Goal: Task Accomplishment & Management: Use online tool/utility

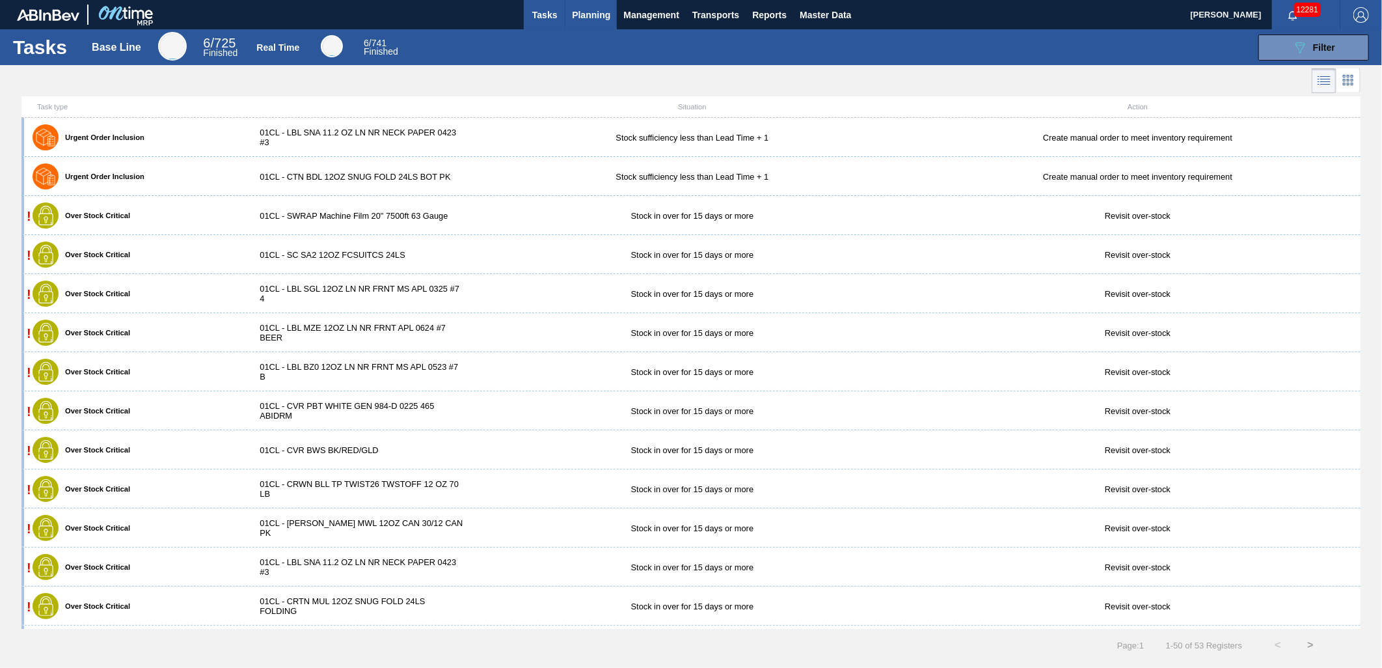
click at [587, 20] on span "Planning" at bounding box center [591, 15] width 38 height 16
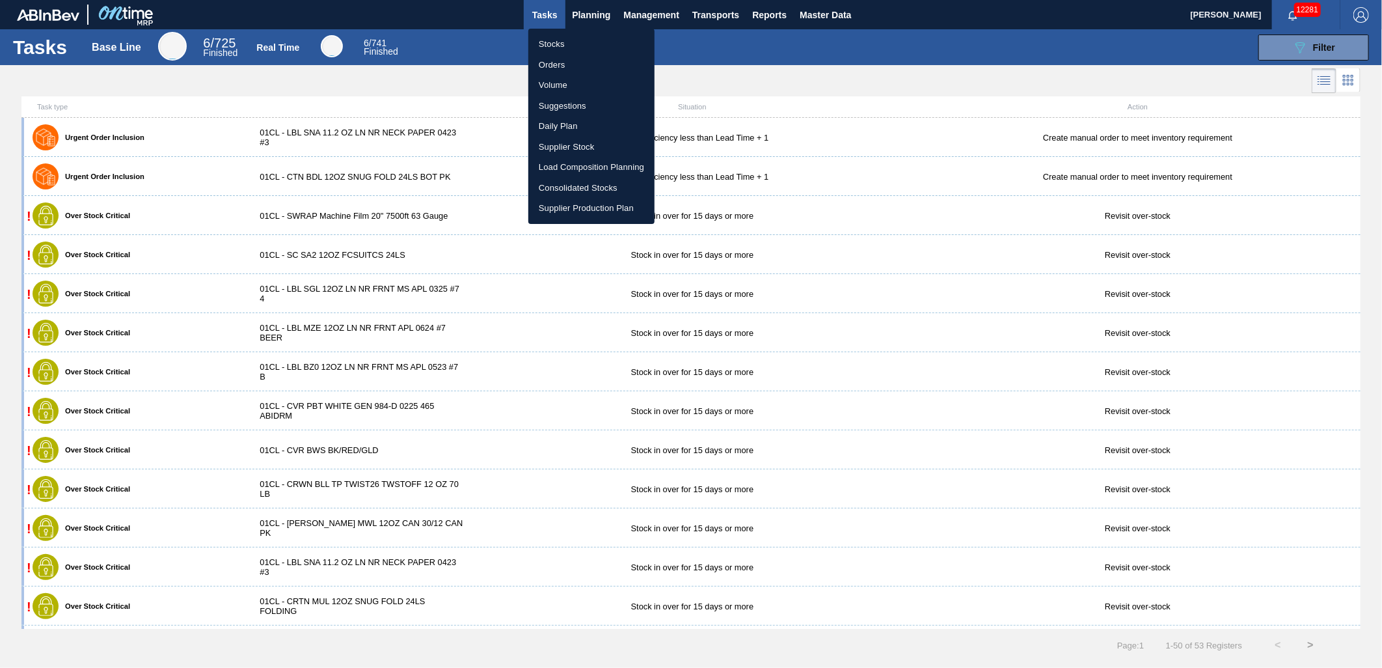
click at [567, 100] on li "Suggestions" at bounding box center [591, 106] width 126 height 21
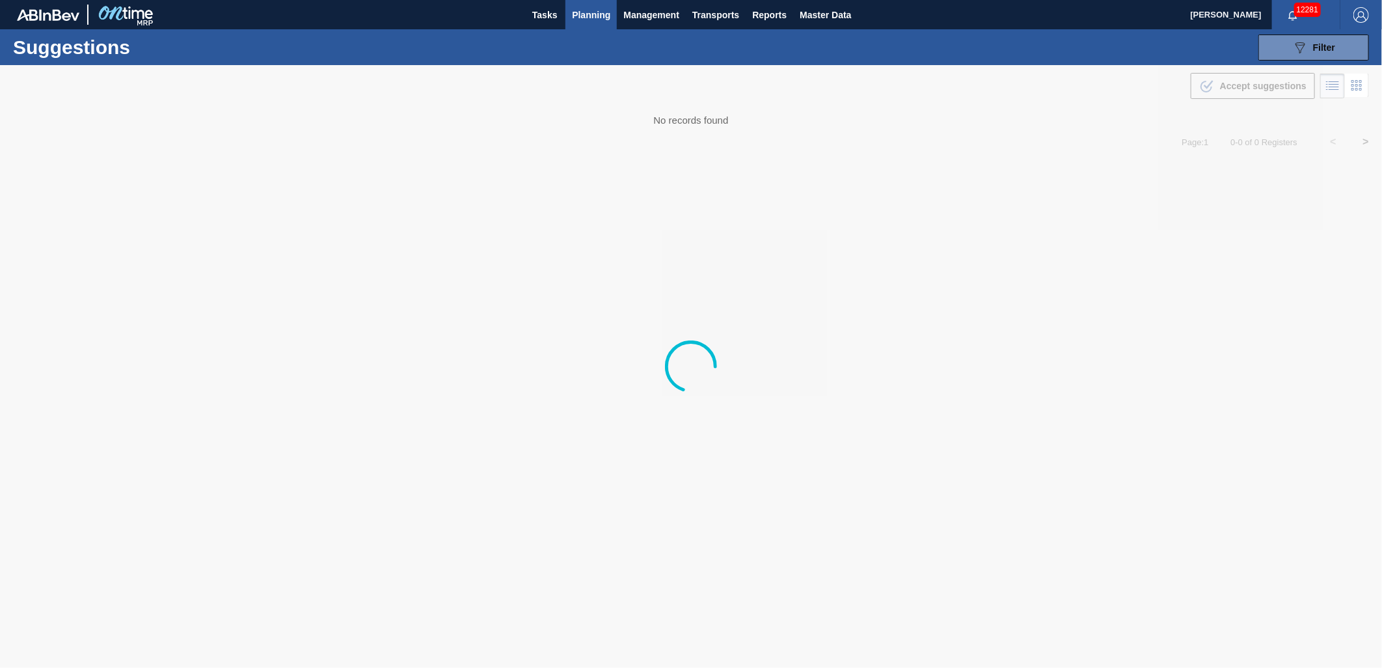
type from "[DATE]"
type to "[DATE]"
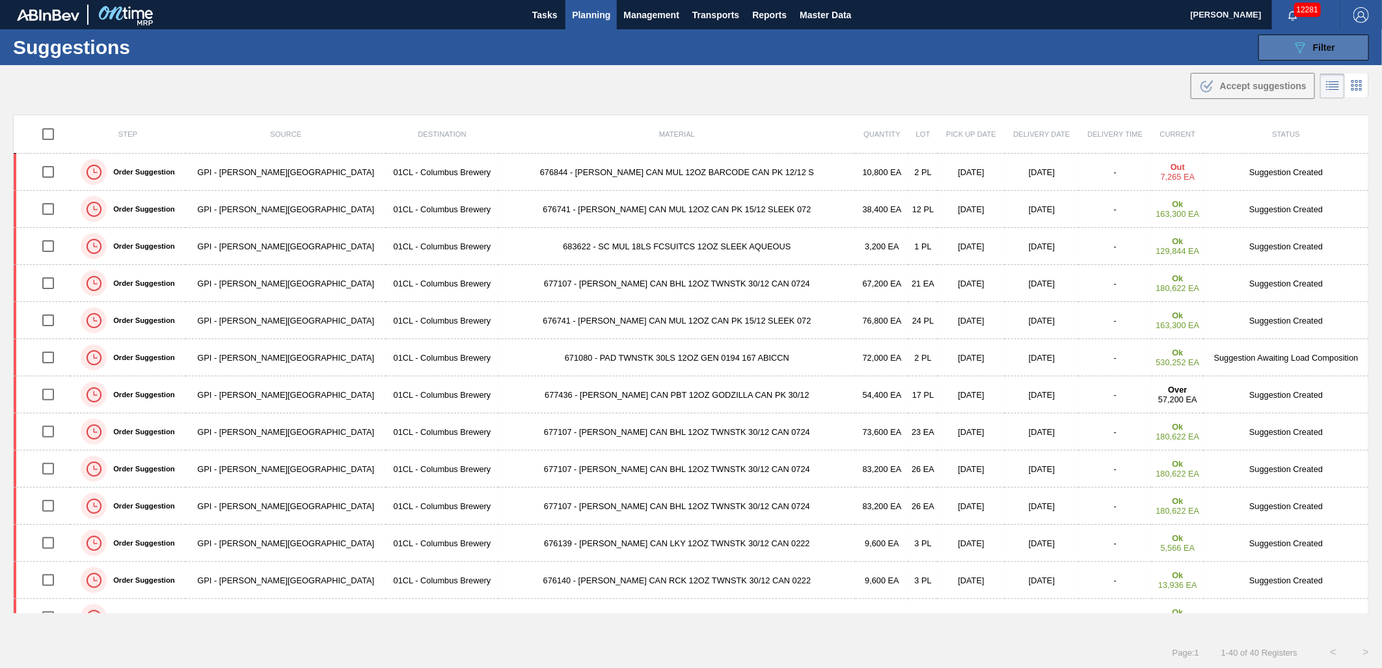
click at [1308, 53] on div "089F7B8B-B2A5-4AFE-B5C0-19BA573D28AC Filter" at bounding box center [1313, 48] width 43 height 16
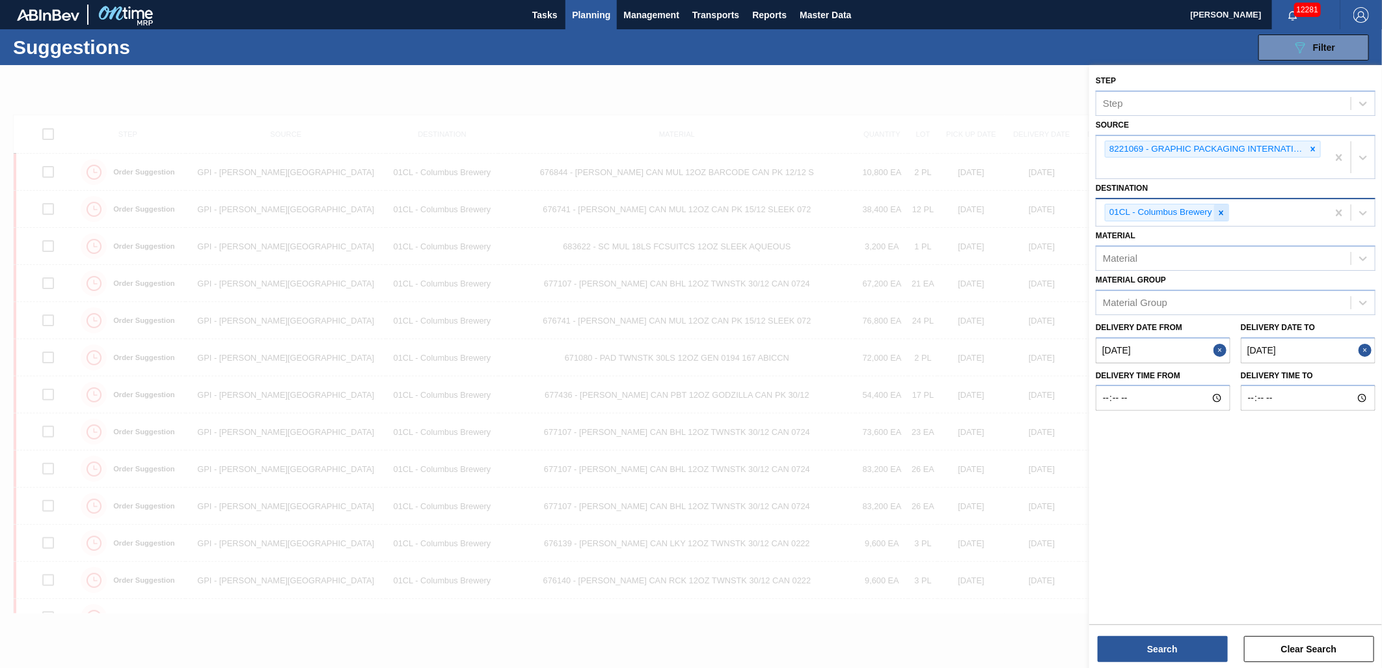
click at [1221, 209] on icon at bounding box center [1221, 212] width 9 height 9
type input "FF"
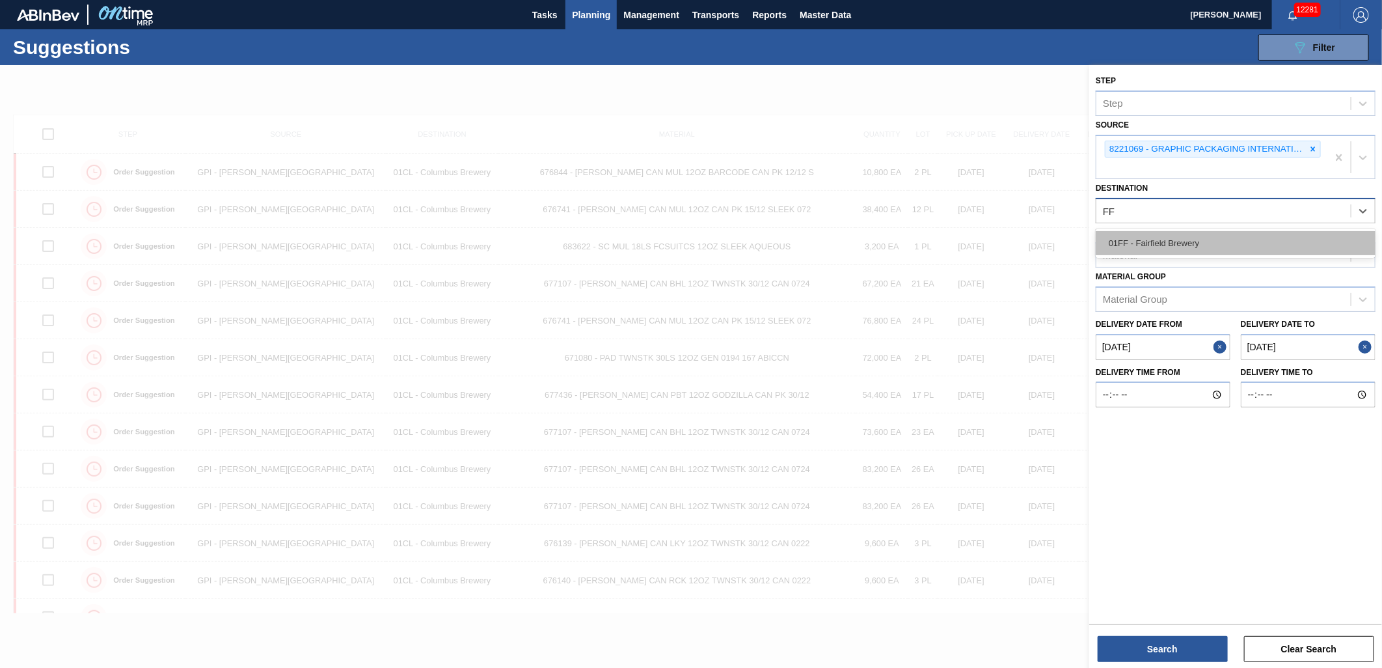
click at [1196, 244] on div "01FF - Fairfield Brewery" at bounding box center [1236, 243] width 280 height 24
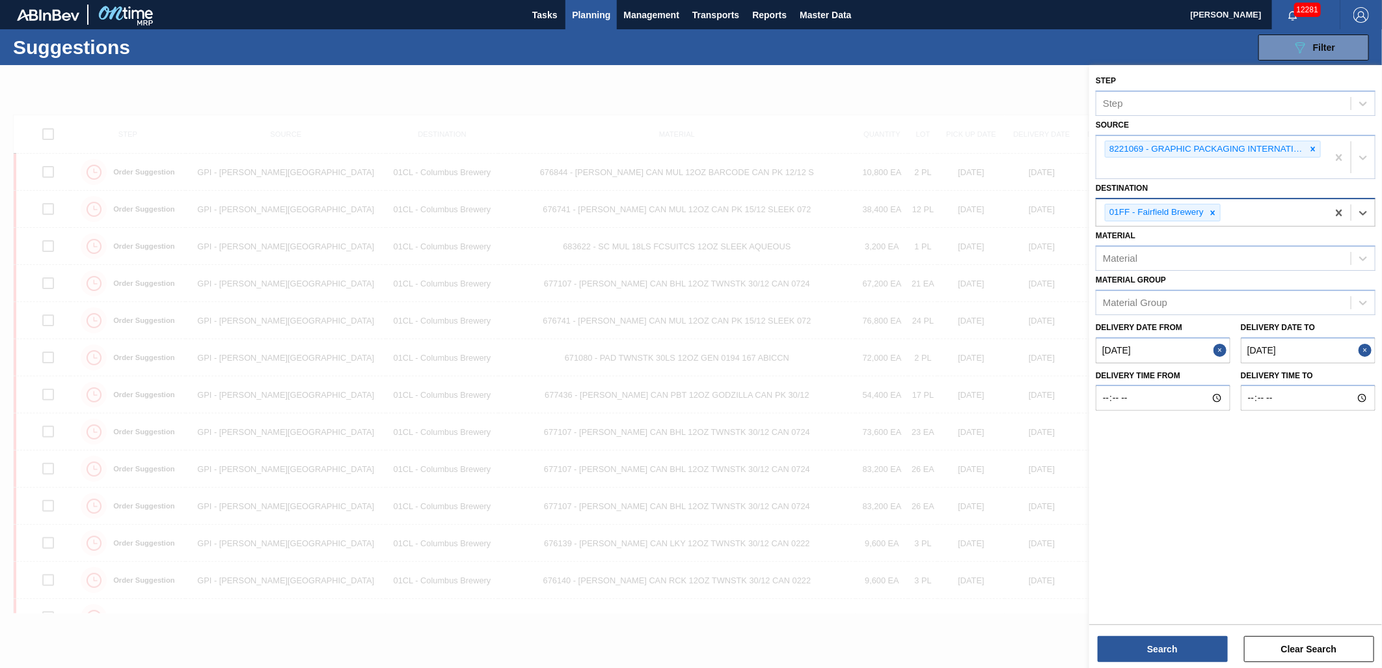
click at [1173, 353] on from "[DATE]" at bounding box center [1163, 350] width 135 height 26
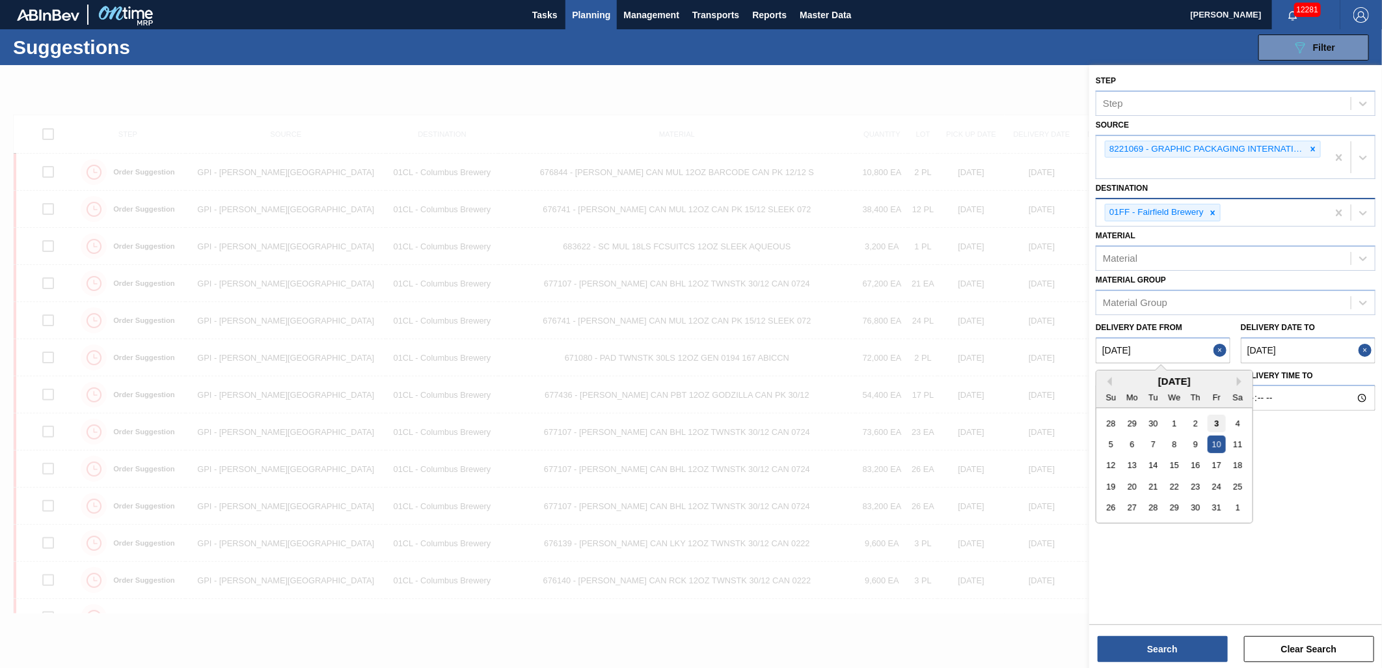
click at [1220, 420] on div "3" at bounding box center [1217, 423] width 18 height 18
type from "[DATE]"
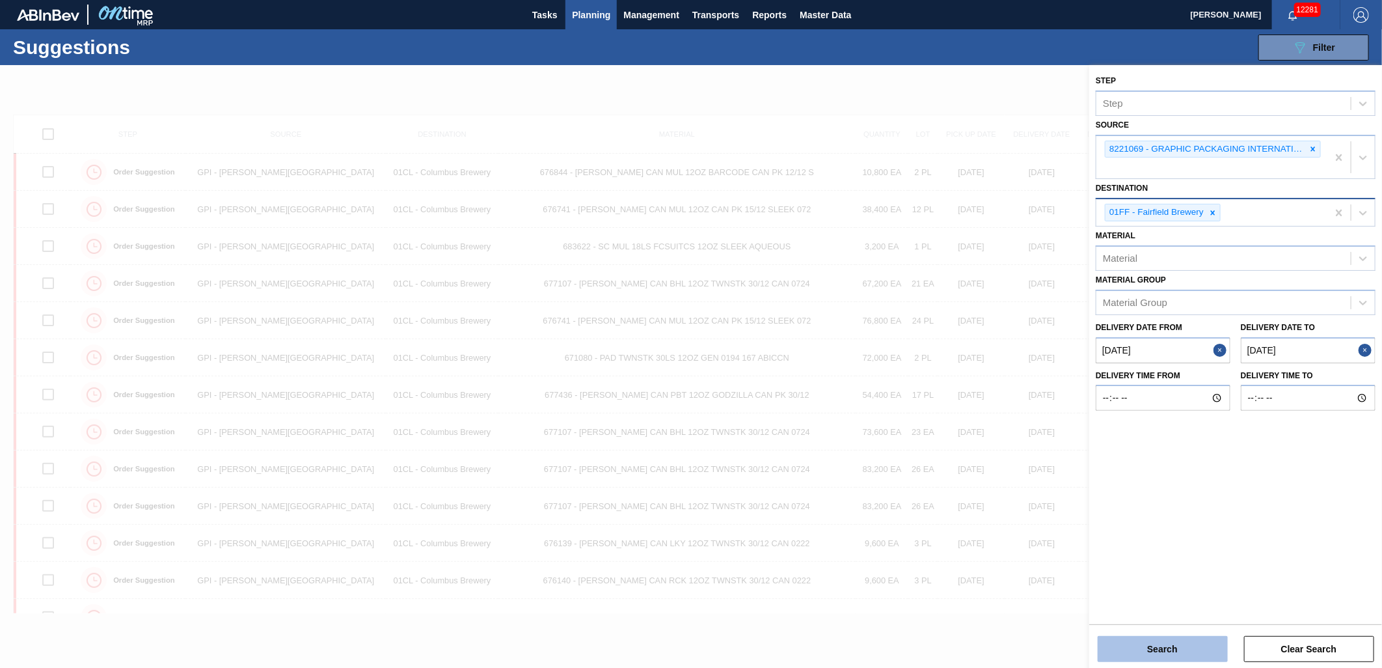
click at [1160, 647] on button "Search" at bounding box center [1163, 649] width 130 height 26
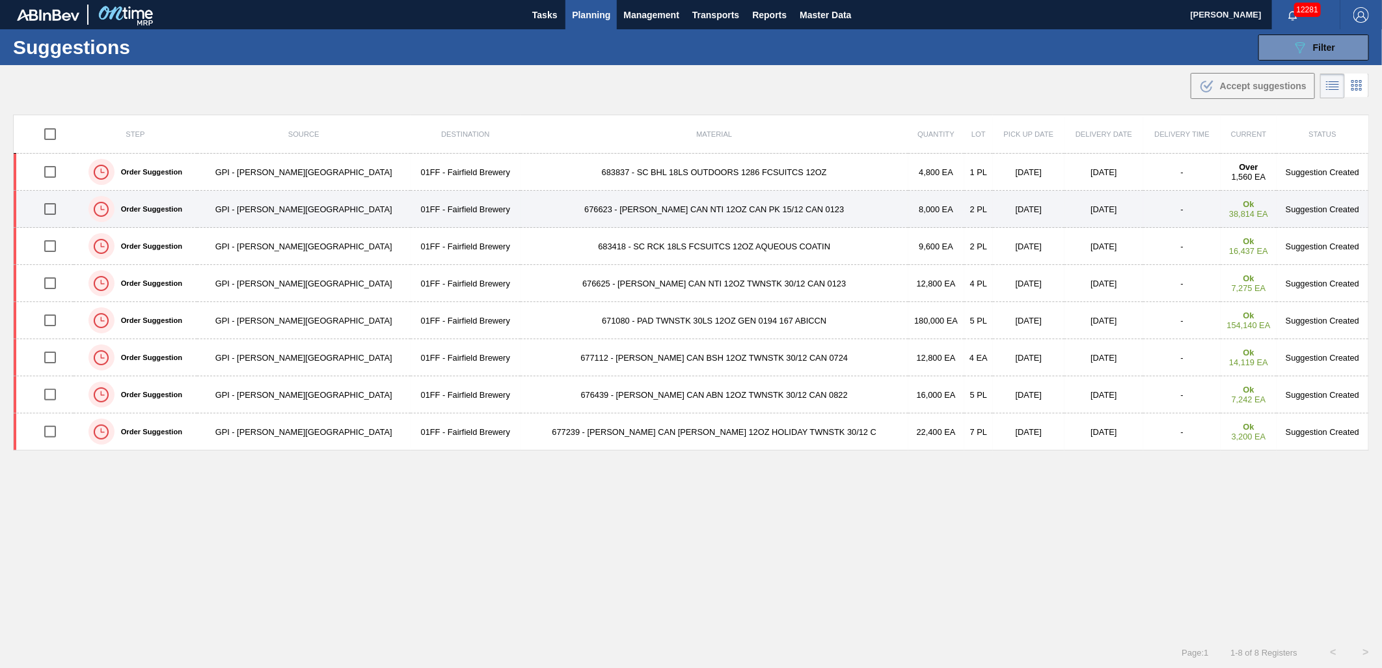
click at [636, 213] on td "676623 - CARR CAN NTI 12OZ CAN PK 15/12 CAN 0123" at bounding box center [715, 209] width 388 height 37
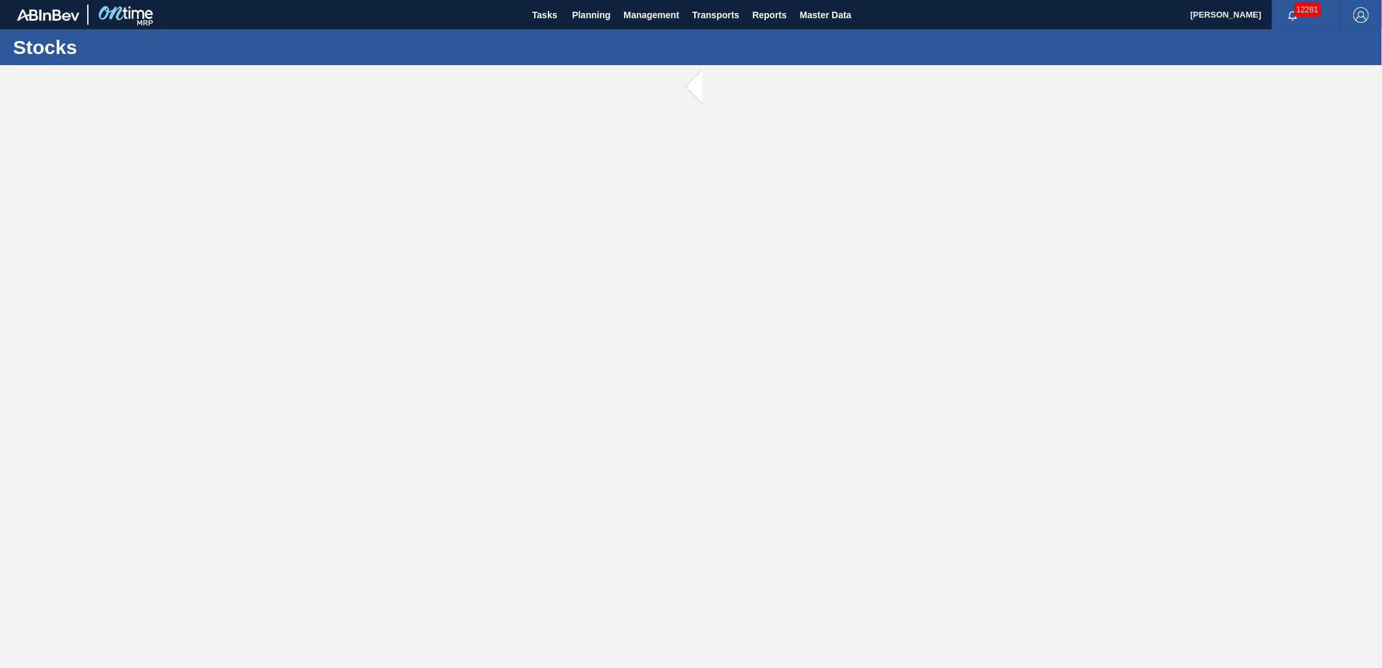
click at [636, 213] on main "Tasks Planning Management Transports Reports Master Data Scott Middlestead 1228…" at bounding box center [691, 334] width 1382 height 668
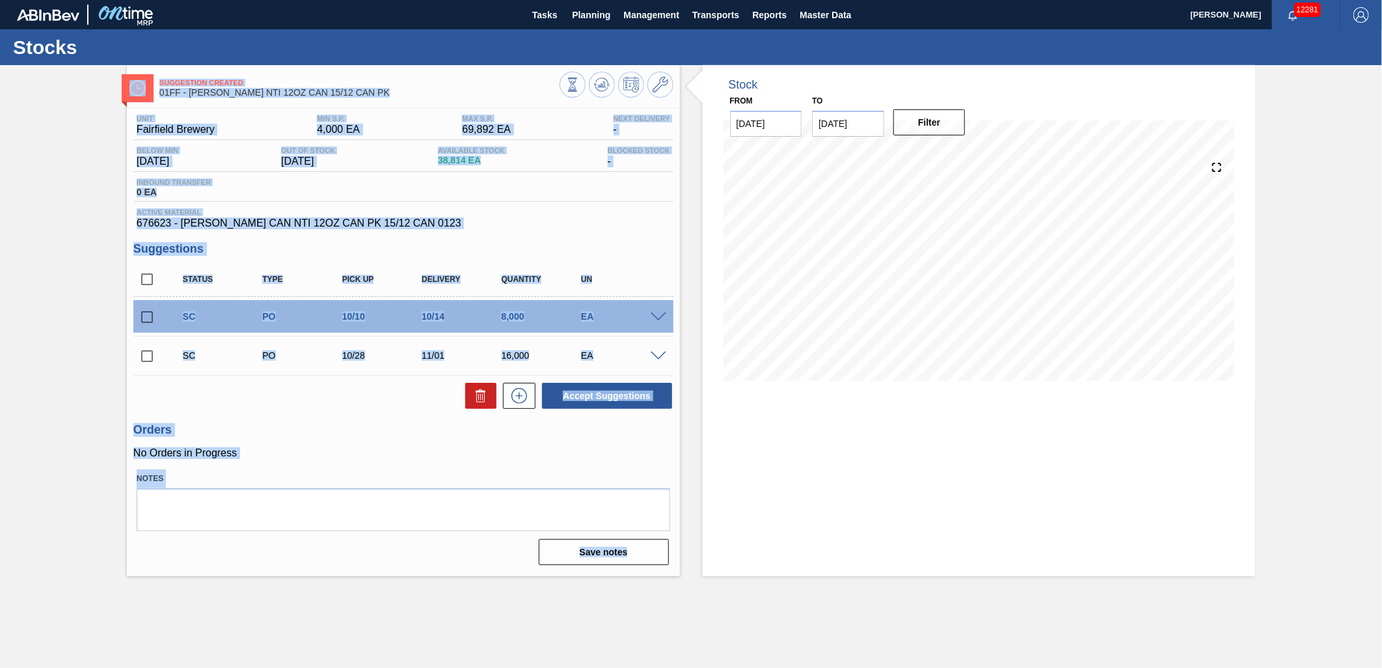
click at [677, 466] on div "Unit Fairfield Brewery MIN S.P. 4,000 EA MAX S.P. 69,892 EA Next Delivery - Bel…" at bounding box center [403, 338] width 553 height 461
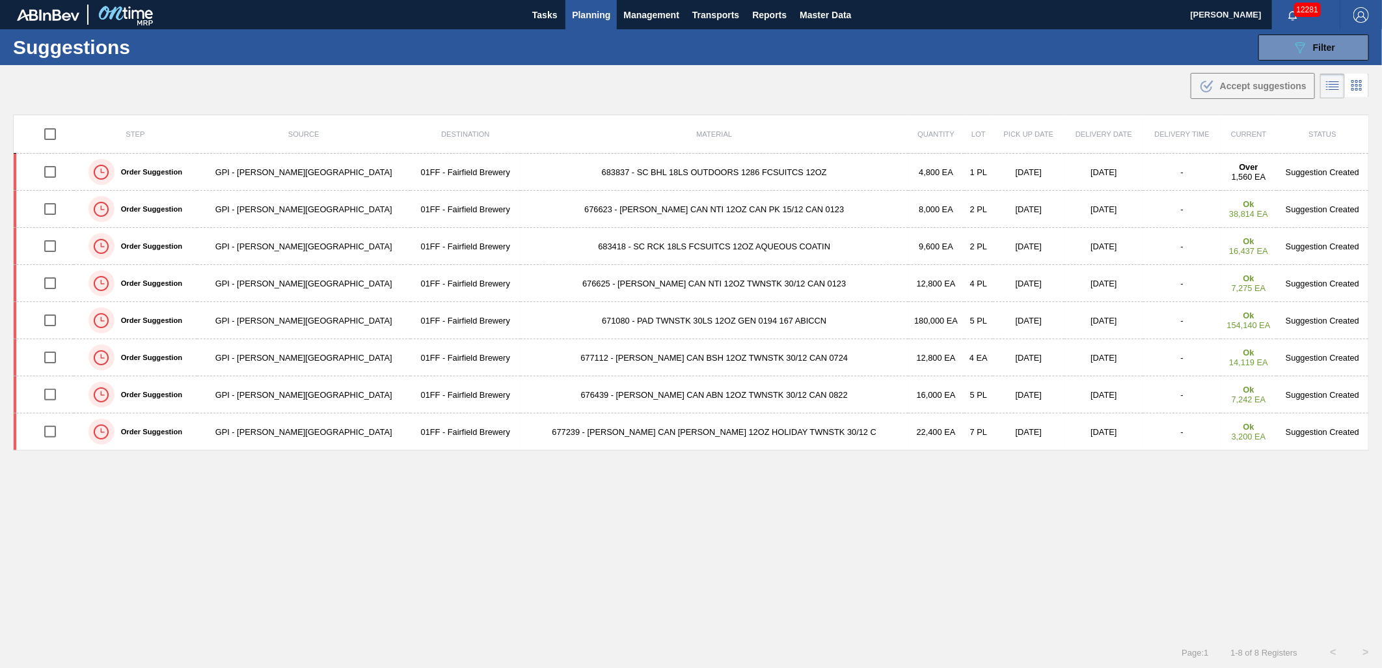
type from "[DATE]"
type to "[DATE]"
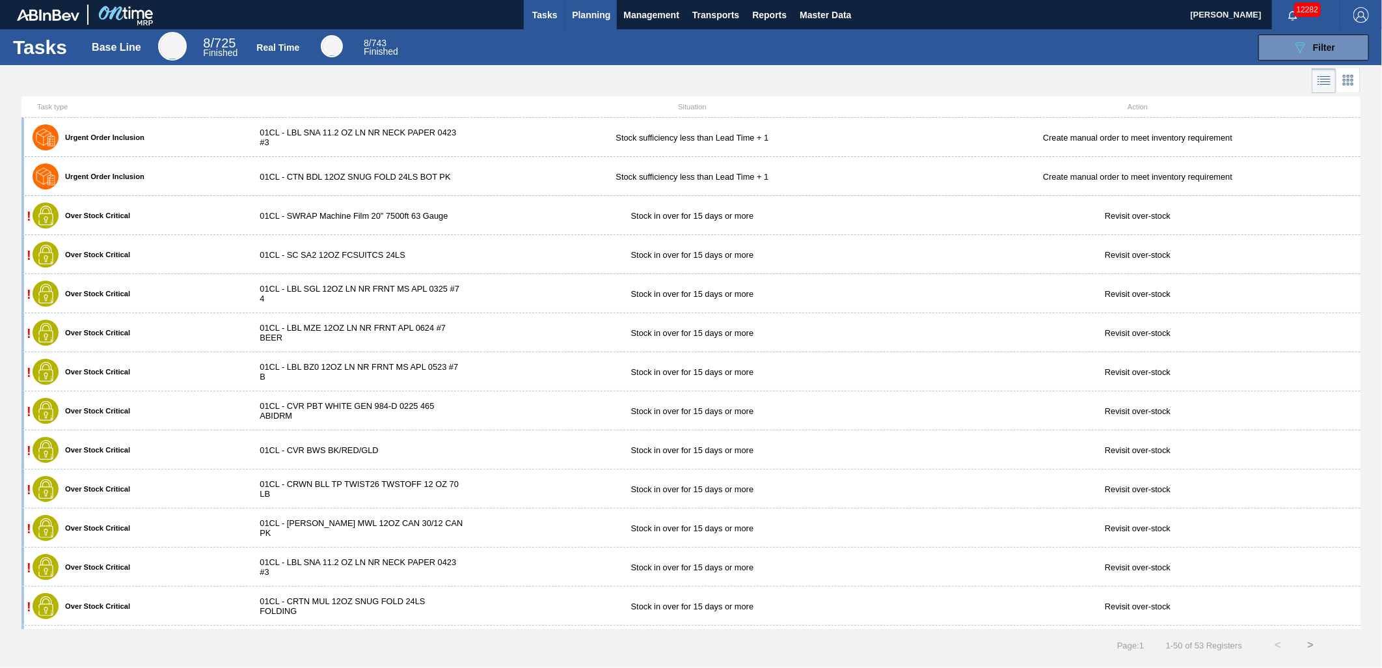
click at [602, 17] on span "Planning" at bounding box center [591, 15] width 38 height 16
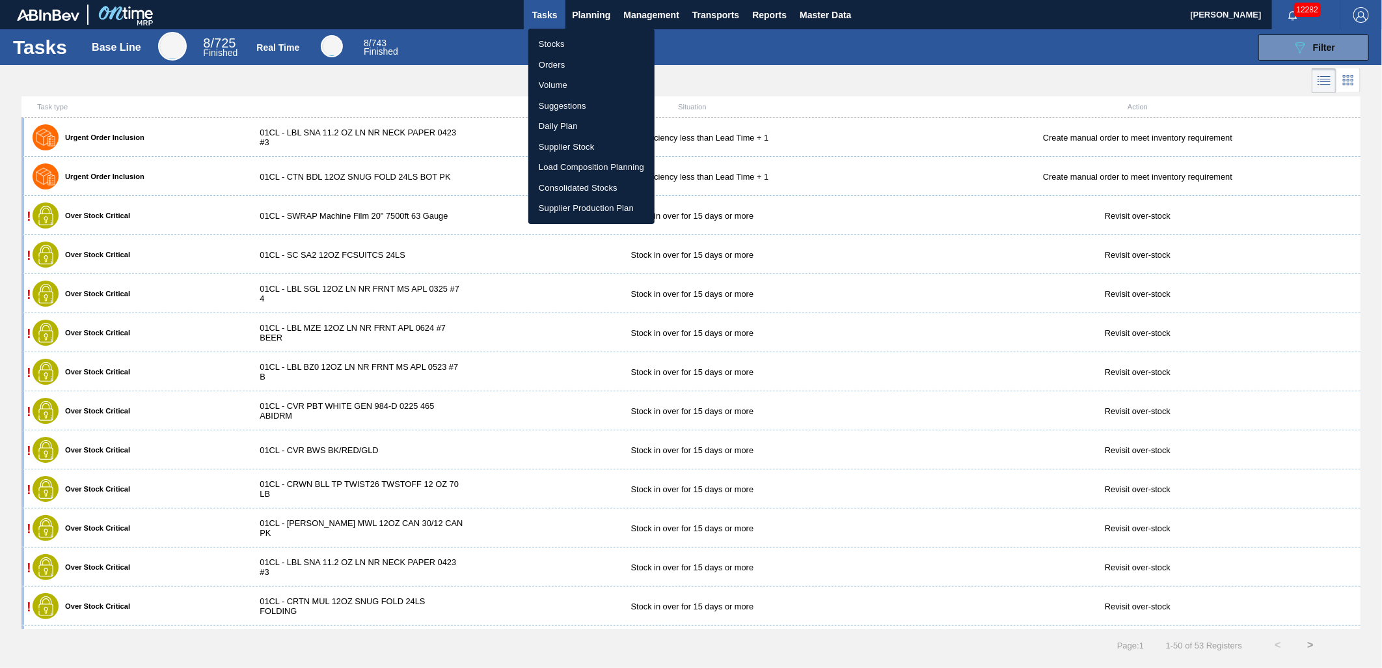
click at [573, 101] on li "Suggestions" at bounding box center [591, 106] width 126 height 21
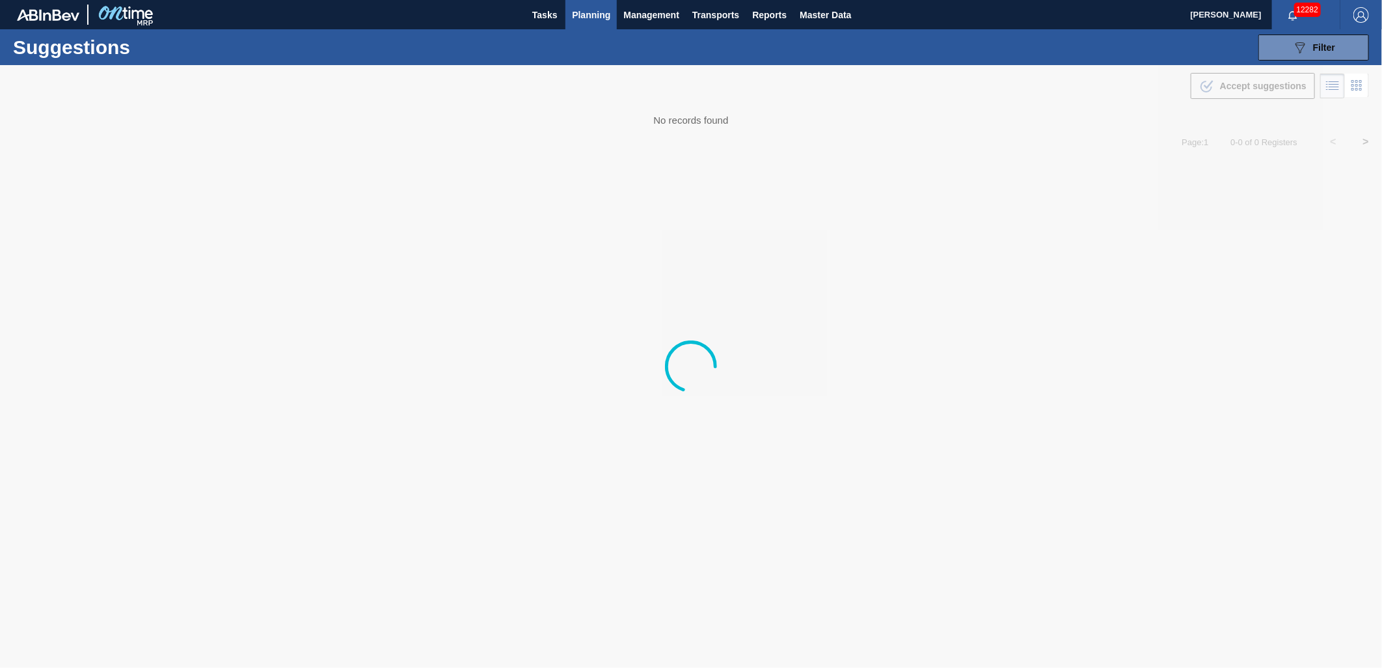
type from "[DATE]"
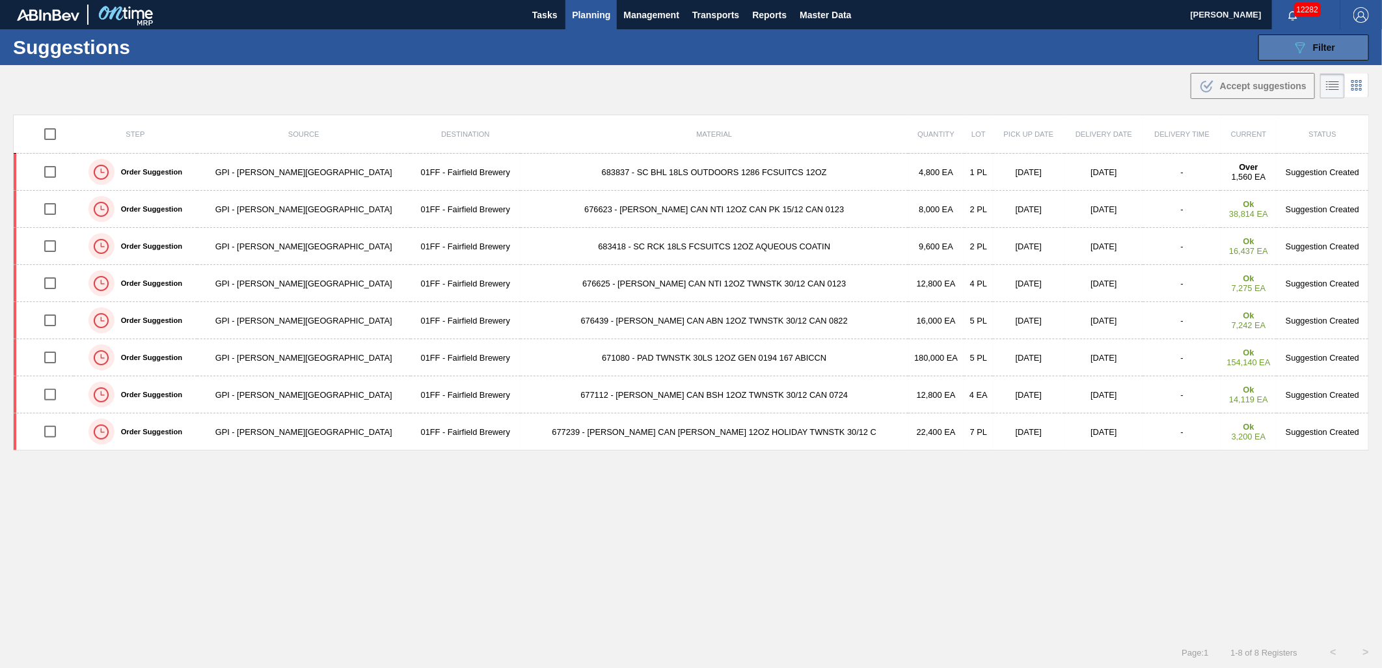
click at [1316, 47] on span "Filter" at bounding box center [1324, 47] width 22 height 10
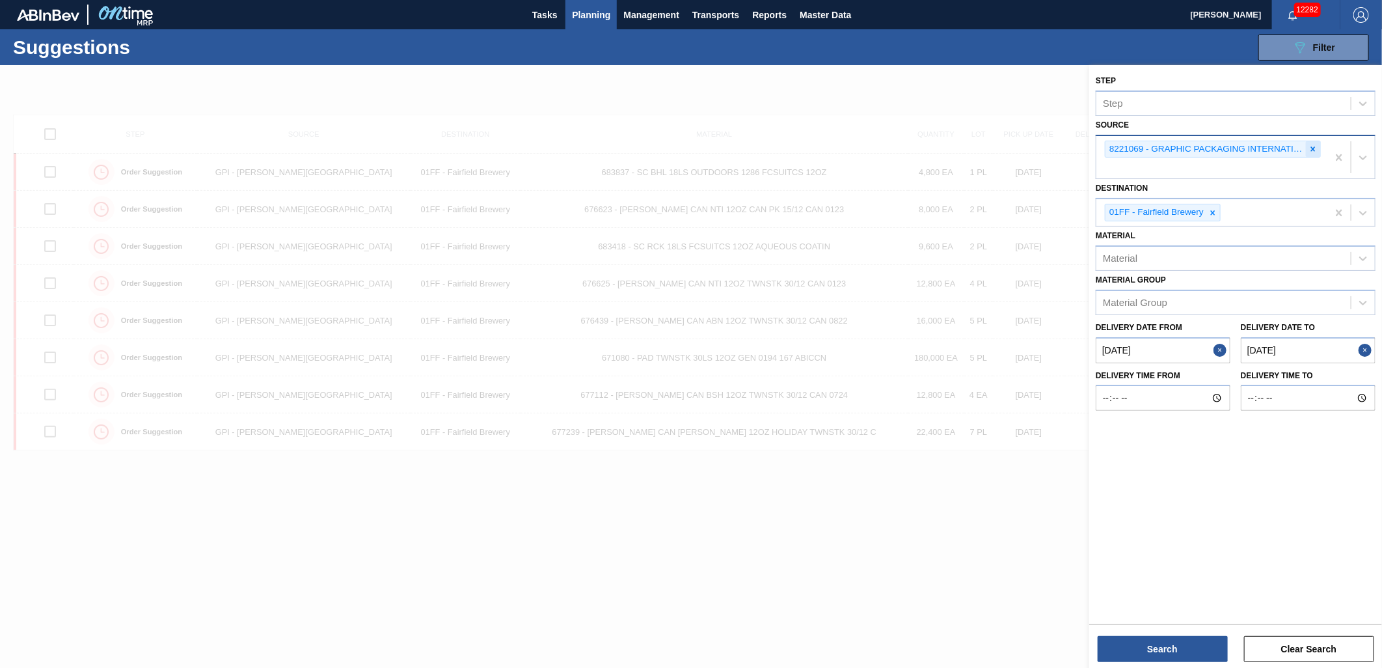
click at [1314, 150] on icon at bounding box center [1313, 148] width 5 height 5
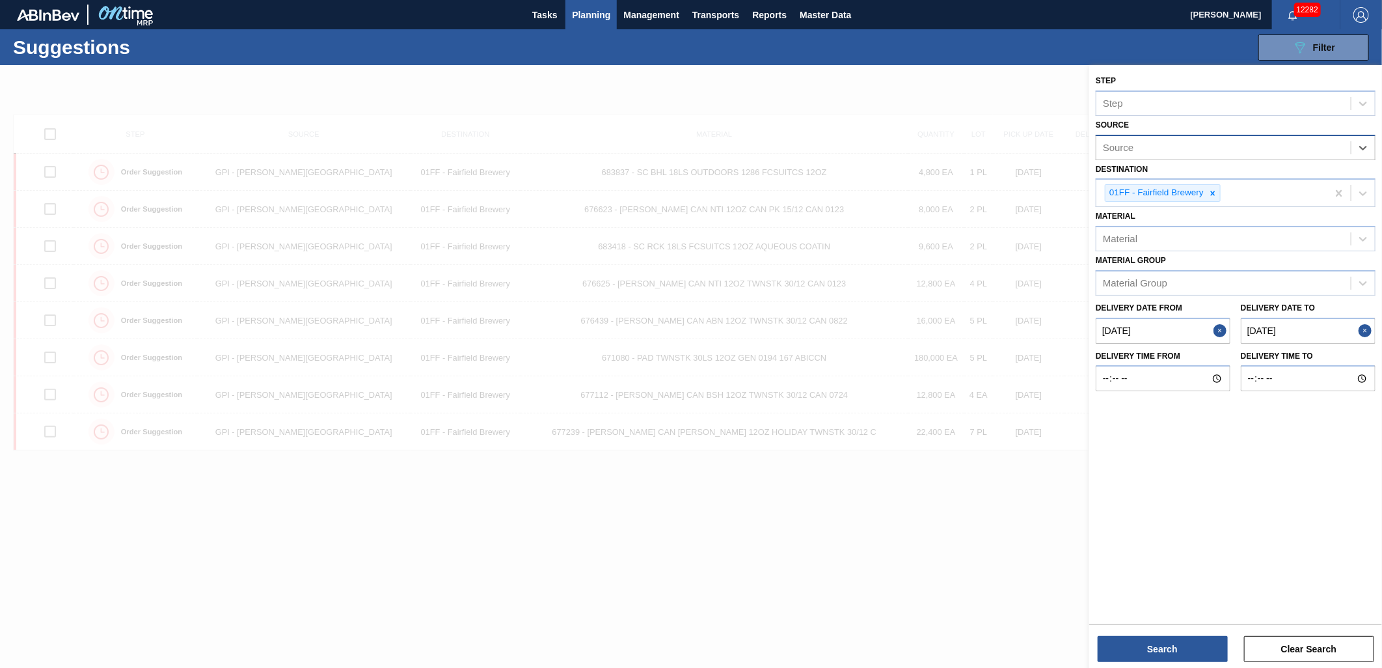
click at [1306, 324] on to "[DATE]" at bounding box center [1308, 331] width 135 height 26
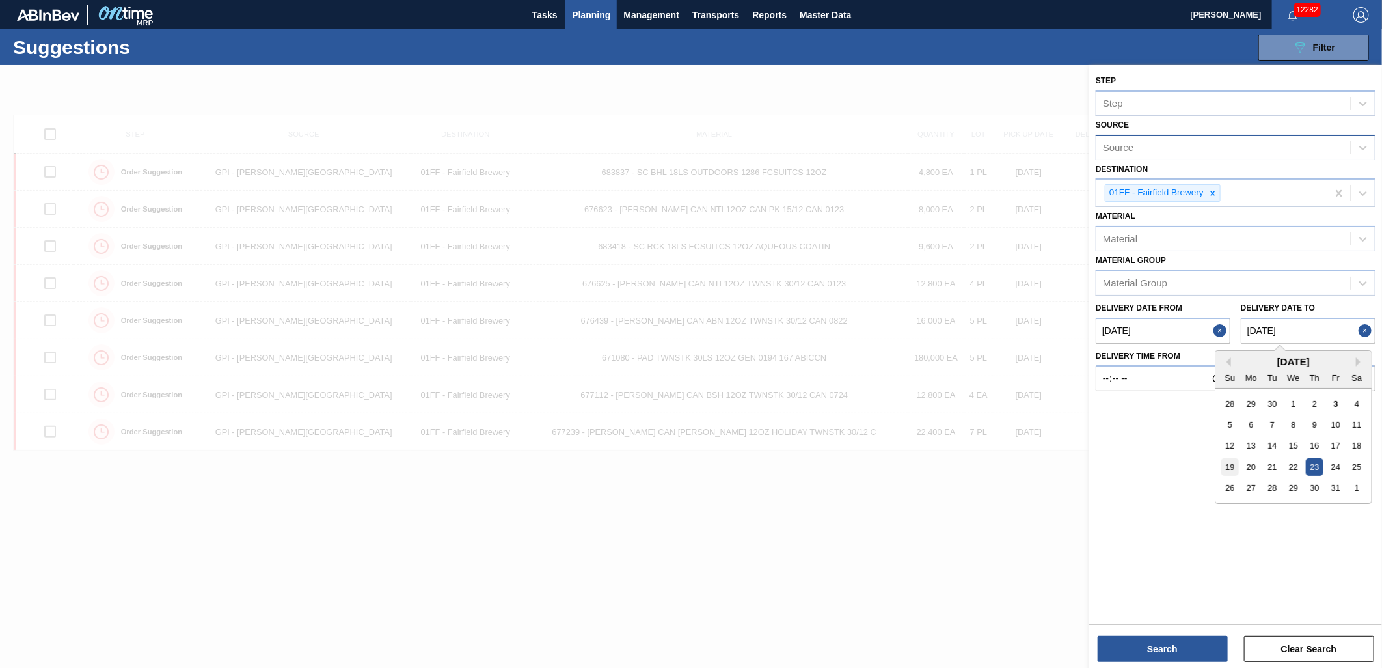
click at [1235, 470] on div "19" at bounding box center [1230, 467] width 18 height 18
type to "[DATE]"
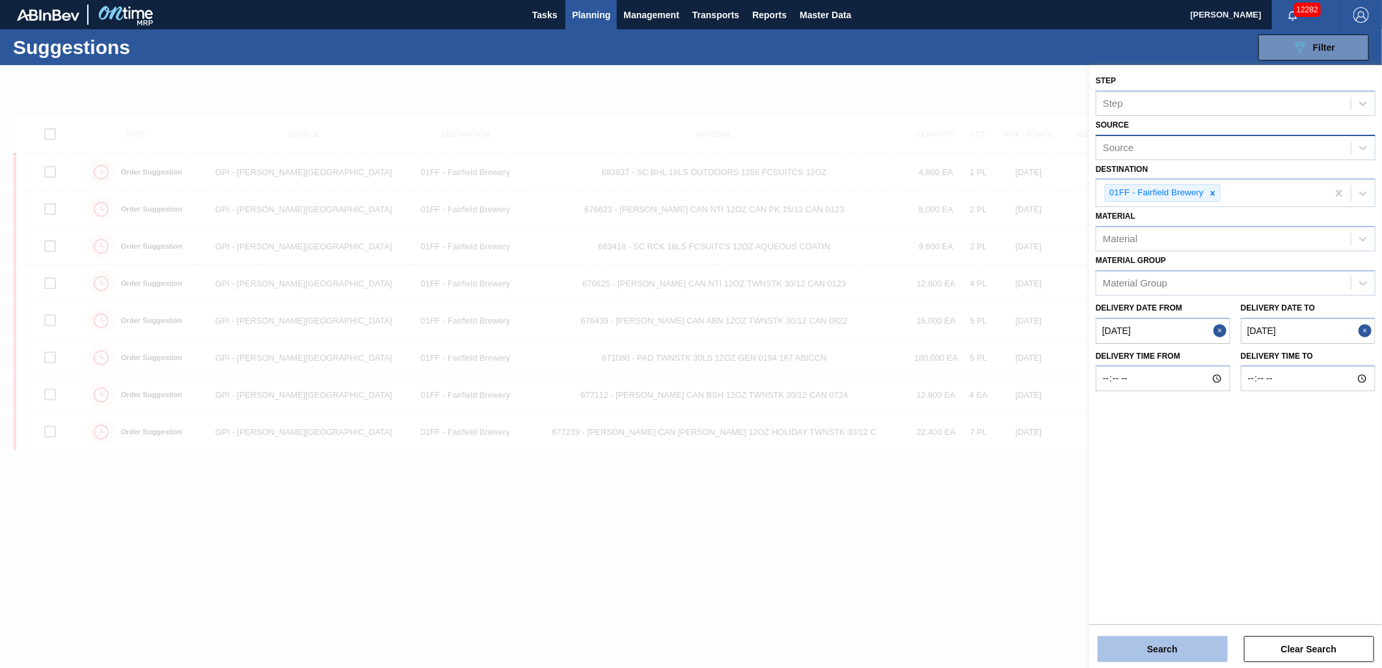
click at [1167, 645] on button "Search" at bounding box center [1163, 649] width 130 height 26
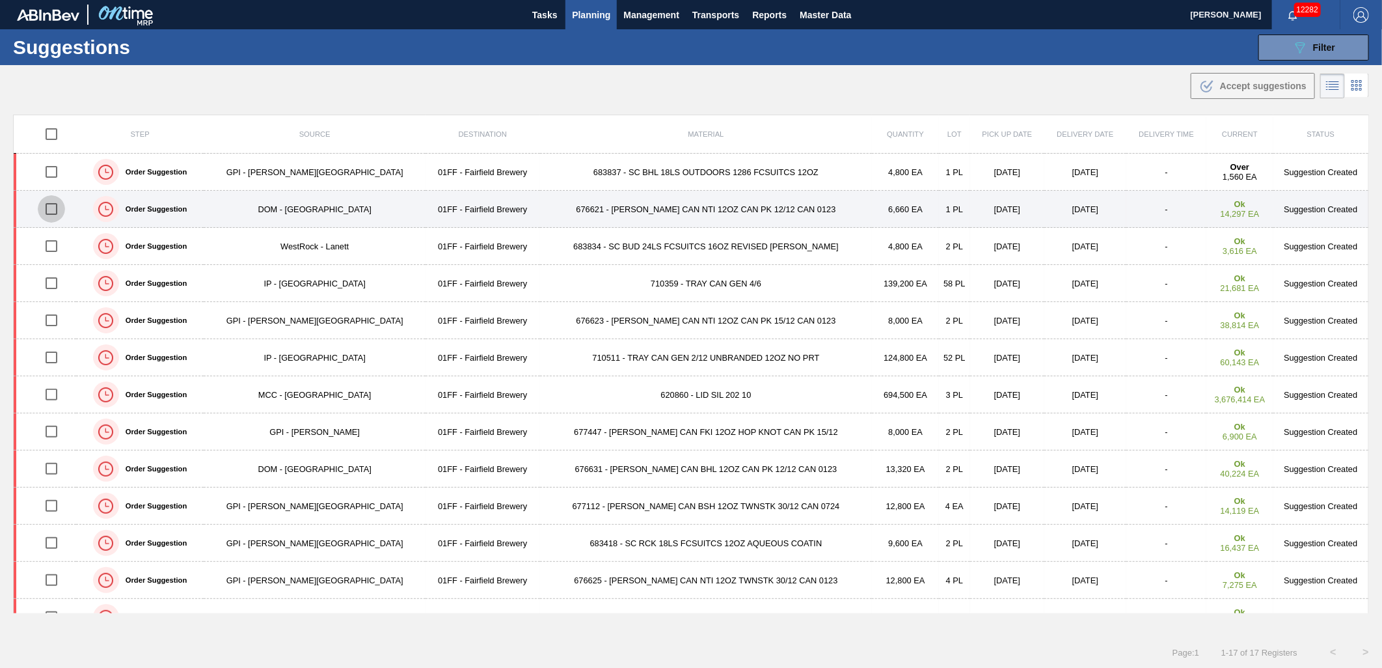
click at [50, 211] on input "checkbox" at bounding box center [51, 208] width 27 height 27
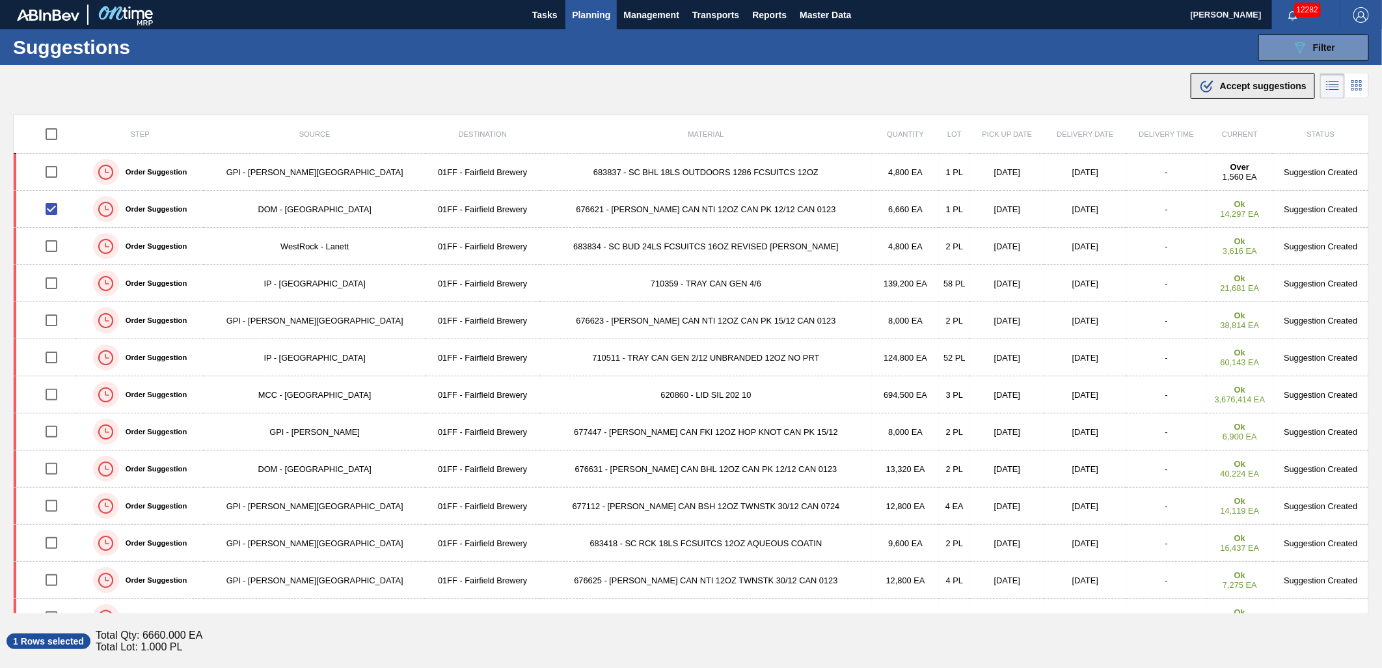
click at [1231, 90] on span "Accept suggestions" at bounding box center [1263, 86] width 87 height 10
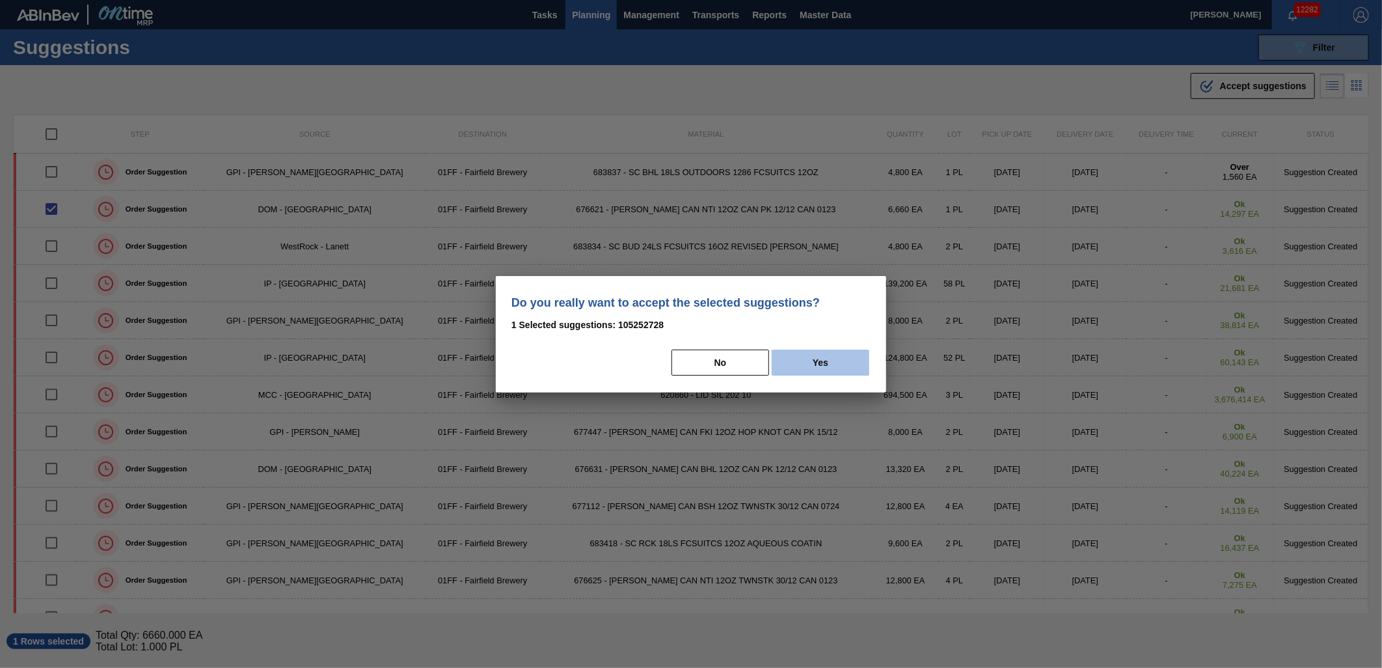
click at [830, 362] on button "Yes" at bounding box center [821, 362] width 98 height 26
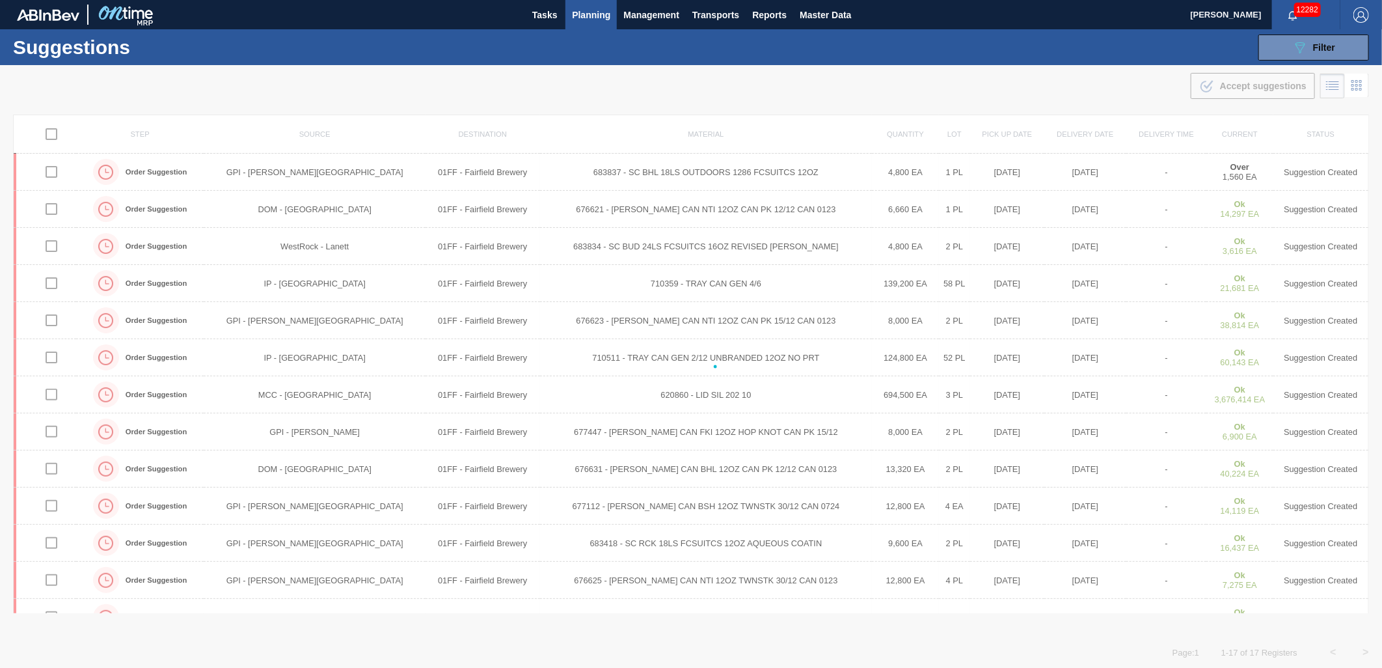
checkbox input "false"
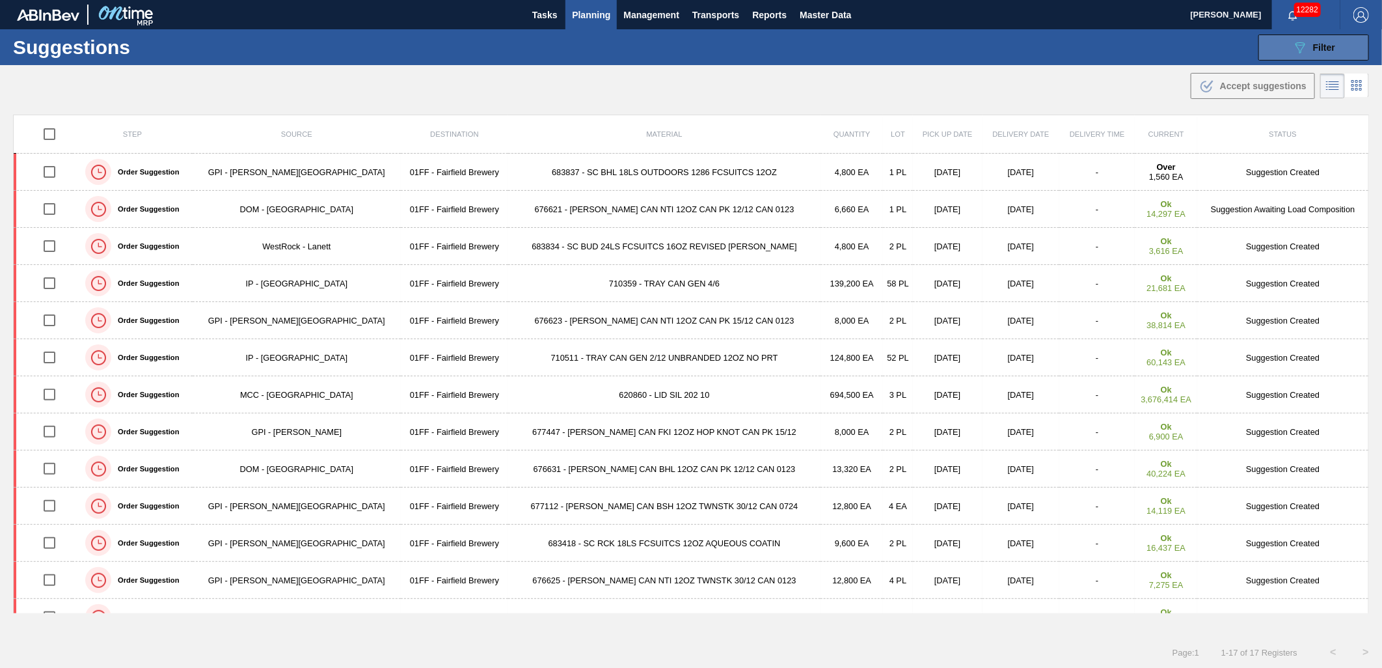
click at [1292, 42] on icon "089F7B8B-B2A5-4AFE-B5C0-19BA573D28AC" at bounding box center [1300, 48] width 16 height 16
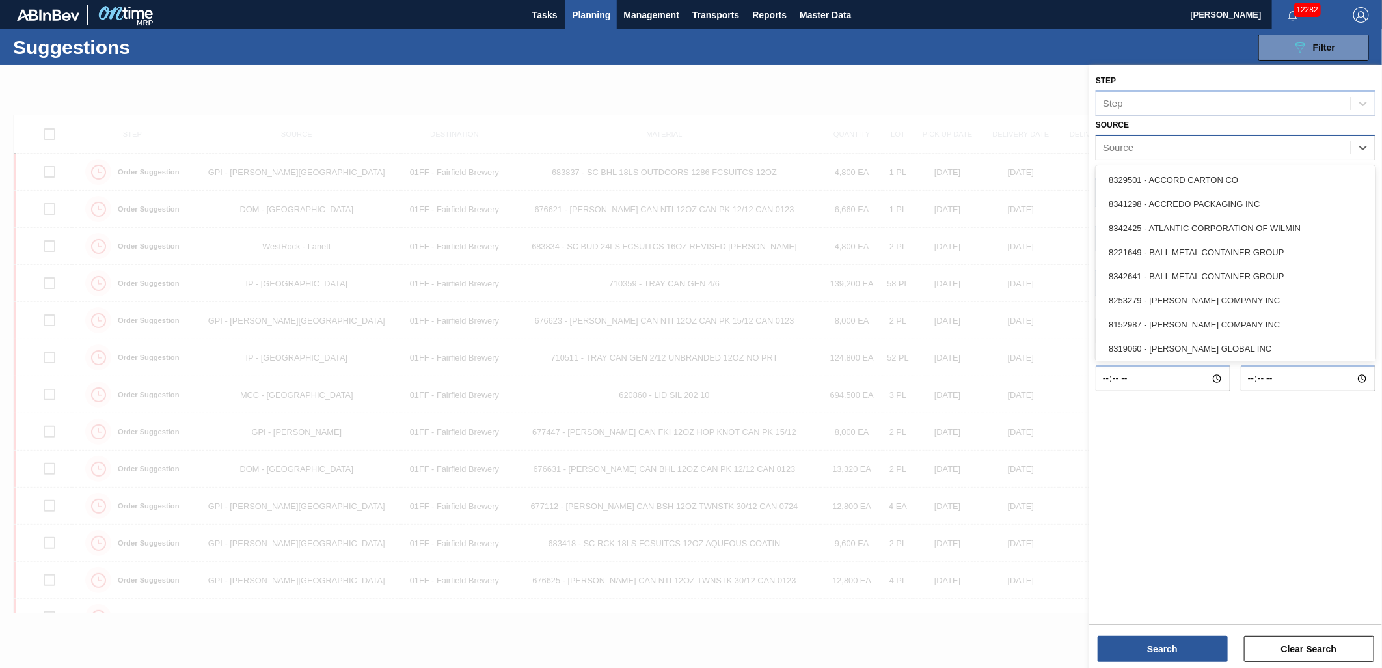
click at [1169, 146] on div "Source" at bounding box center [1223, 147] width 254 height 19
type input "Dom"
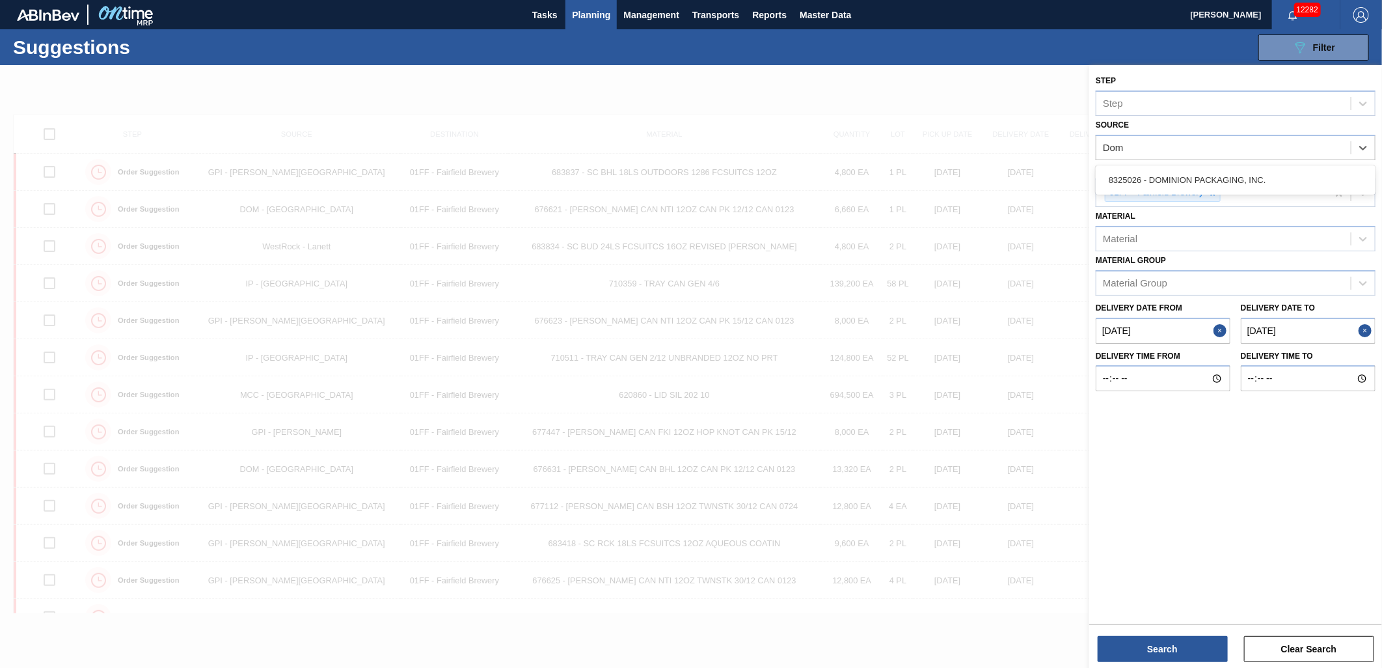
drag, startPoint x: 1230, startPoint y: 174, endPoint x: 1218, endPoint y: 165, distance: 15.4
click at [1230, 174] on div "8325026 - DOMINION PACKAGING, INC." at bounding box center [1236, 180] width 280 height 24
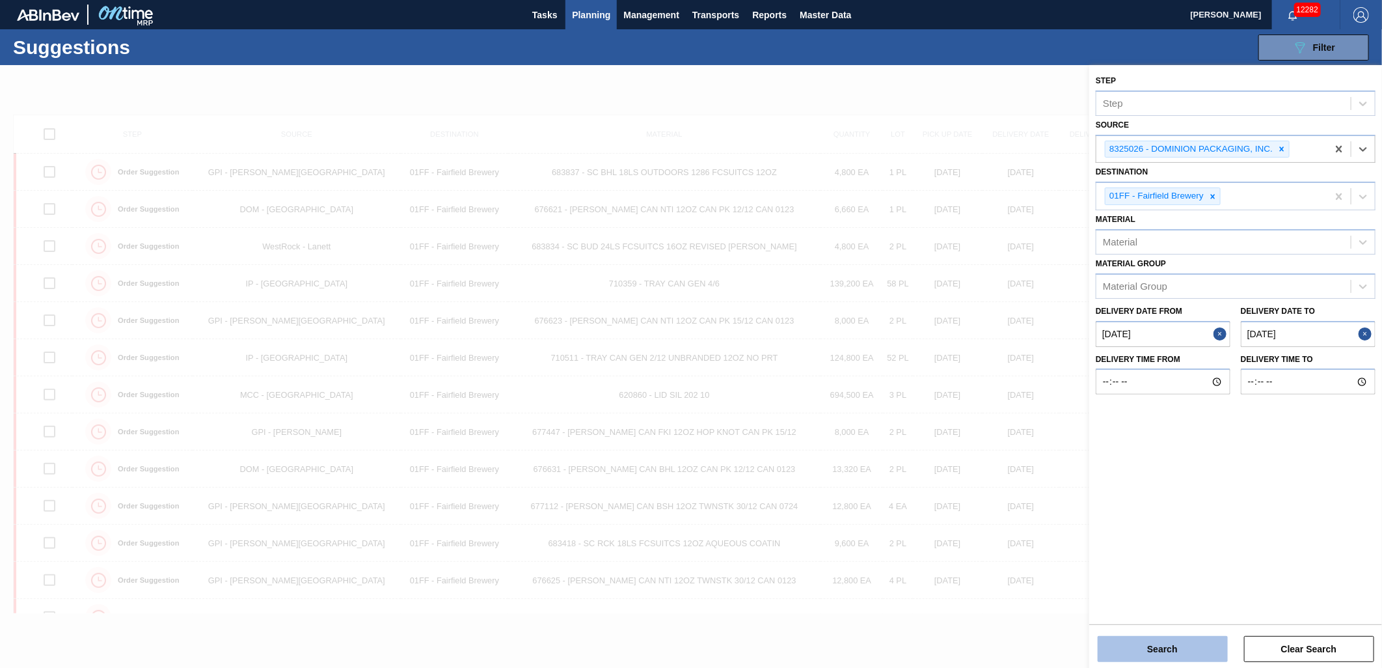
click at [1195, 649] on button "Search" at bounding box center [1163, 649] width 130 height 26
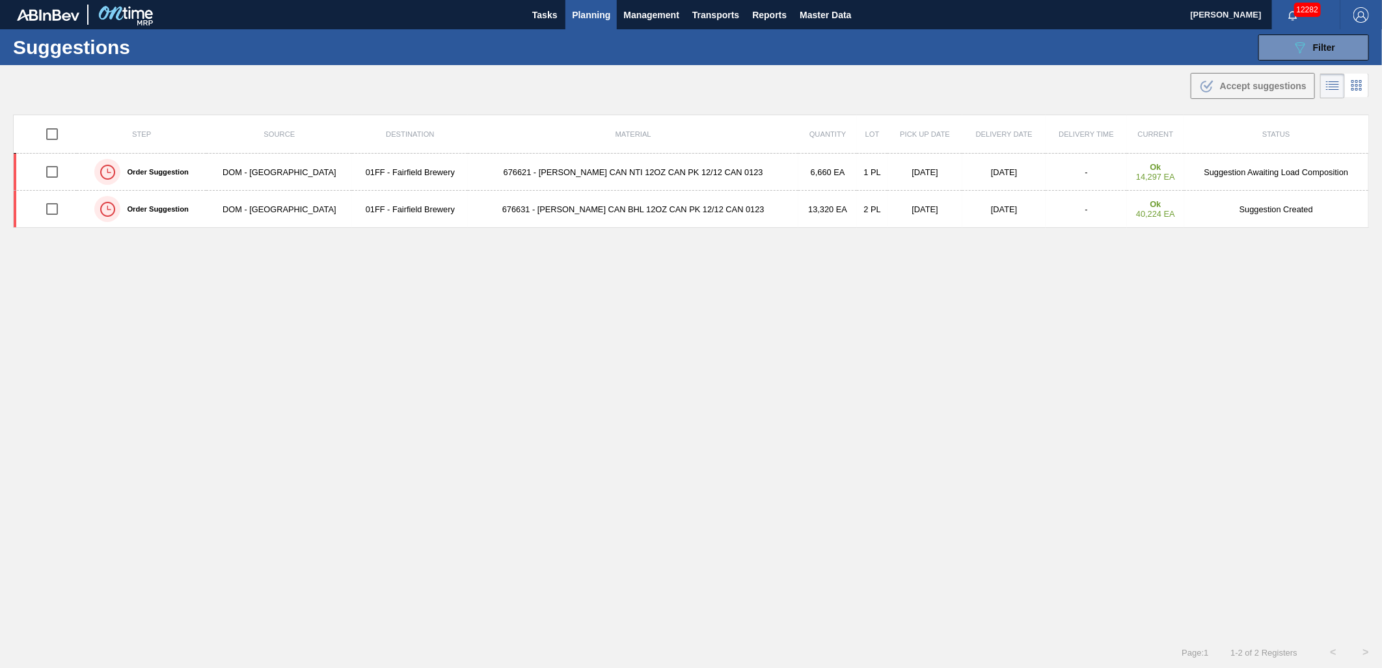
click at [798, 178] on td "6,660 EA" at bounding box center [827, 172] width 59 height 37
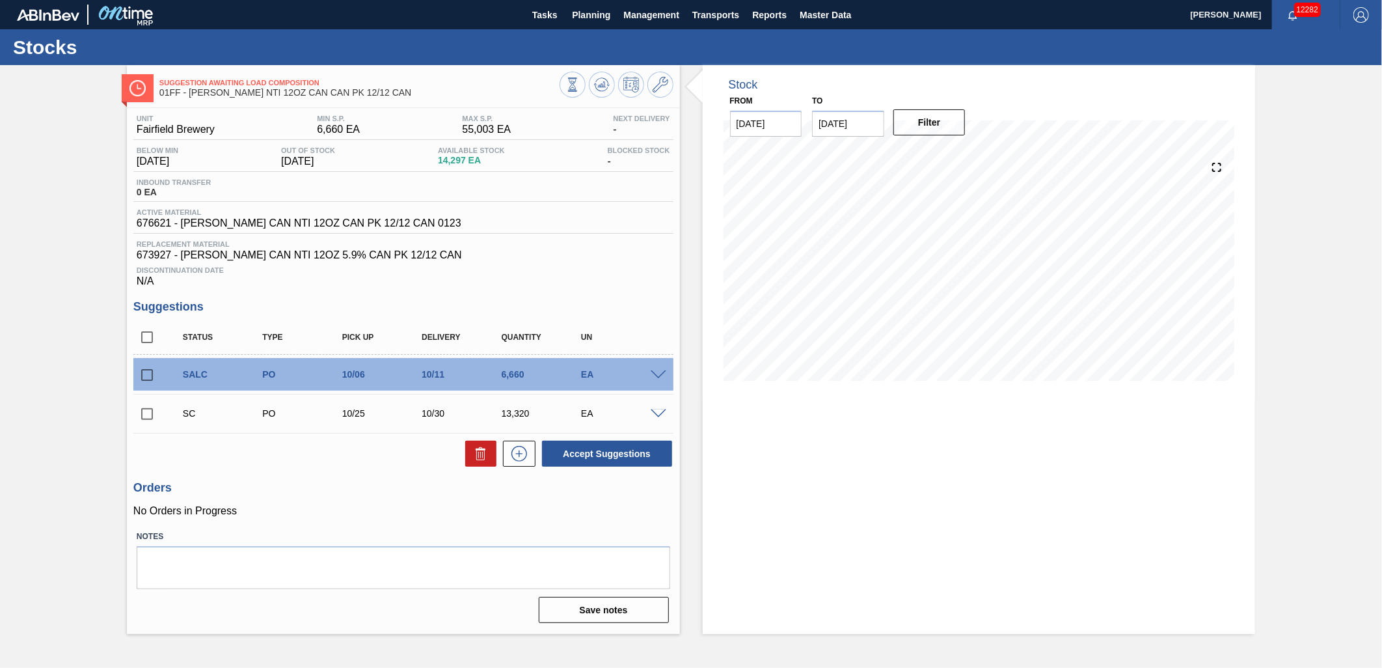
drag, startPoint x: 146, startPoint y: 411, endPoint x: 159, endPoint y: 414, distance: 13.4
click at [150, 412] on input "checkbox" at bounding box center [146, 413] width 27 height 27
click at [625, 457] on button "Accept Suggestions" at bounding box center [607, 453] width 130 height 26
checkbox input "false"
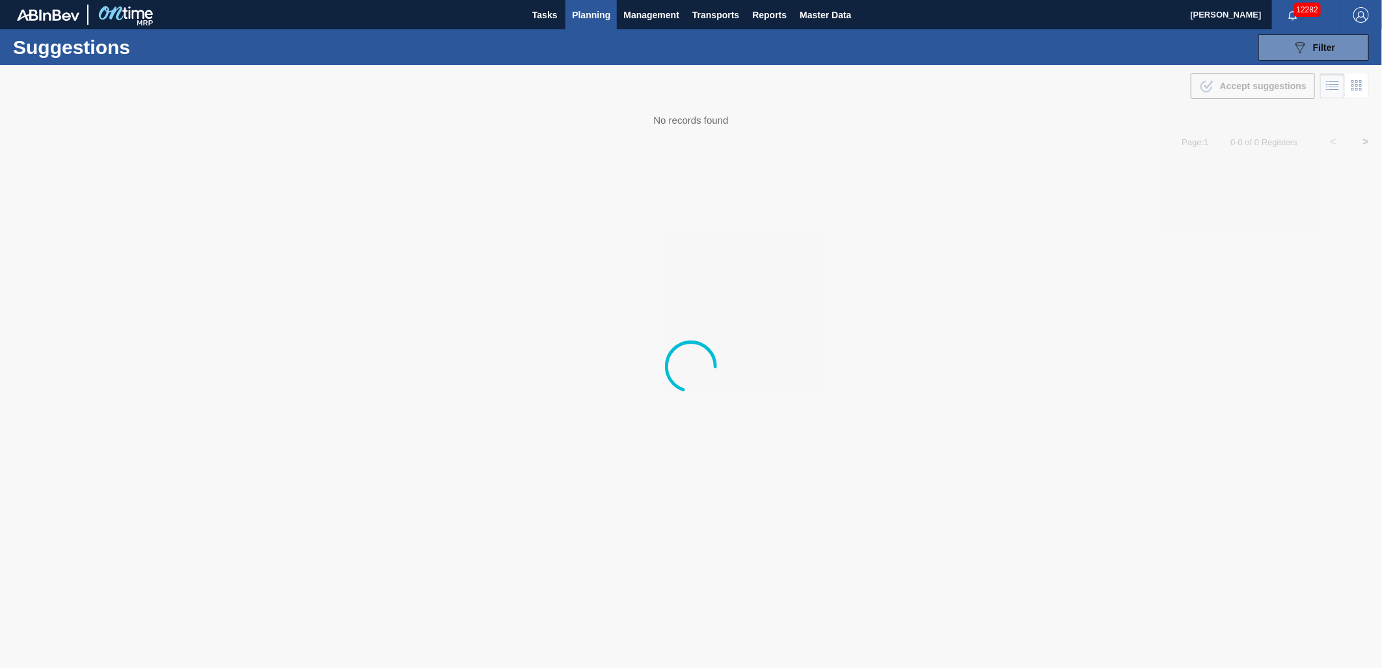
type from "[DATE]"
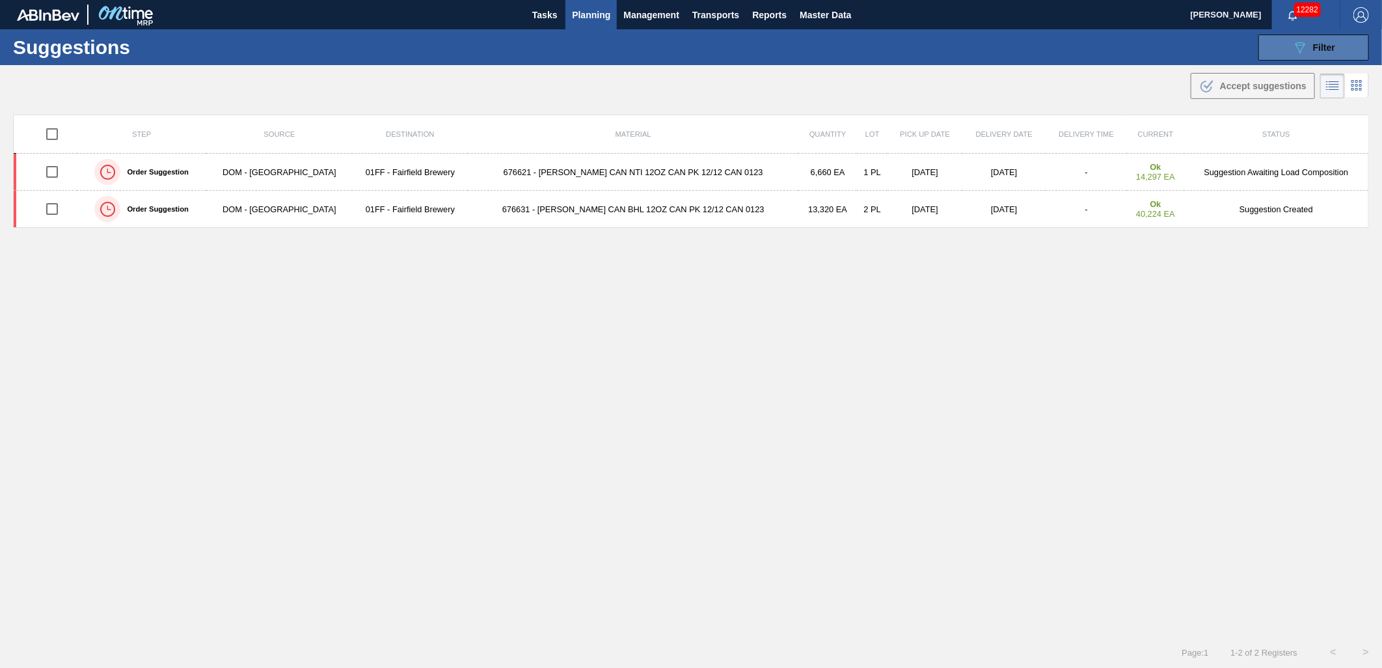
click at [1297, 56] on button "089F7B8B-B2A5-4AFE-B5C0-19BA573D28AC Filter" at bounding box center [1313, 47] width 111 height 26
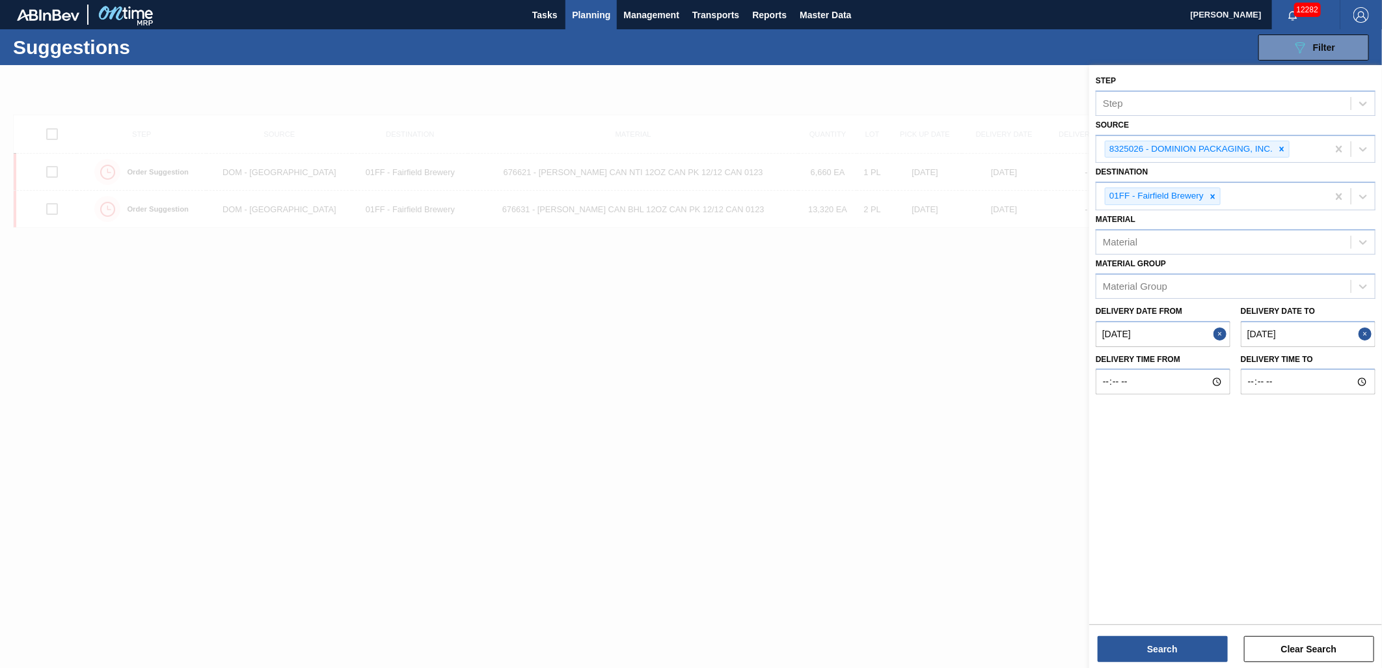
click at [1328, 334] on to "[DATE]" at bounding box center [1308, 334] width 135 height 26
click at [1321, 489] on div "30" at bounding box center [1315, 491] width 18 height 18
type to "[DATE]"
click at [1178, 651] on button "Search" at bounding box center [1163, 649] width 130 height 26
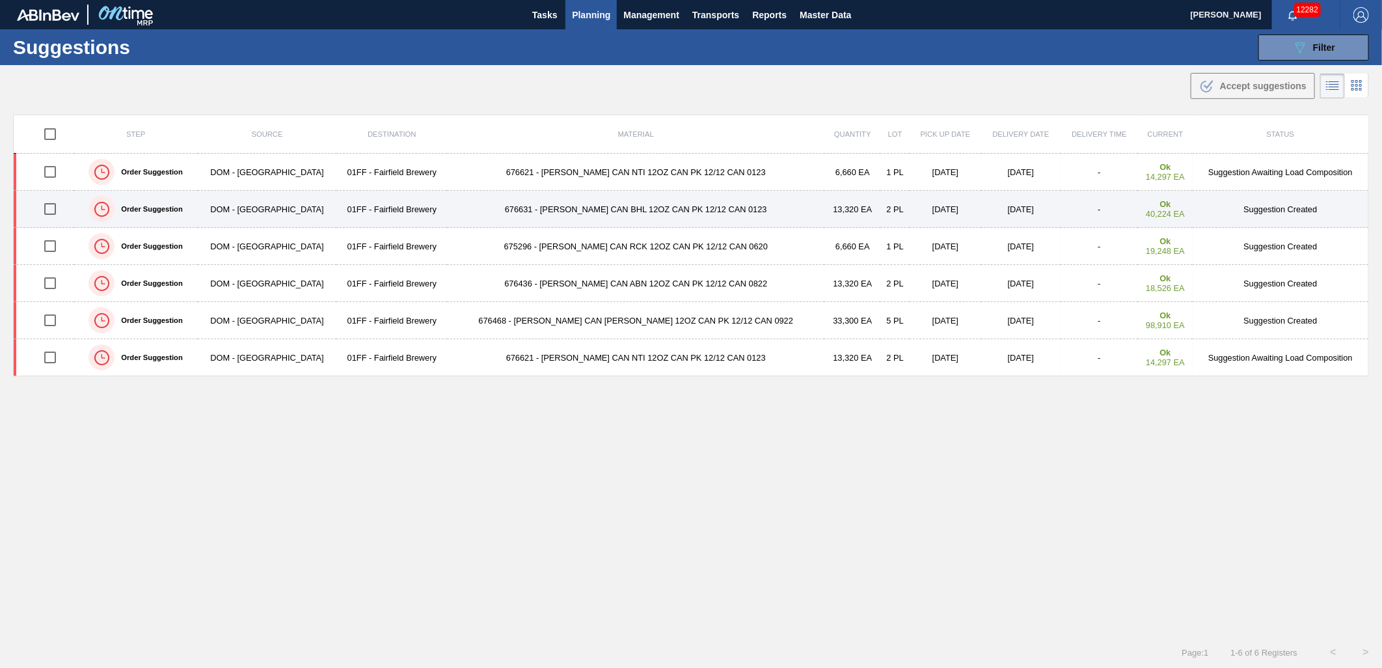
click at [59, 208] on input "checkbox" at bounding box center [49, 208] width 27 height 27
checkbox input "true"
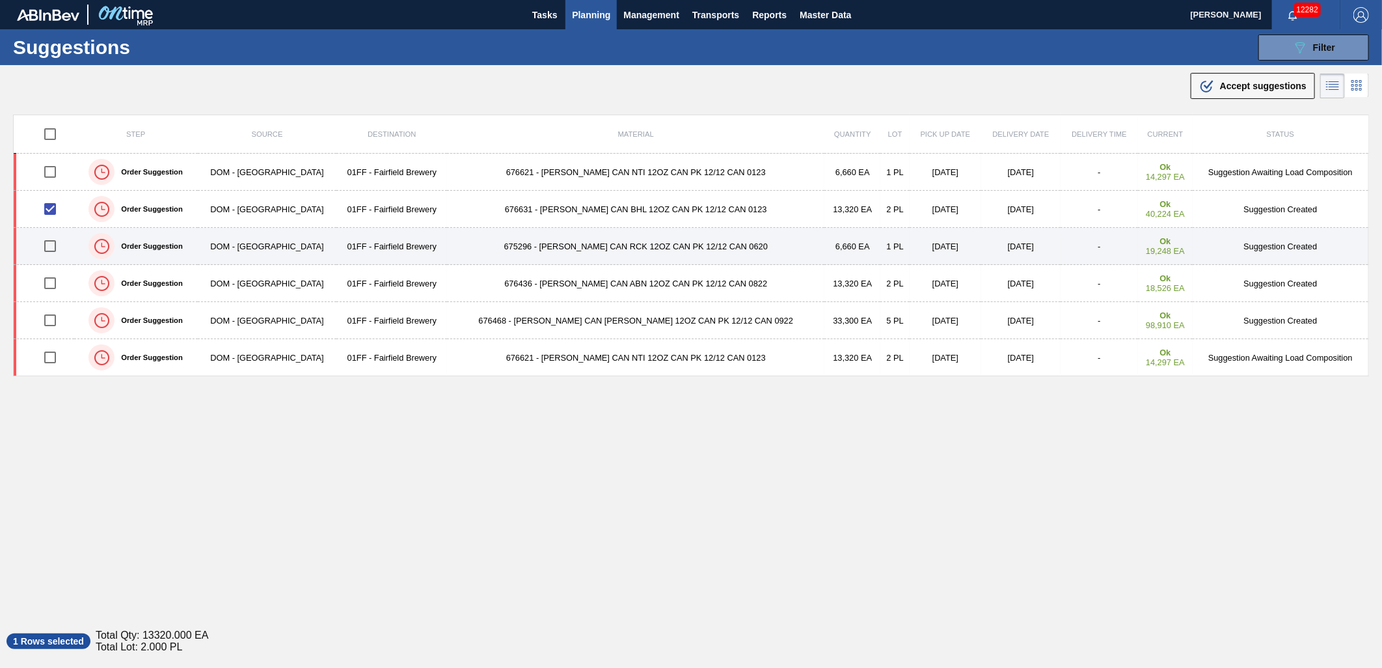
click at [52, 243] on input "checkbox" at bounding box center [49, 245] width 27 height 27
checkbox input "true"
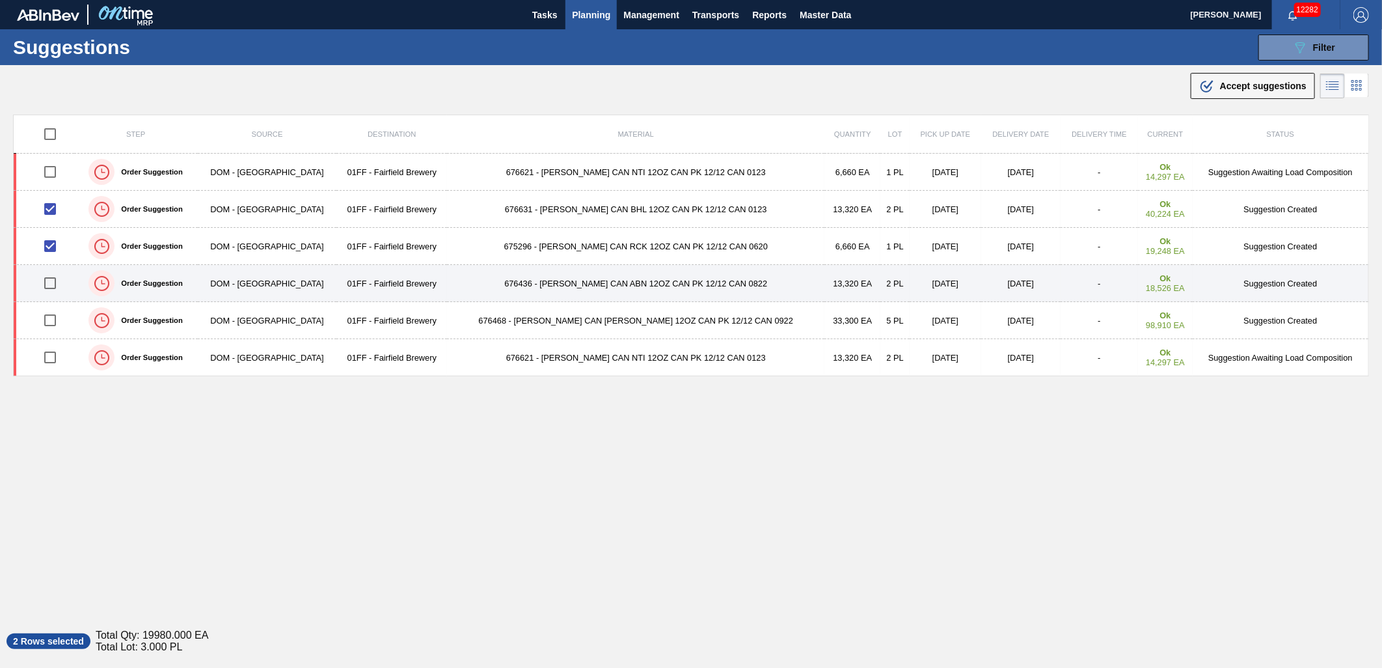
click at [51, 281] on input "checkbox" at bounding box center [49, 282] width 27 height 27
checkbox input "true"
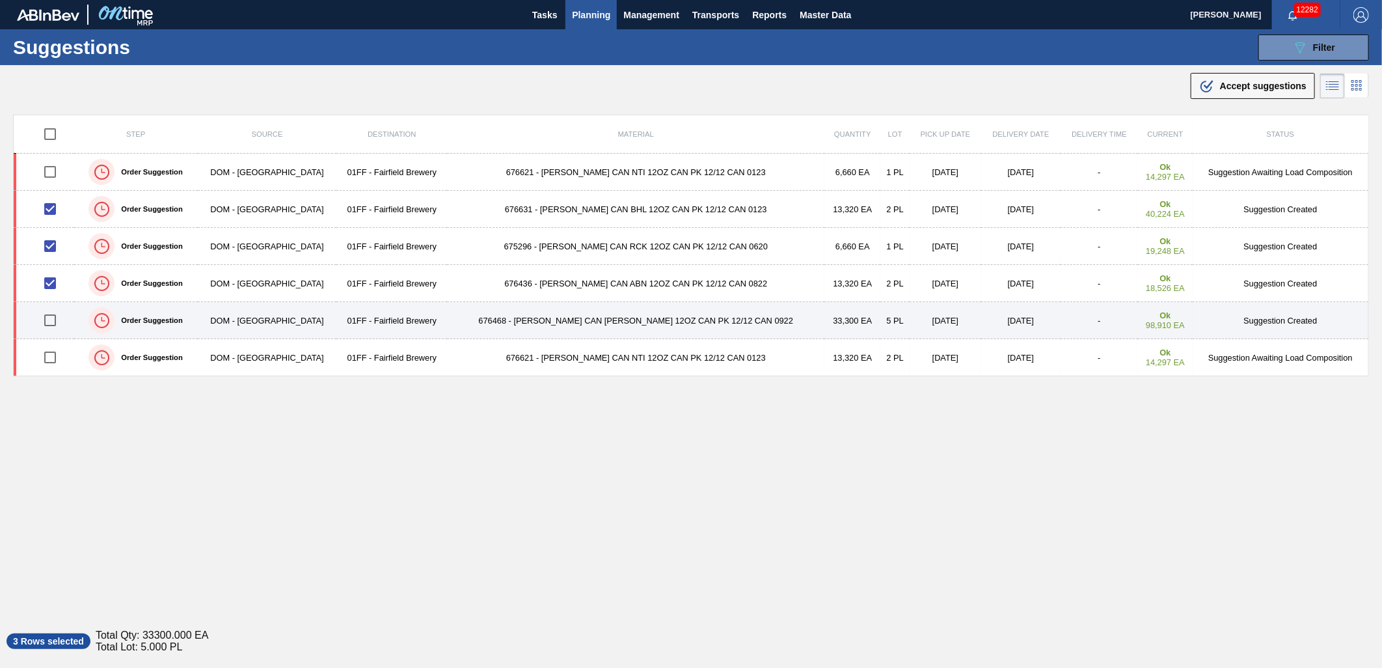
click at [54, 318] on input "checkbox" at bounding box center [49, 319] width 27 height 27
checkbox input "true"
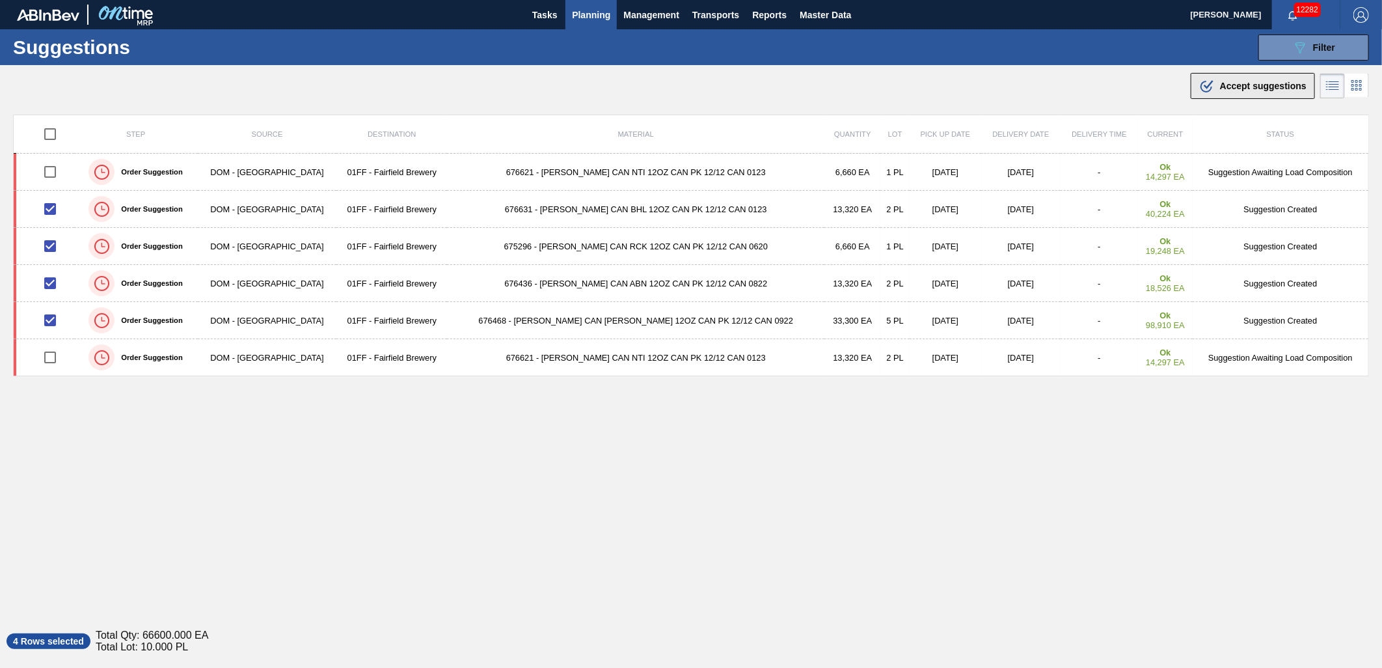
click at [1245, 89] on span "Accept suggestions" at bounding box center [1263, 86] width 87 height 10
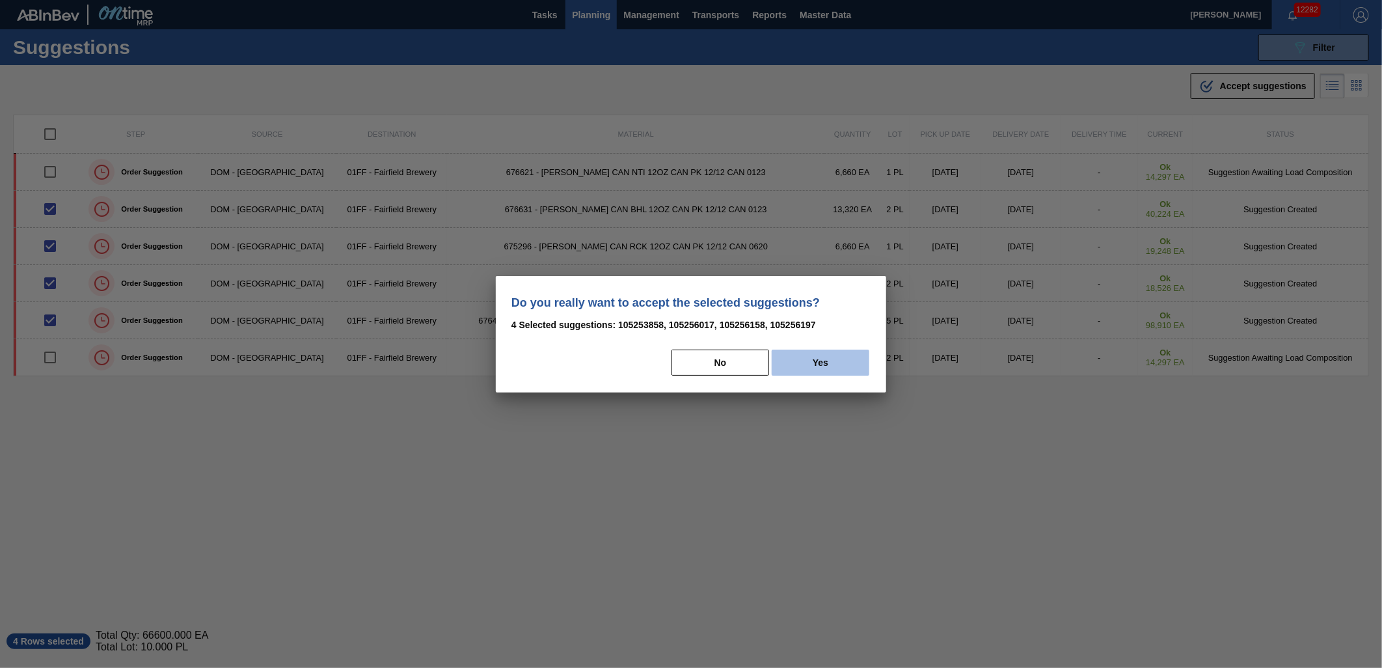
click at [834, 367] on button "Yes" at bounding box center [821, 362] width 98 height 26
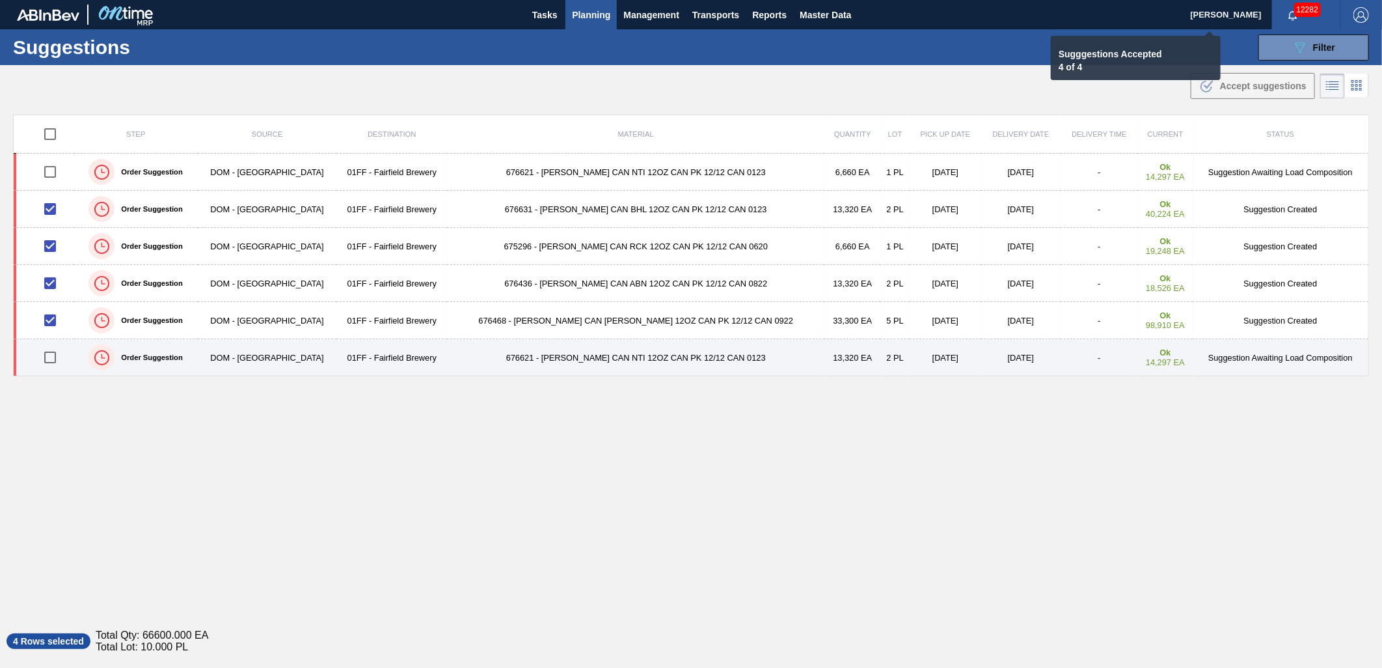
checkbox input "false"
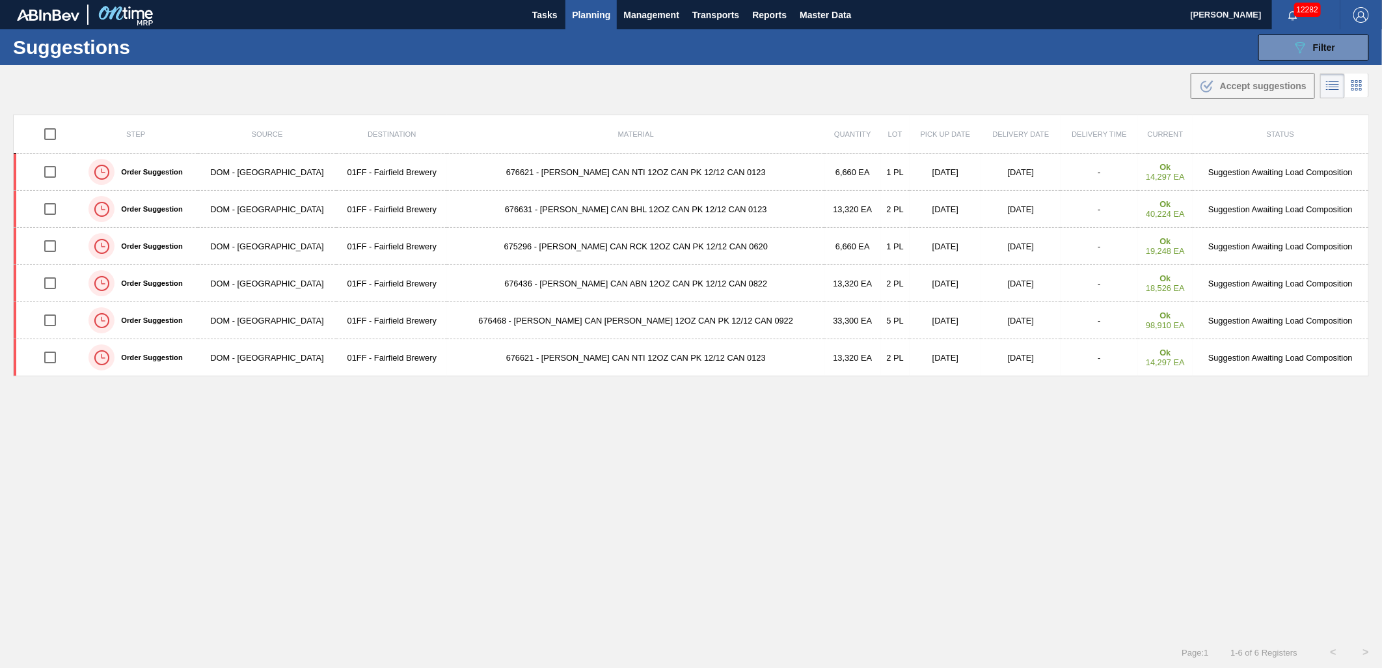
click at [558, 321] on td "676468 - CARR CAN BUD 12OZ CAN PK 12/12 CAN 0922" at bounding box center [635, 320] width 377 height 37
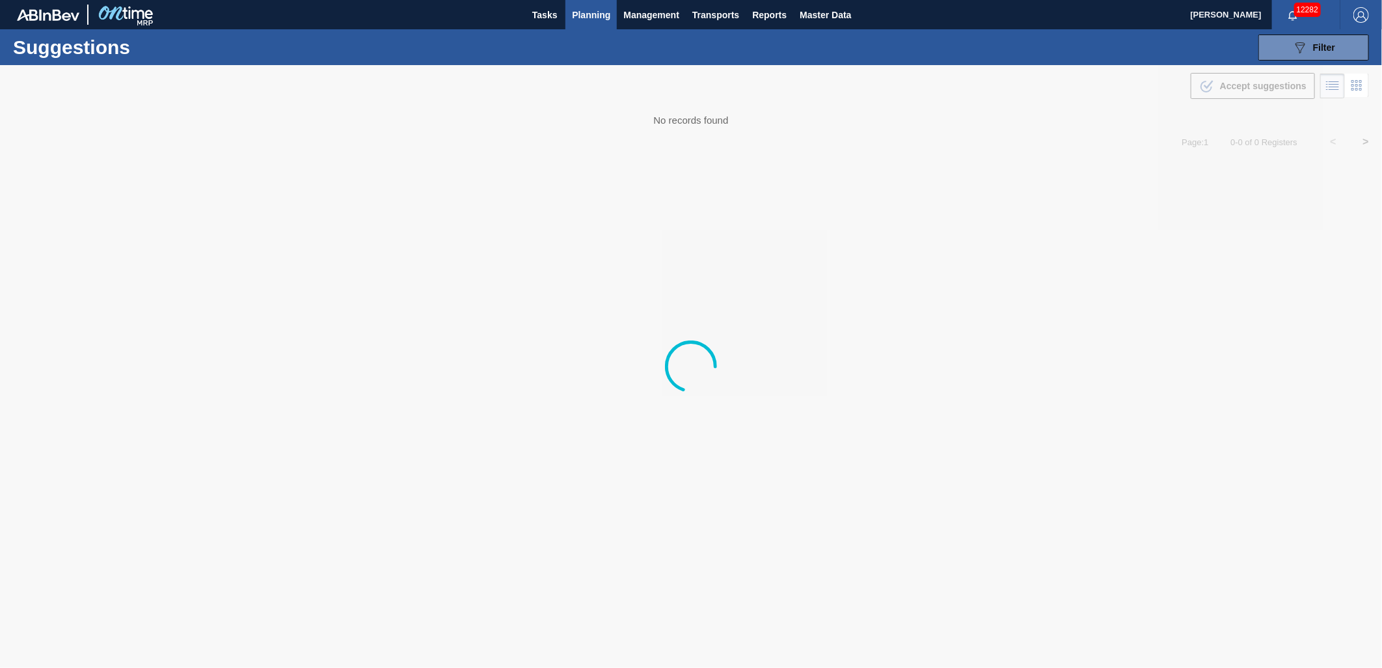
type from "[DATE]"
type to "[DATE]"
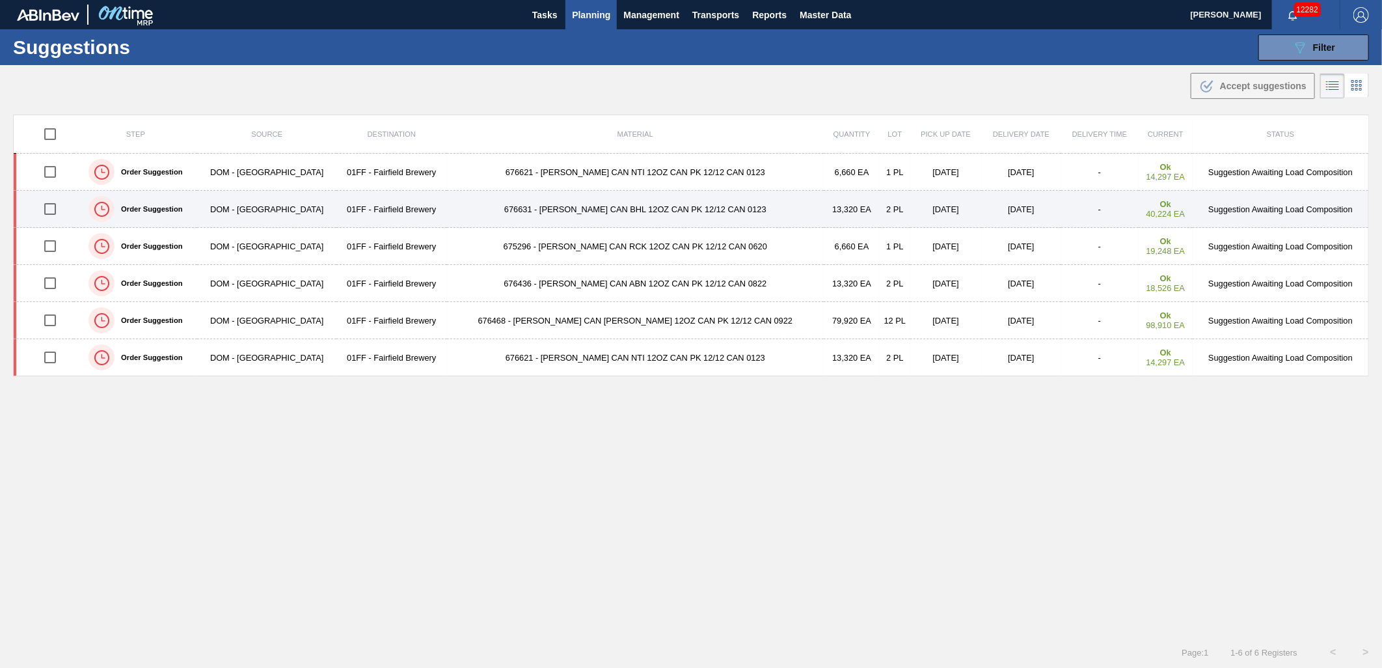
click at [569, 212] on td "676631 - CARR CAN BHL 12OZ CAN PK 12/12 CAN 0123" at bounding box center [635, 209] width 377 height 37
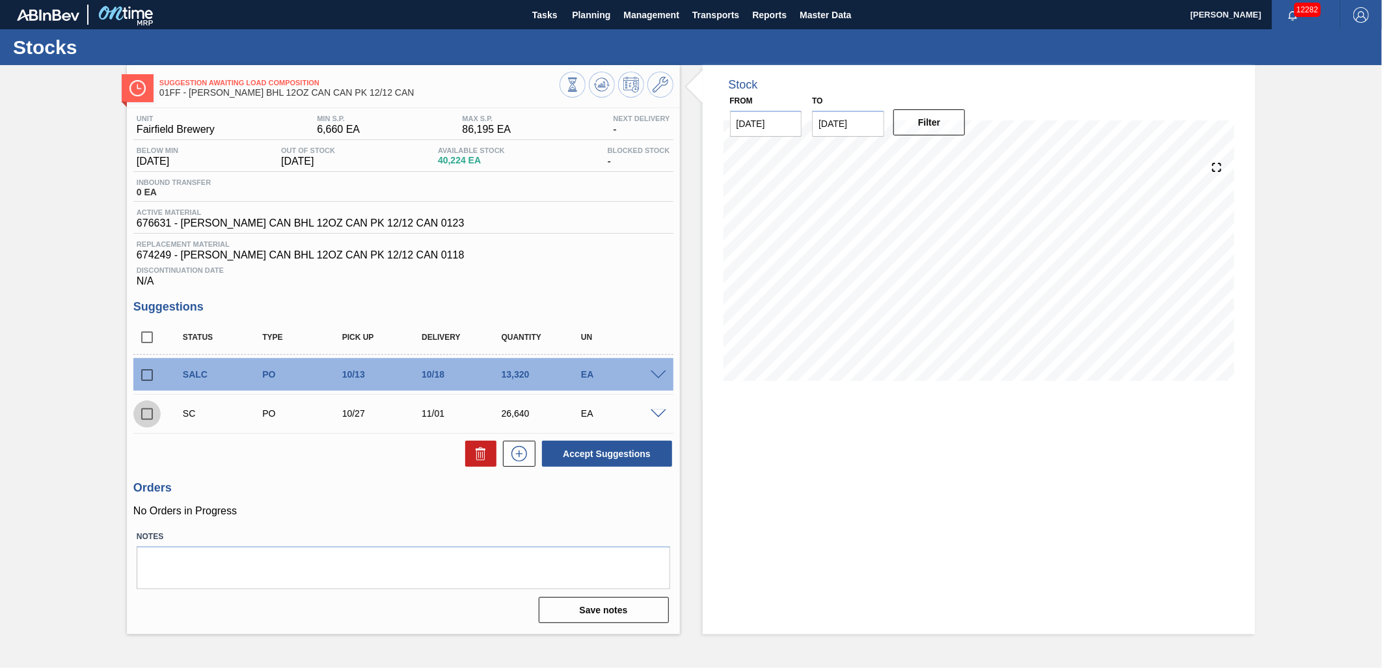
click at [146, 415] on input "checkbox" at bounding box center [146, 413] width 27 height 27
click at [612, 452] on button "Accept Suggestions" at bounding box center [607, 453] width 130 height 26
checkbox input "false"
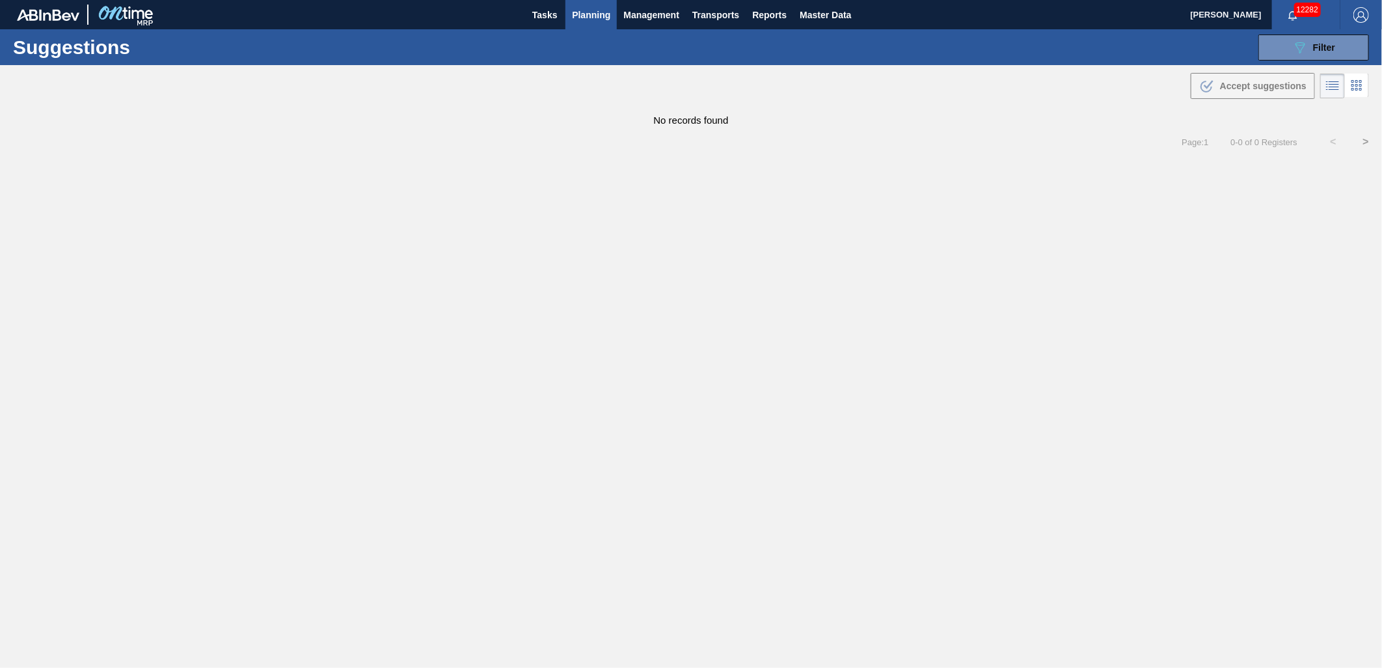
type from "[DATE]"
click at [600, 16] on span "Planning" at bounding box center [591, 15] width 38 height 16
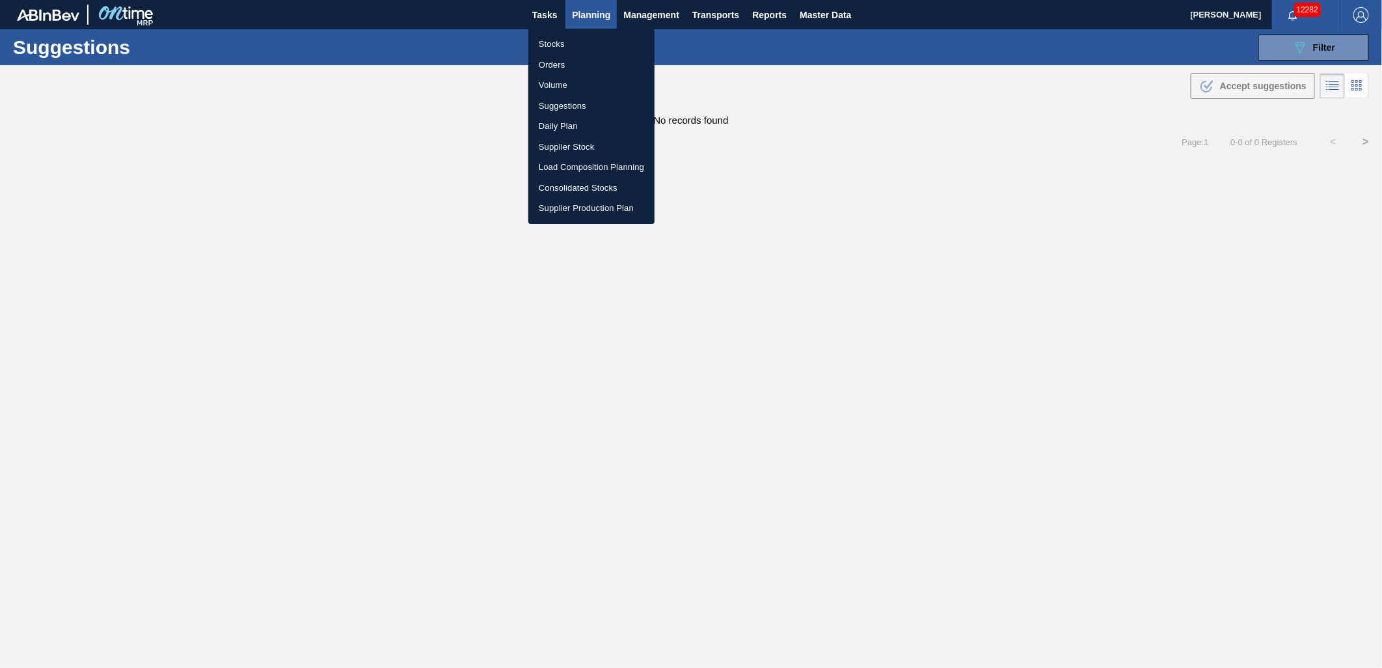
click at [576, 111] on li "Suggestions" at bounding box center [591, 106] width 126 height 21
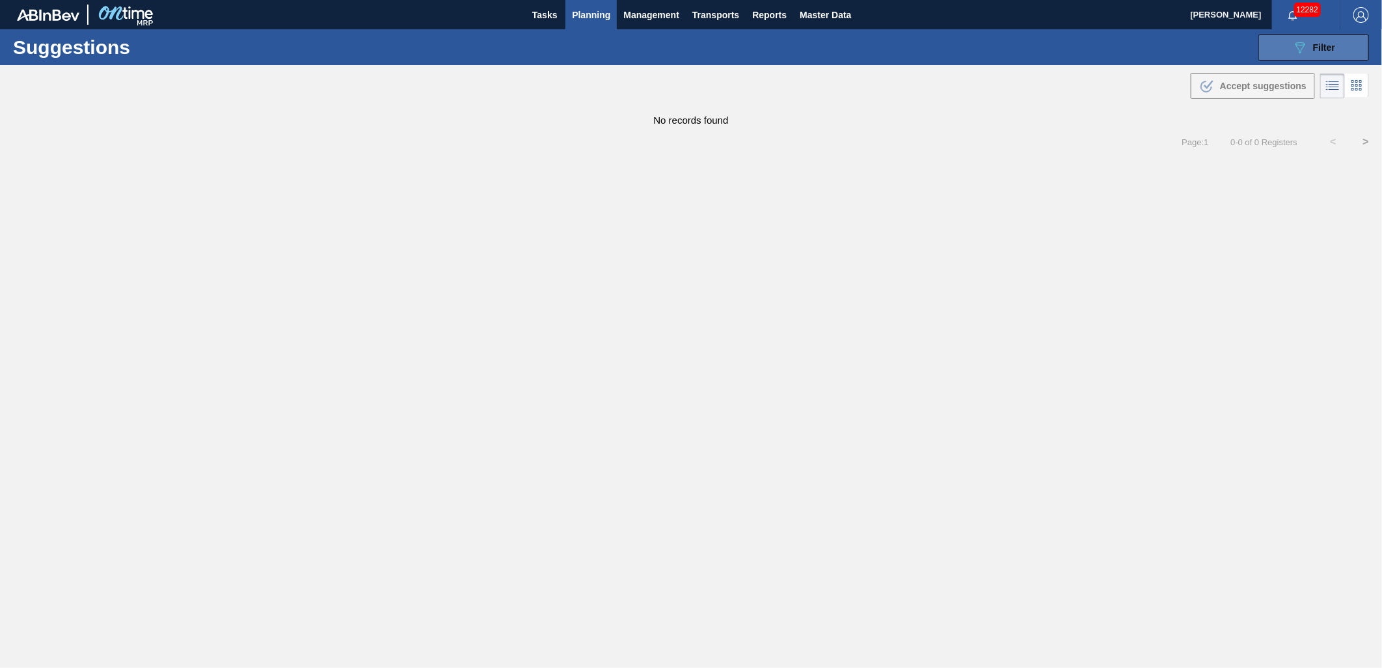
click at [1309, 54] on div "089F7B8B-B2A5-4AFE-B5C0-19BA573D28AC Filter" at bounding box center [1313, 48] width 43 height 16
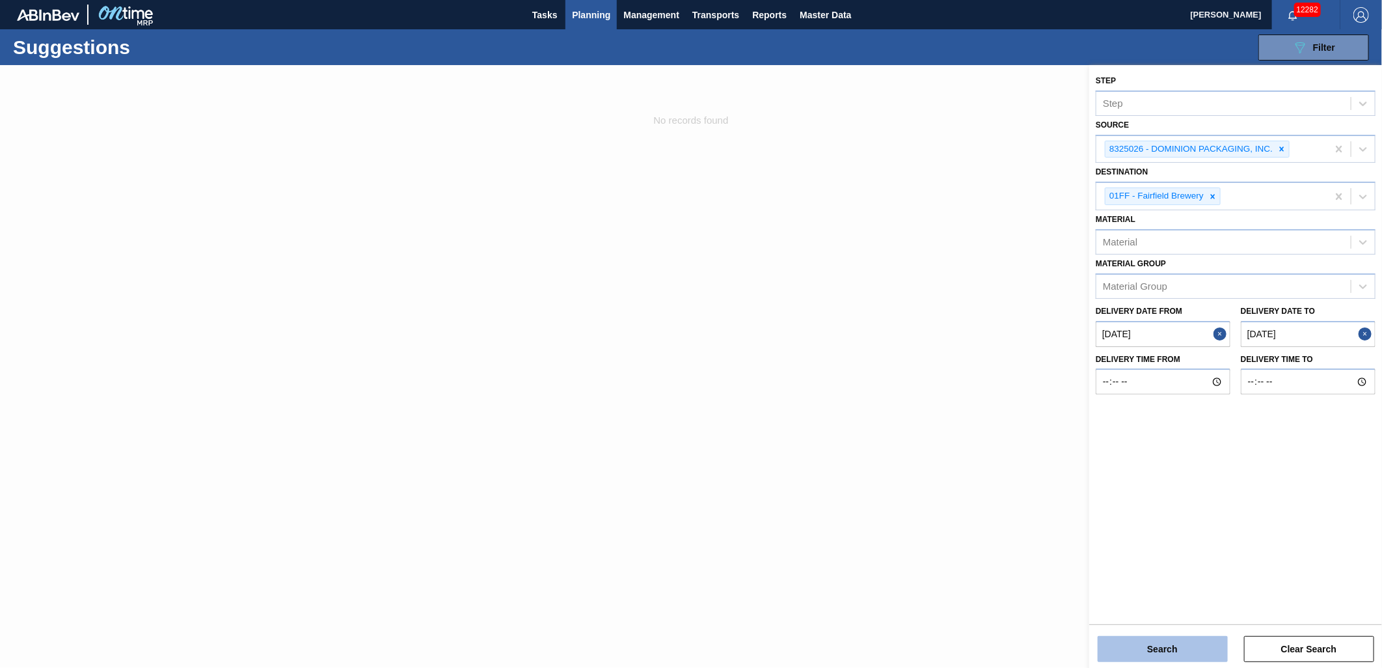
click at [1167, 645] on button "Search" at bounding box center [1163, 649] width 130 height 26
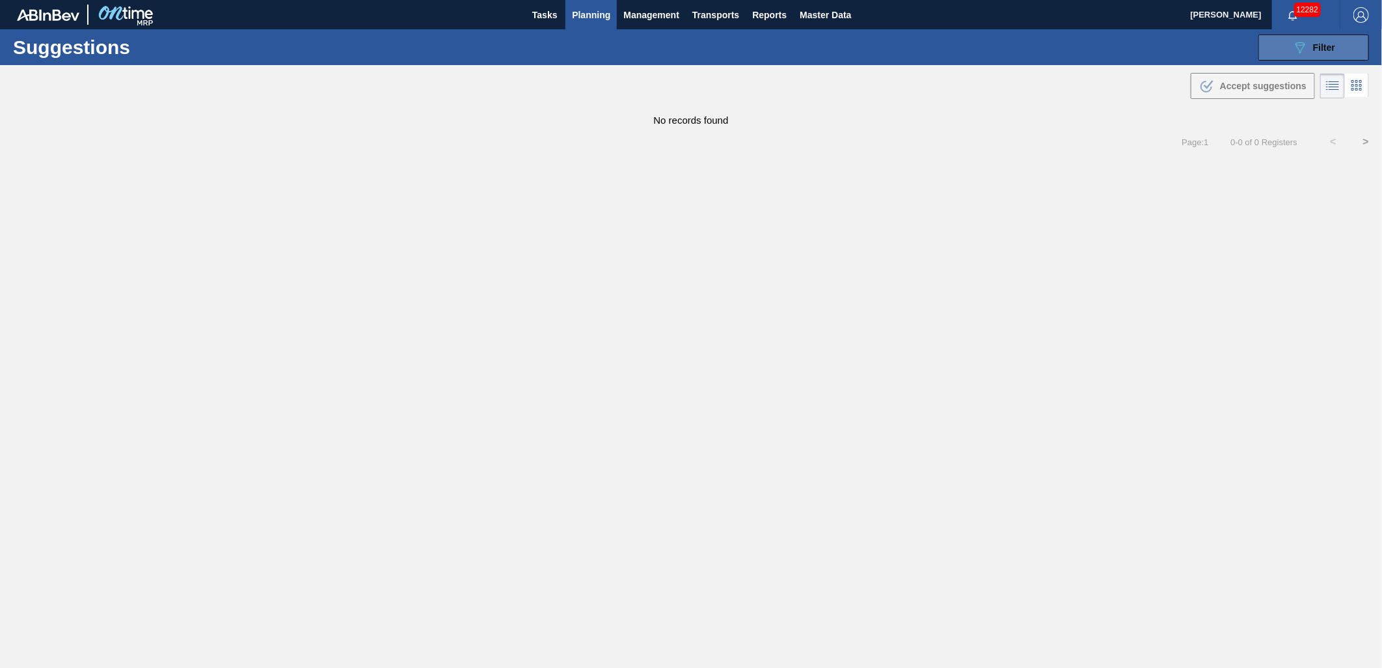
click at [1279, 48] on button "089F7B8B-B2A5-4AFE-B5C0-19BA573D28AC Filter" at bounding box center [1313, 47] width 111 height 26
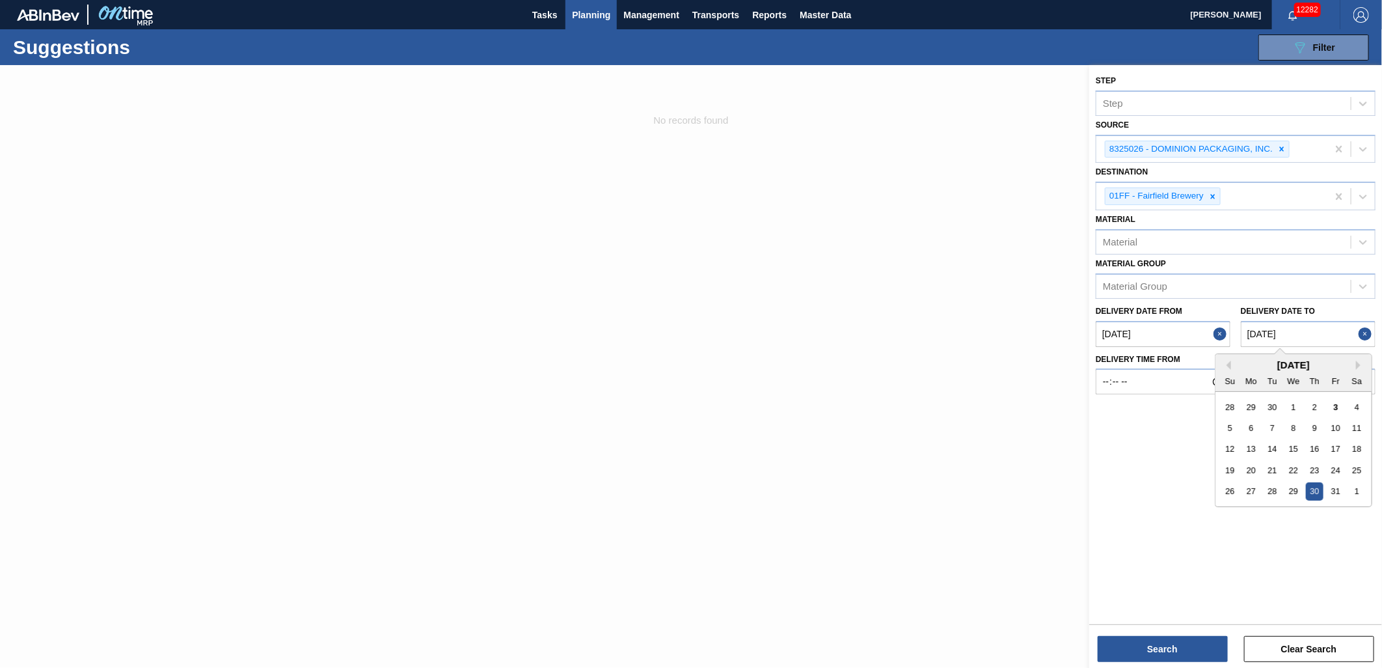
click at [1314, 333] on to "[DATE]" at bounding box center [1308, 334] width 135 height 26
click at [1350, 486] on div "1" at bounding box center [1357, 491] width 18 height 18
type to "[DATE]"
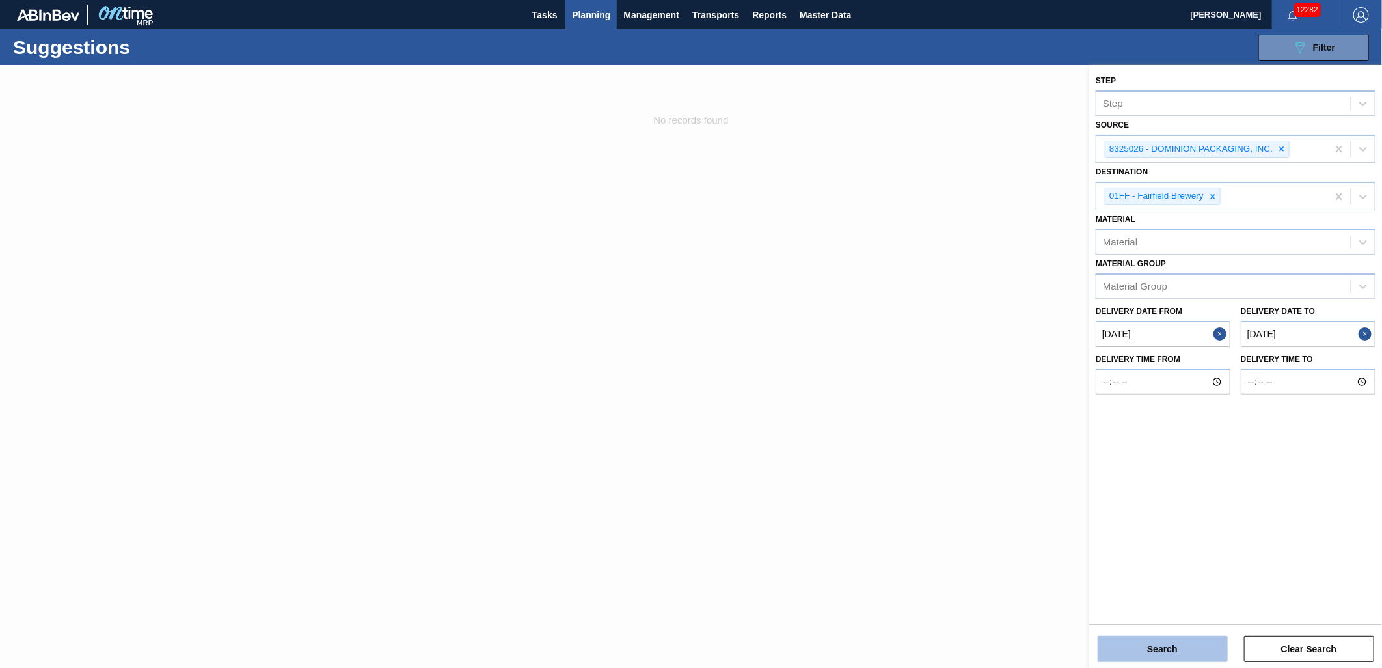
click at [1211, 649] on button "Search" at bounding box center [1163, 649] width 130 height 26
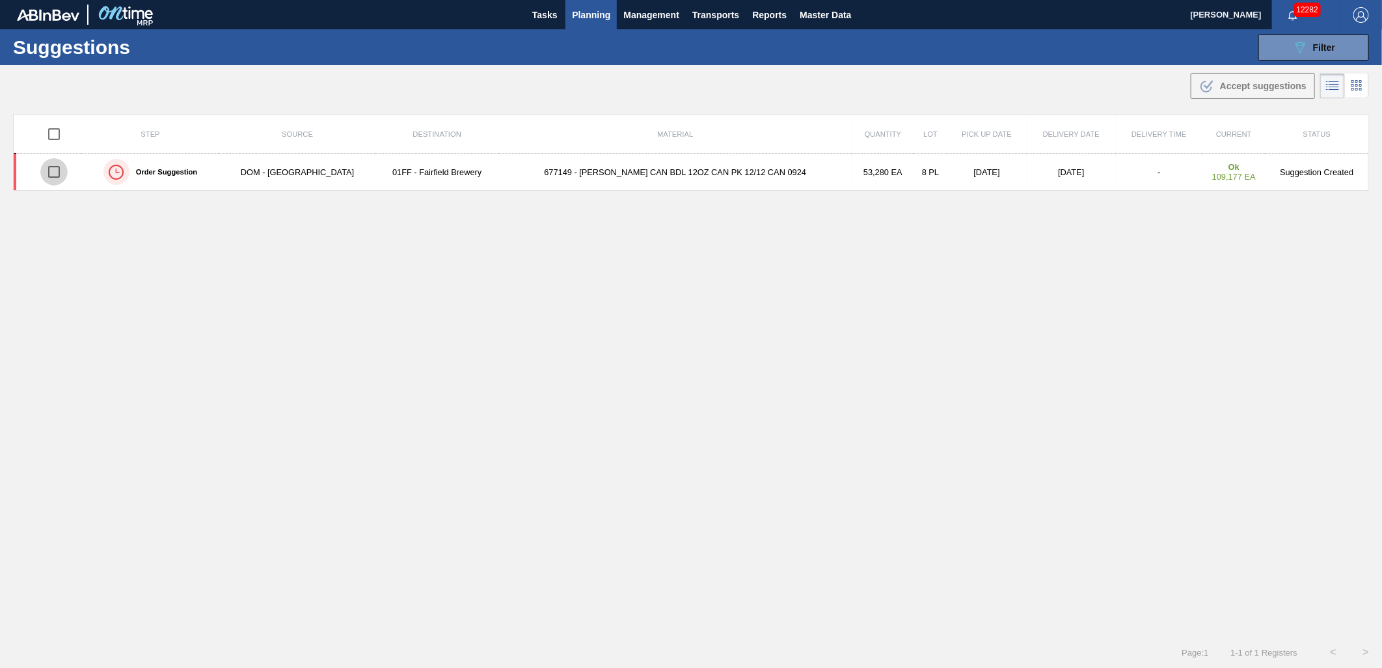
drag, startPoint x: 62, startPoint y: 172, endPoint x: 426, endPoint y: 138, distance: 365.9
click at [62, 172] on input "checkbox" at bounding box center [53, 171] width 27 height 27
checkbox input "true"
click at [1241, 85] on span "Accept suggestions" at bounding box center [1263, 86] width 87 height 10
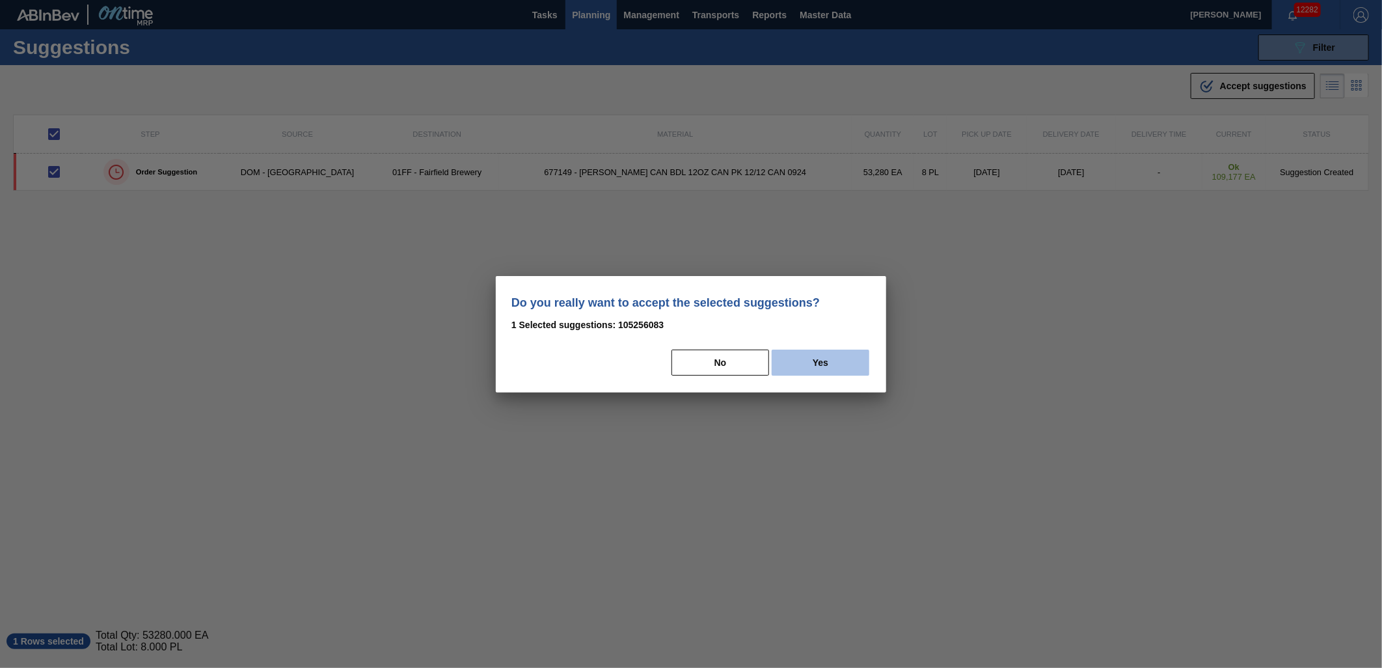
click at [841, 358] on button "Yes" at bounding box center [821, 362] width 98 height 26
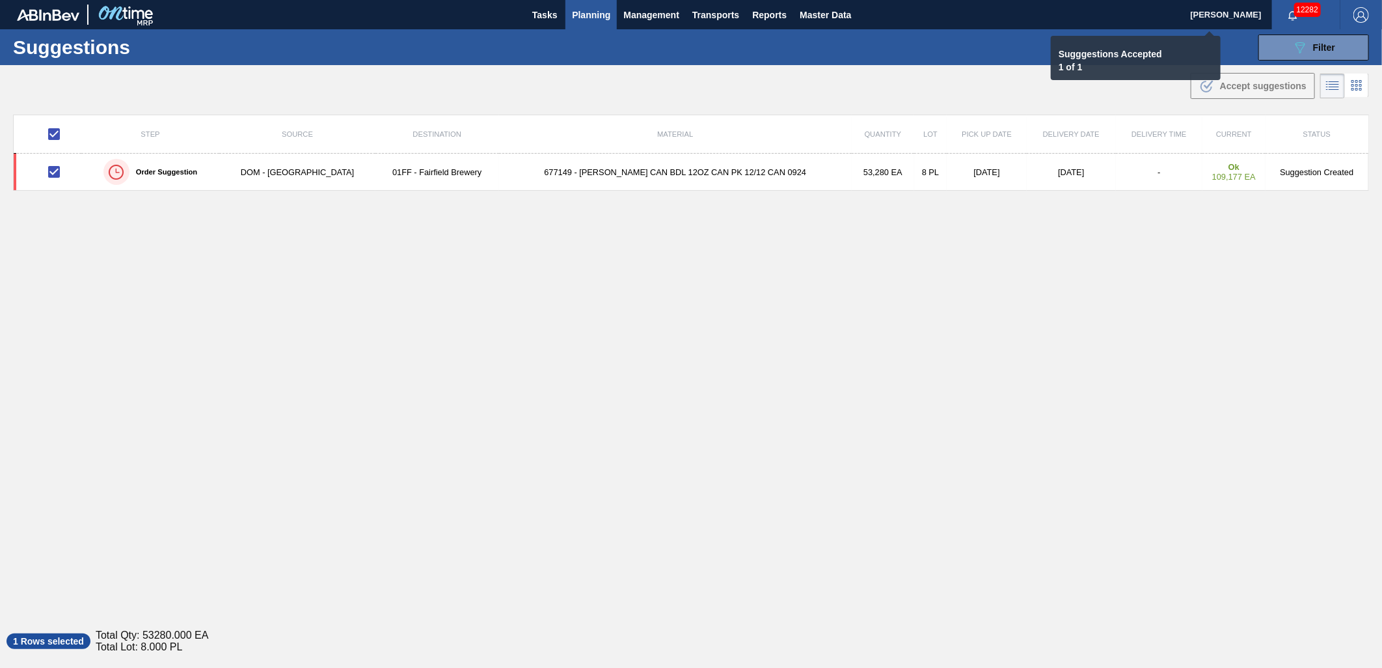
checkbox input "false"
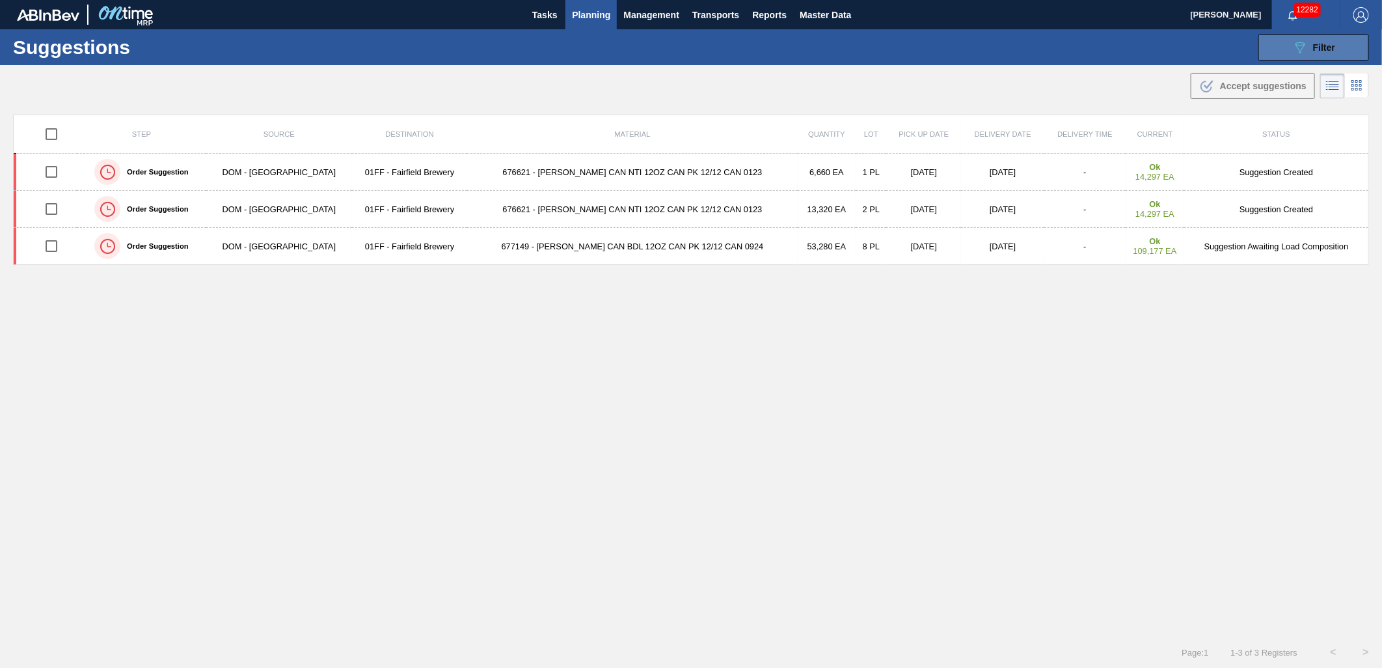
click at [1287, 47] on button "089F7B8B-B2A5-4AFE-B5C0-19BA573D28AC Filter" at bounding box center [1313, 47] width 111 height 26
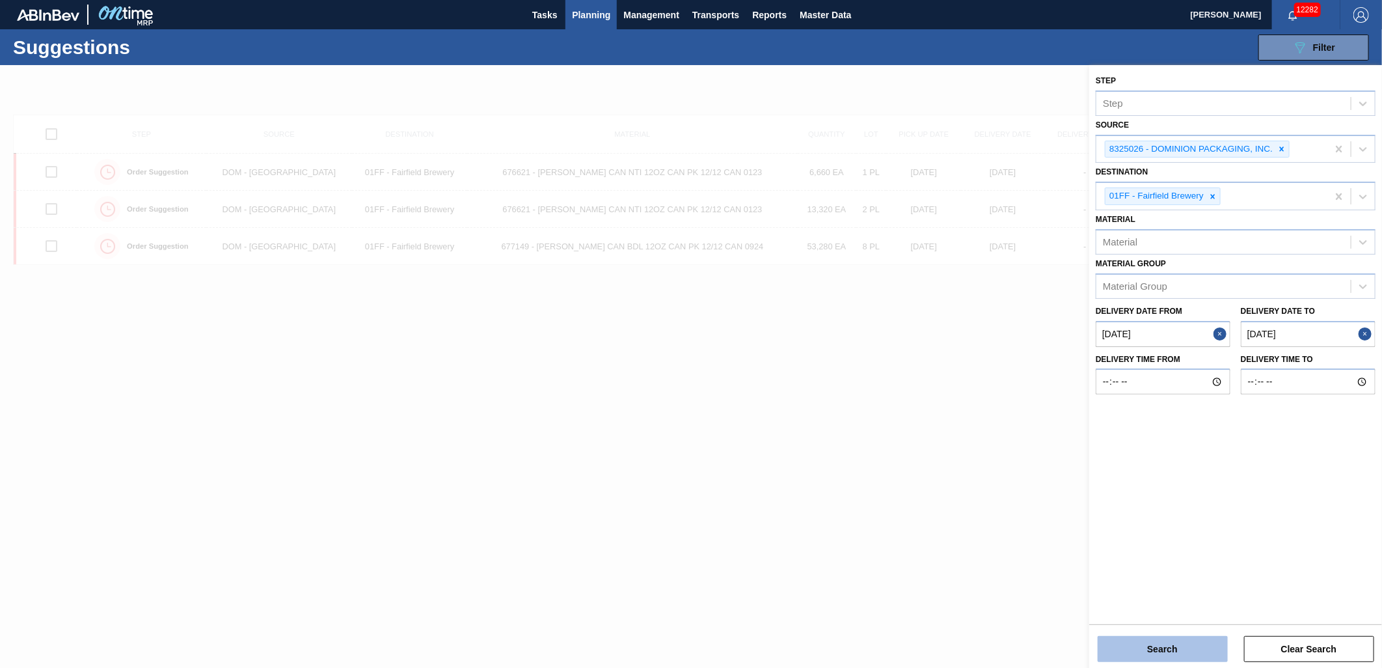
click at [1154, 645] on button "Search" at bounding box center [1163, 649] width 130 height 26
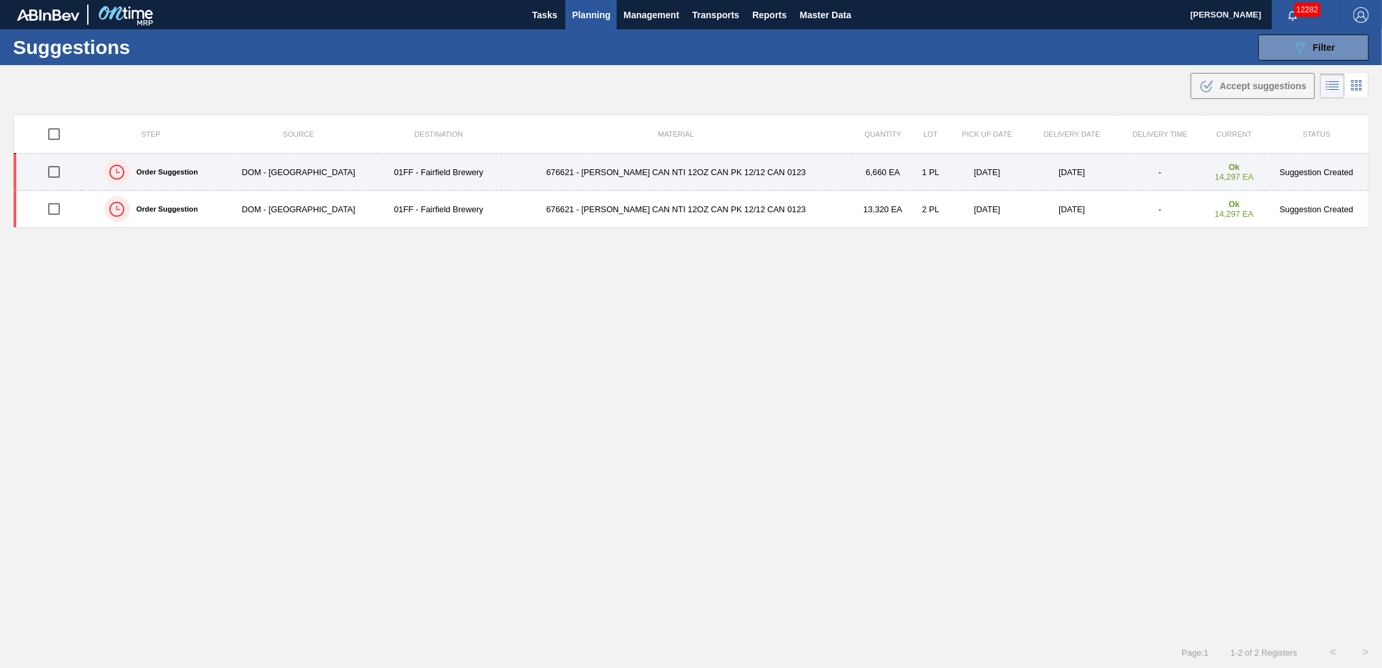
click at [951, 169] on td "[DATE]" at bounding box center [987, 172] width 80 height 37
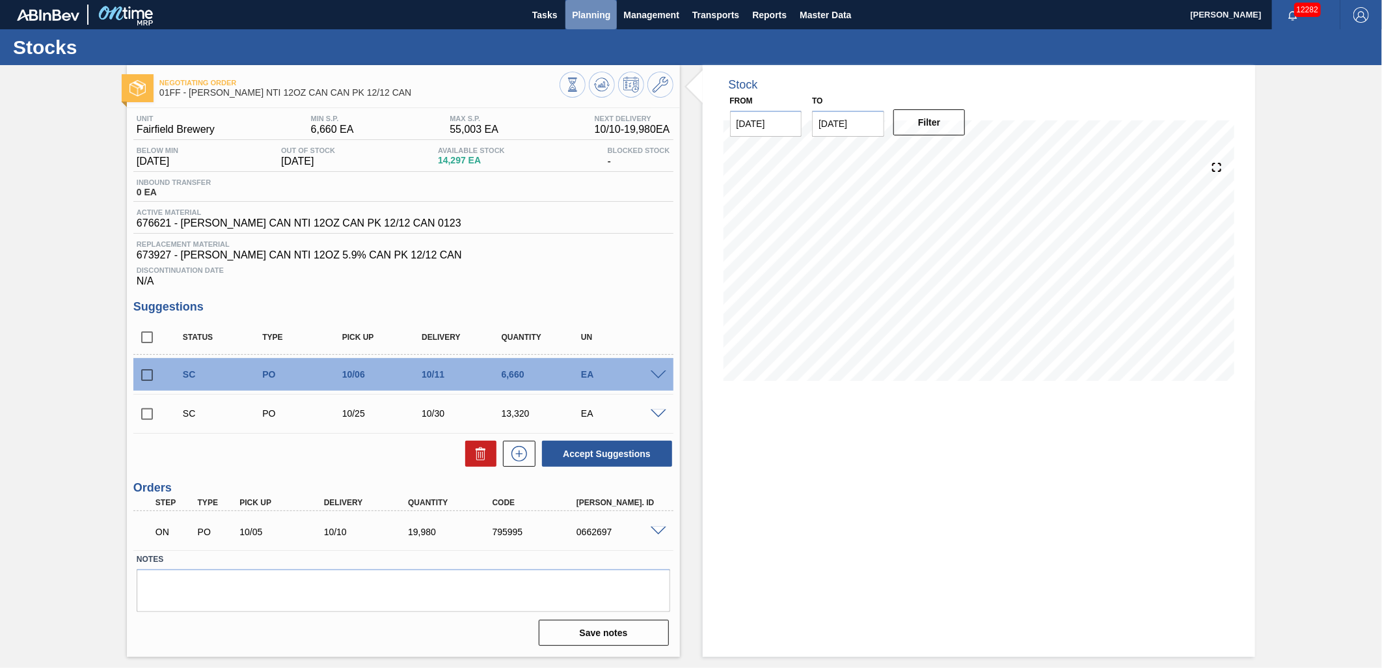
click at [599, 17] on span "Planning" at bounding box center [591, 15] width 38 height 16
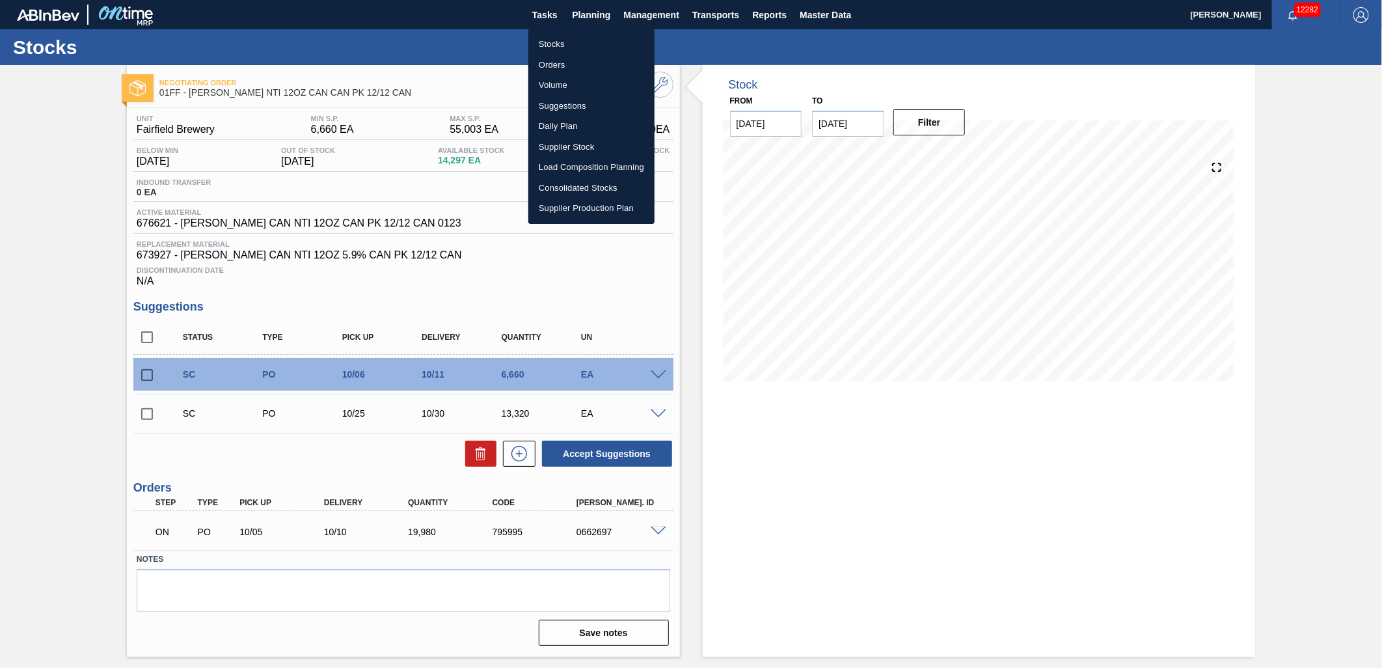
click at [579, 100] on li "Suggestions" at bounding box center [591, 106] width 126 height 21
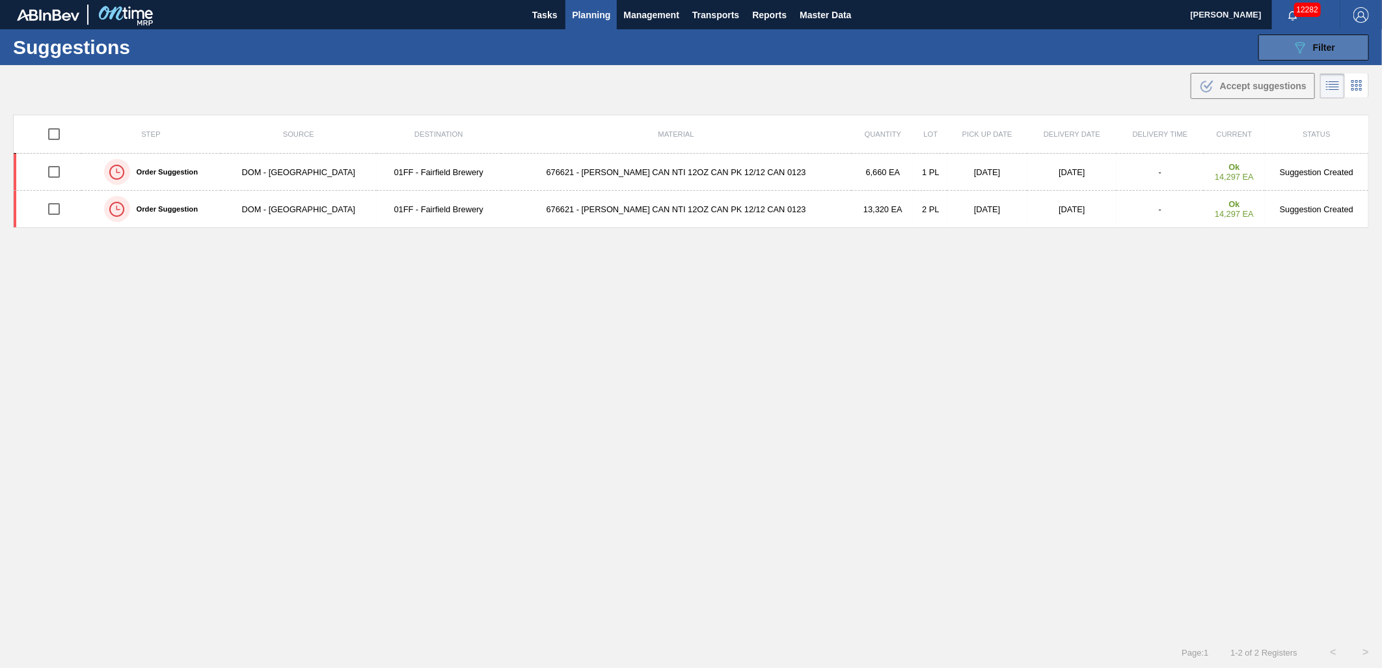
click at [1309, 55] on button "089F7B8B-B2A5-4AFE-B5C0-19BA573D28AC Filter" at bounding box center [1313, 47] width 111 height 26
type from "[DATE]"
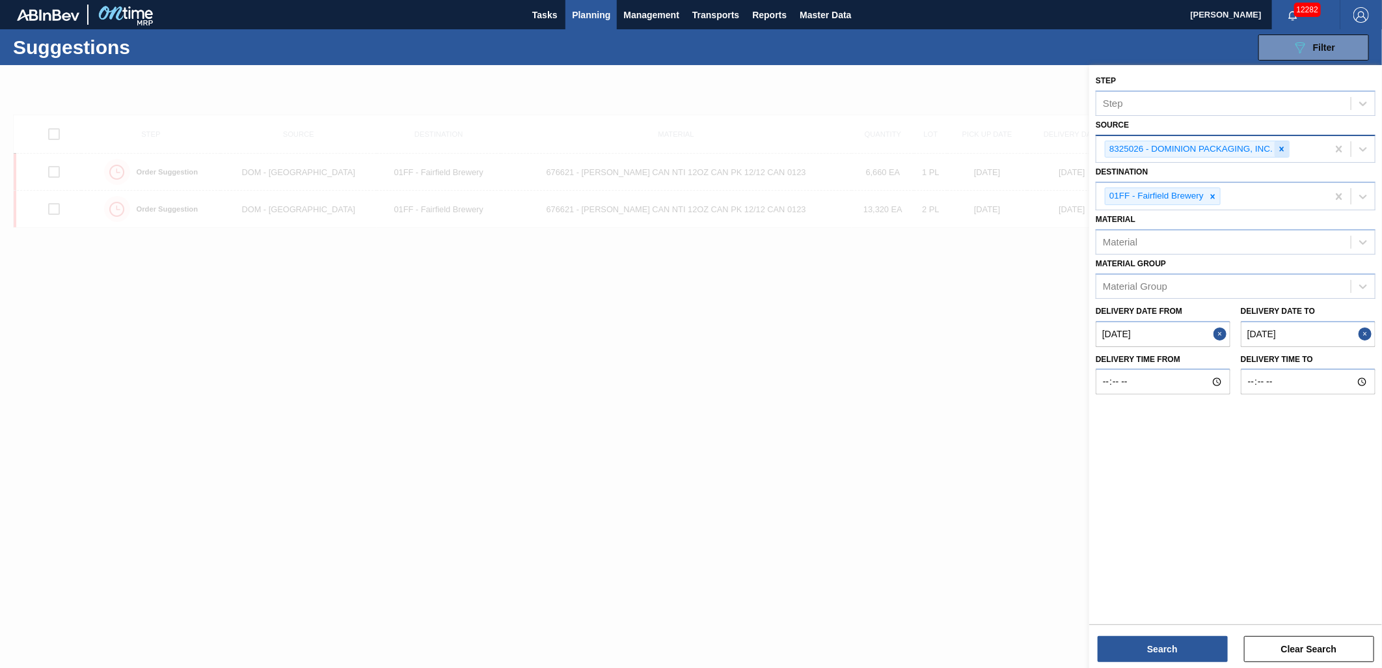
click at [1284, 150] on icon at bounding box center [1282, 148] width 5 height 5
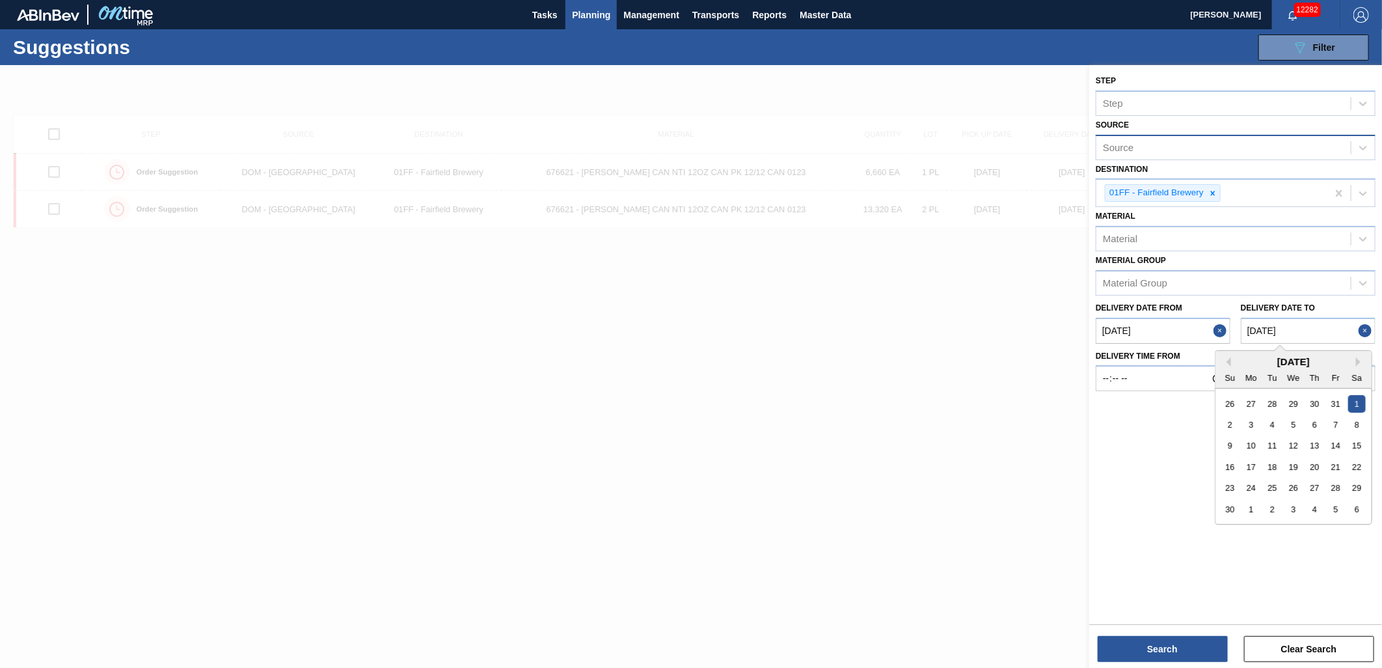
click at [1316, 332] on to "[DATE]" at bounding box center [1308, 331] width 135 height 26
click at [1230, 367] on div "Su Mo Tu We Th Fr Sa" at bounding box center [1293, 377] width 156 height 21
click at [1230, 362] on button "Previous Month" at bounding box center [1226, 361] width 9 height 9
click at [1238, 463] on div "19" at bounding box center [1230, 467] width 18 height 18
type to "[DATE]"
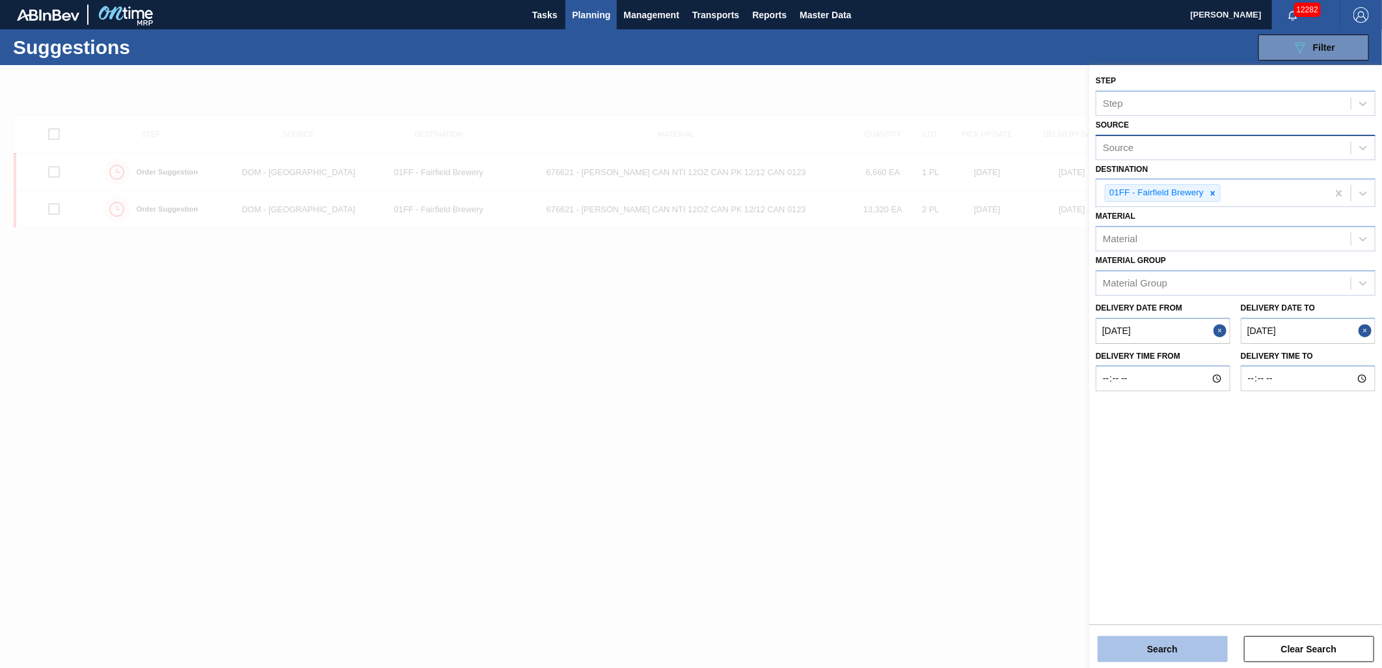
click at [1171, 651] on button "Search" at bounding box center [1163, 649] width 130 height 26
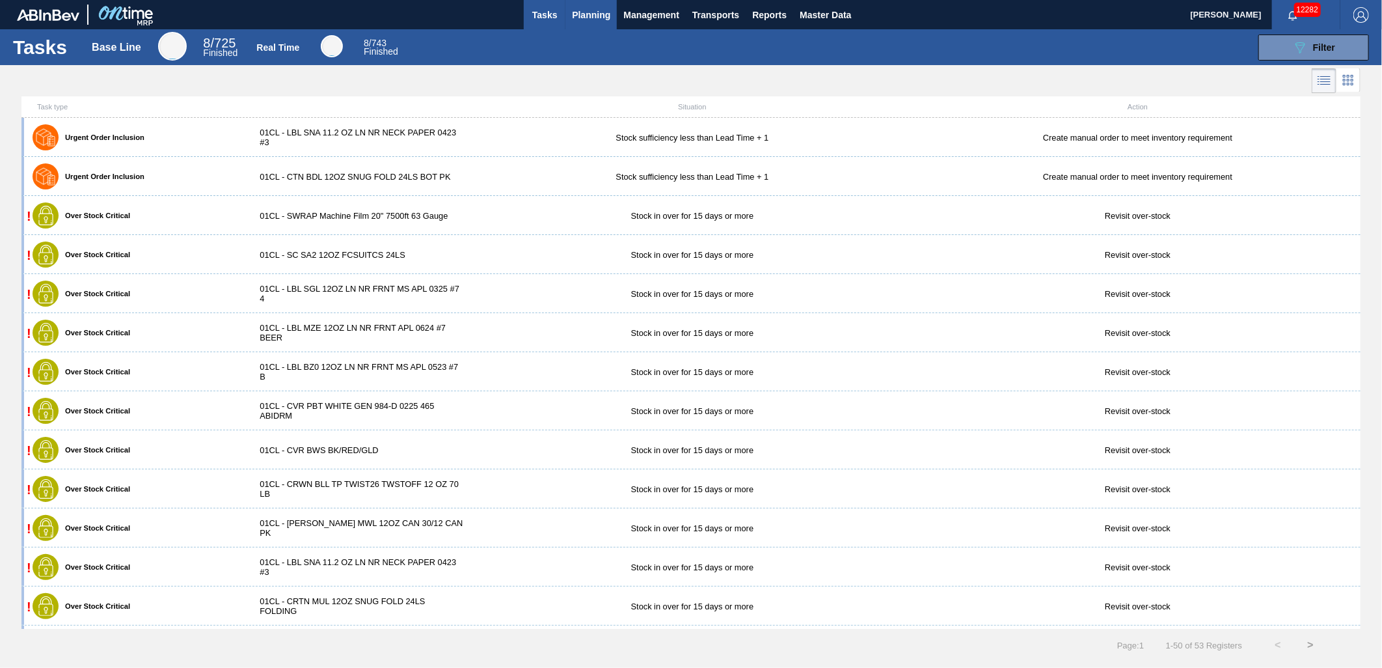
click at [591, 14] on span "Planning" at bounding box center [591, 15] width 38 height 16
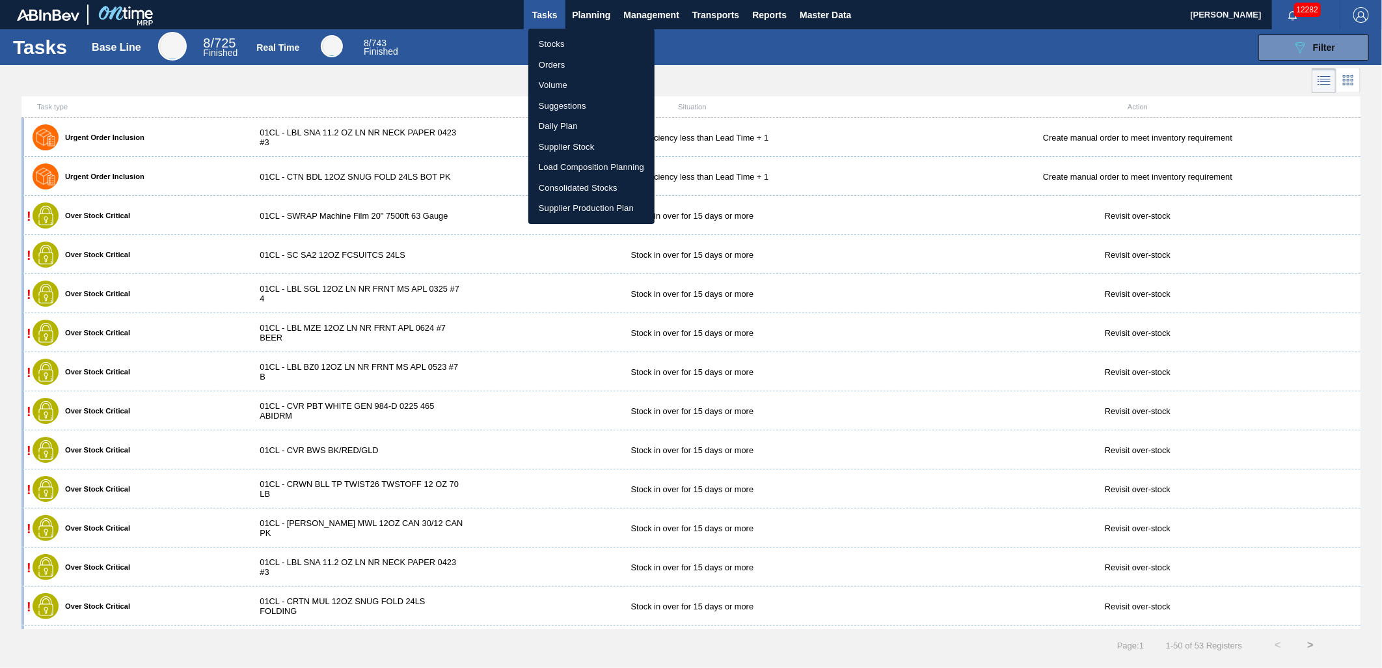
click at [567, 164] on li "Load Composition Planning" at bounding box center [591, 167] width 126 height 21
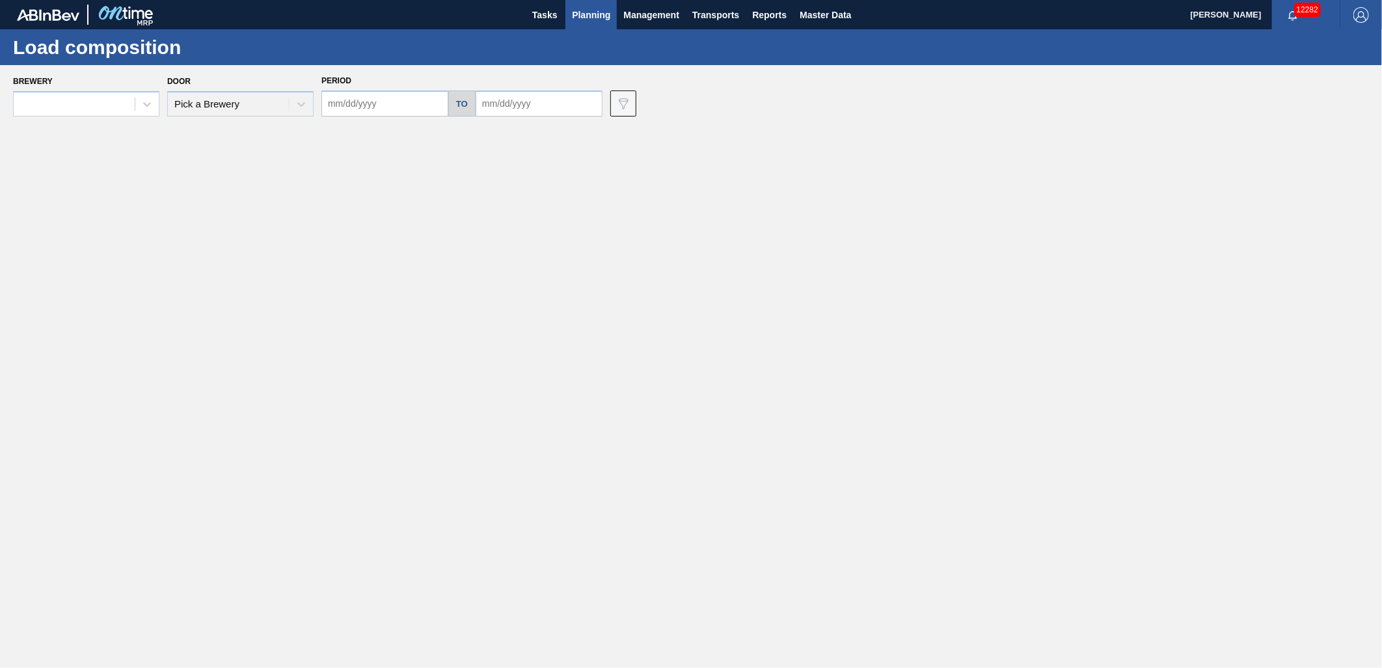
type input "[DATE]"
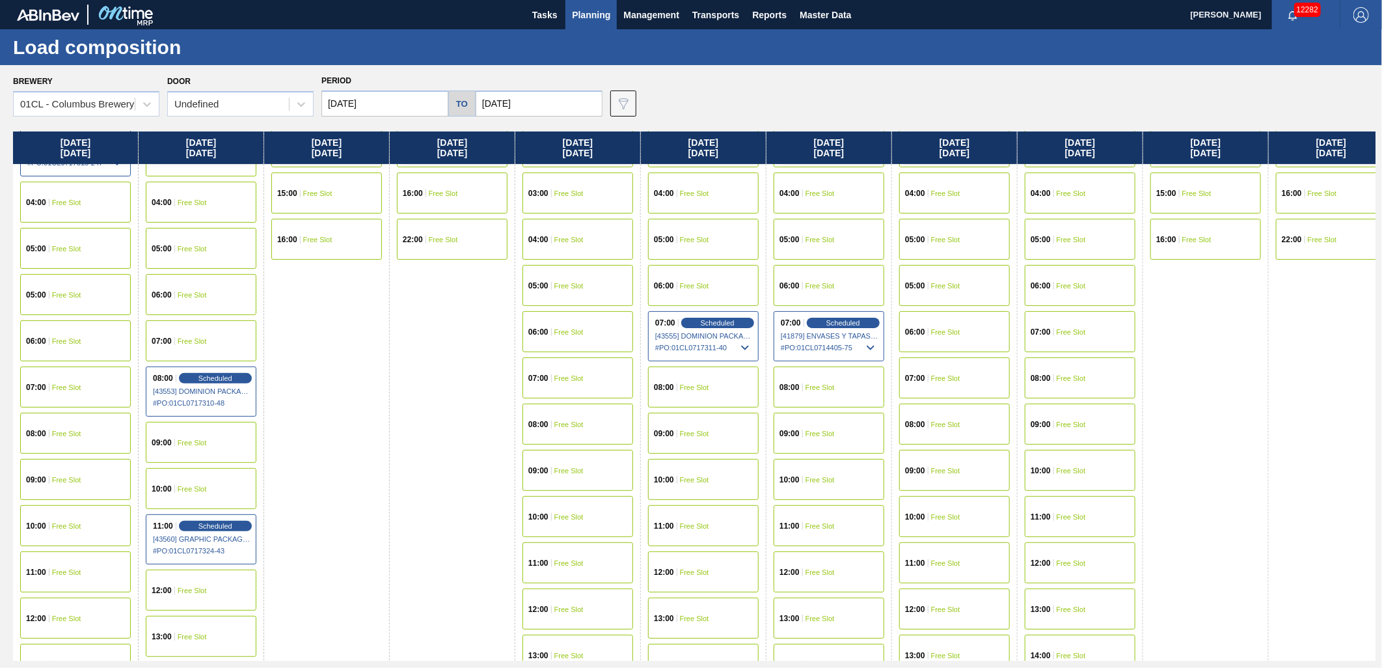
scroll to position [217, 0]
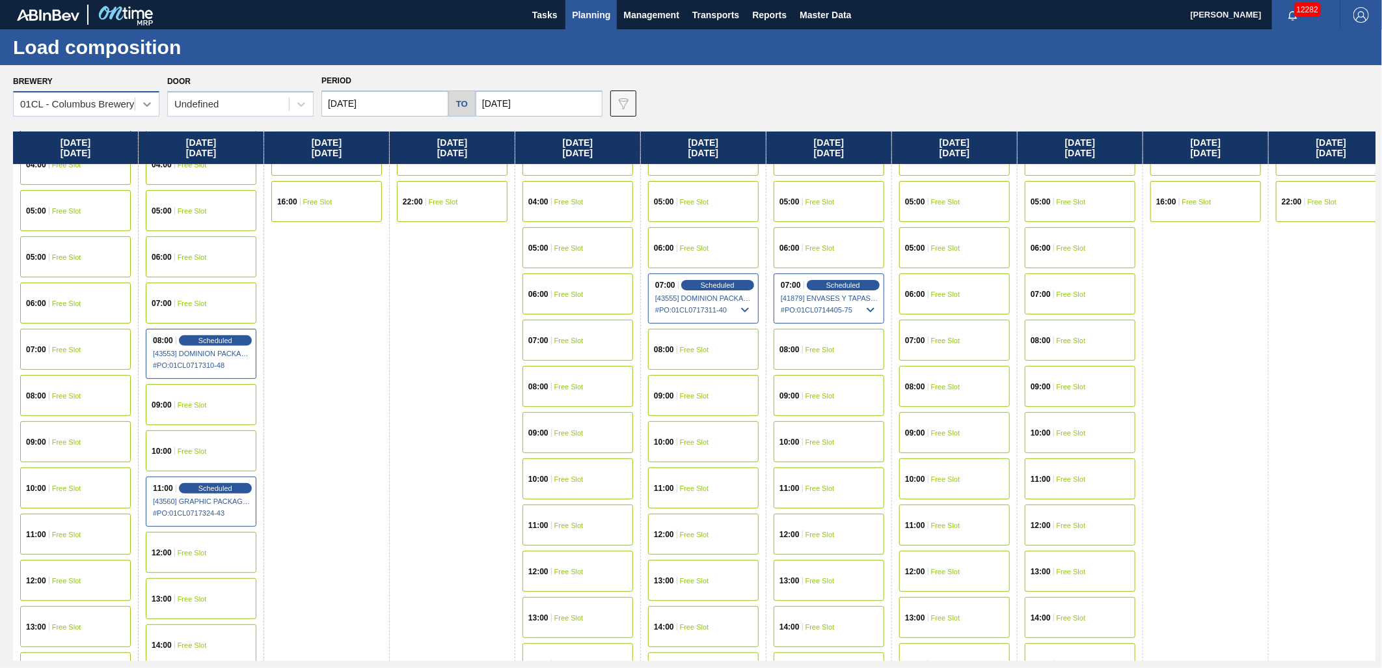
click at [137, 101] on div at bounding box center [146, 103] width 23 height 23
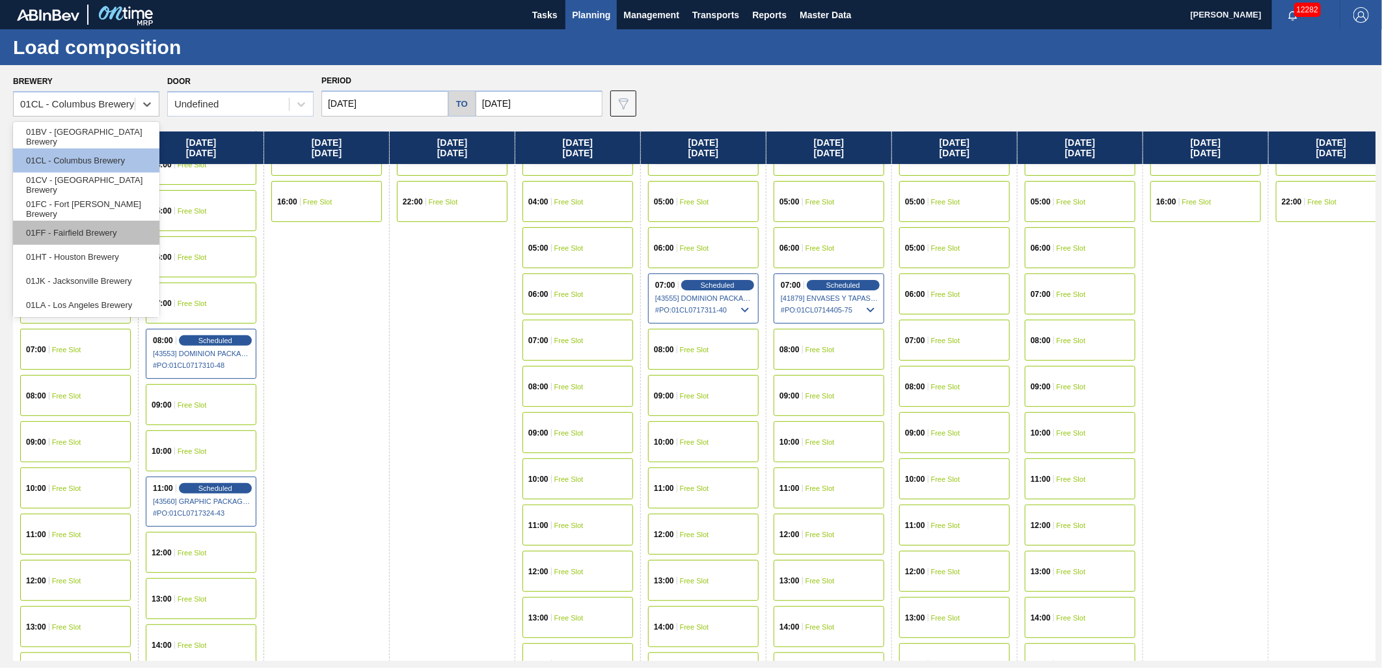
click at [96, 228] on div "01FF - Fairfield Brewery" at bounding box center [86, 233] width 146 height 24
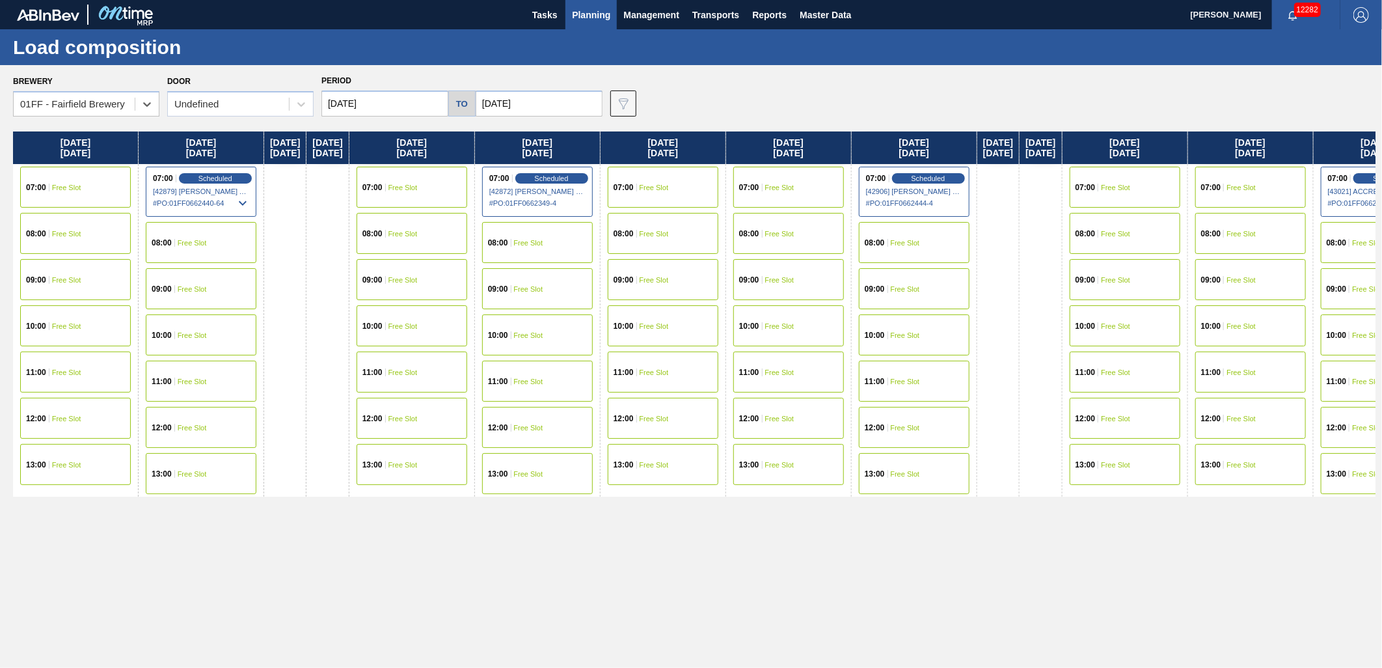
click at [191, 285] on span "Free Slot" at bounding box center [192, 289] width 29 height 8
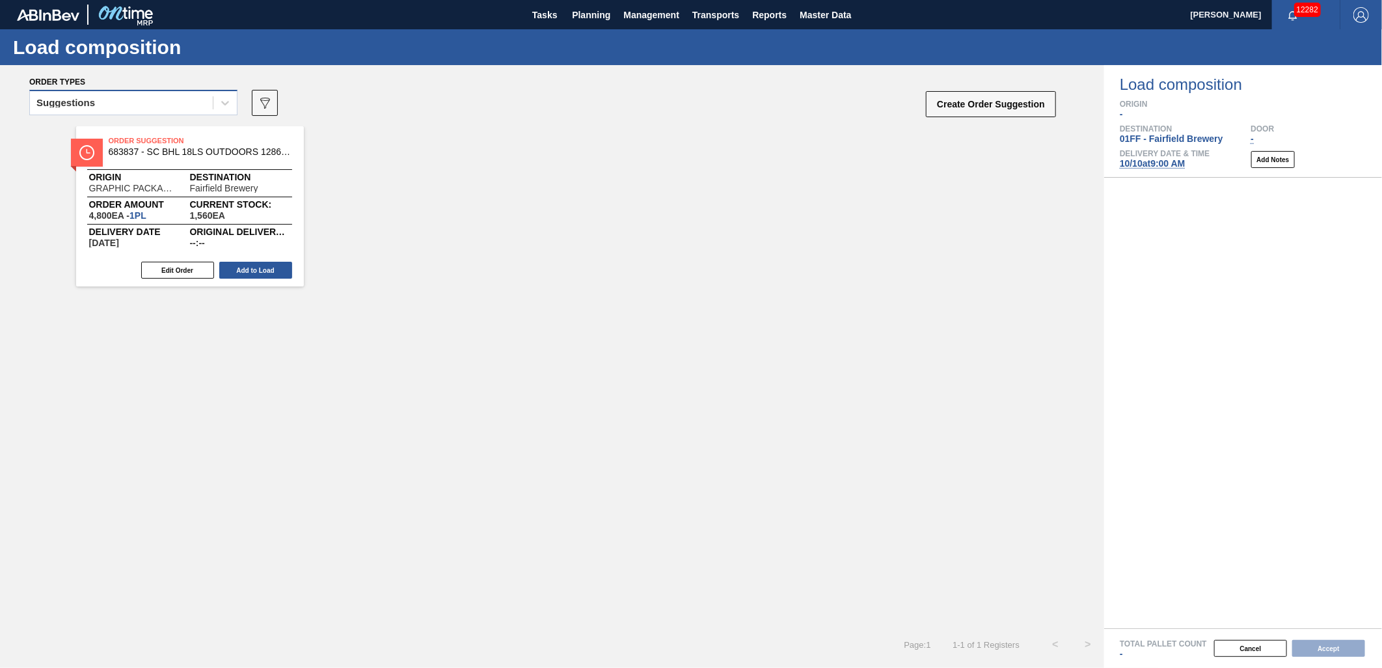
click at [185, 98] on div "Suggestions" at bounding box center [121, 103] width 183 height 19
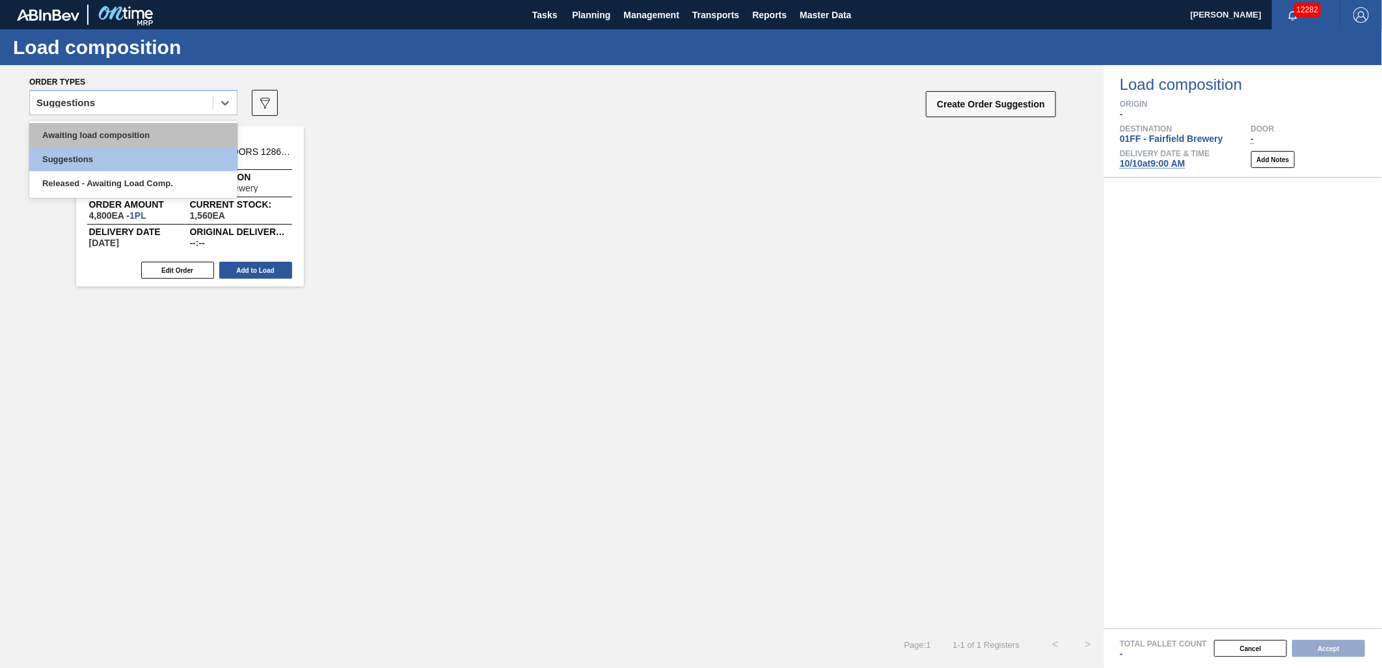
click at [139, 126] on div "Awaiting load composition" at bounding box center [133, 135] width 208 height 24
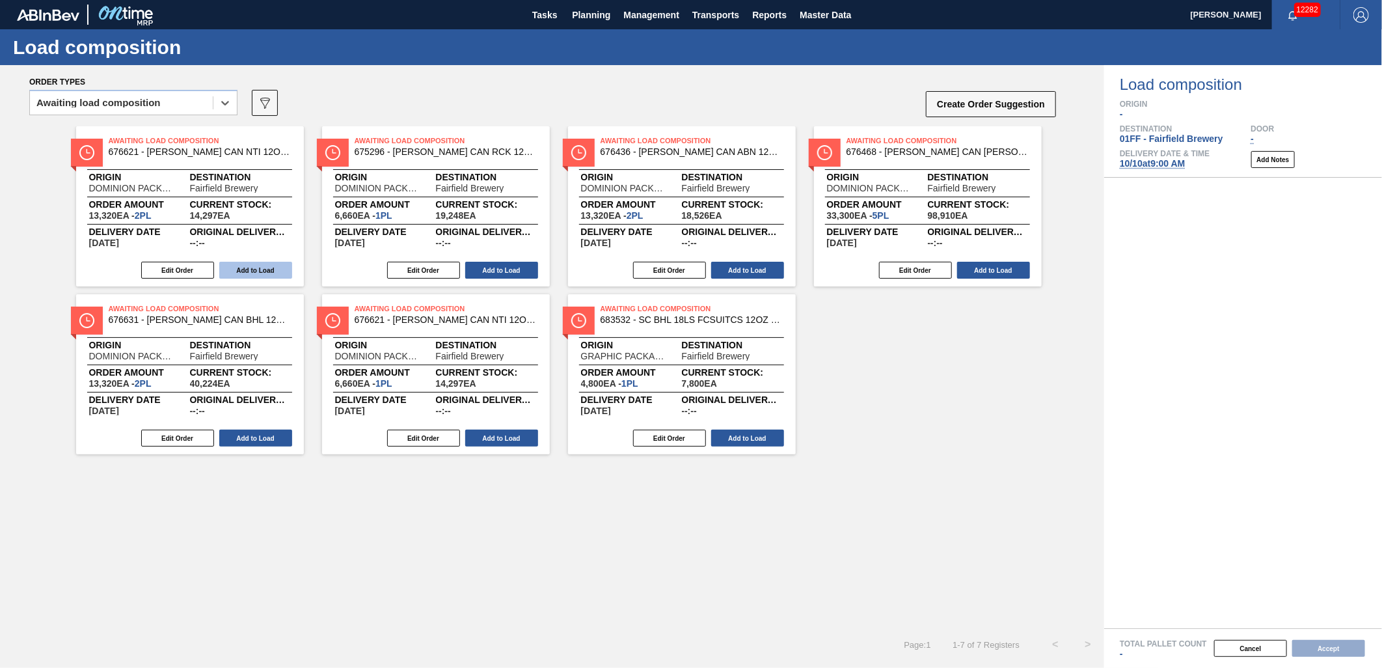
click at [247, 272] on button "Add to Load" at bounding box center [255, 270] width 73 height 17
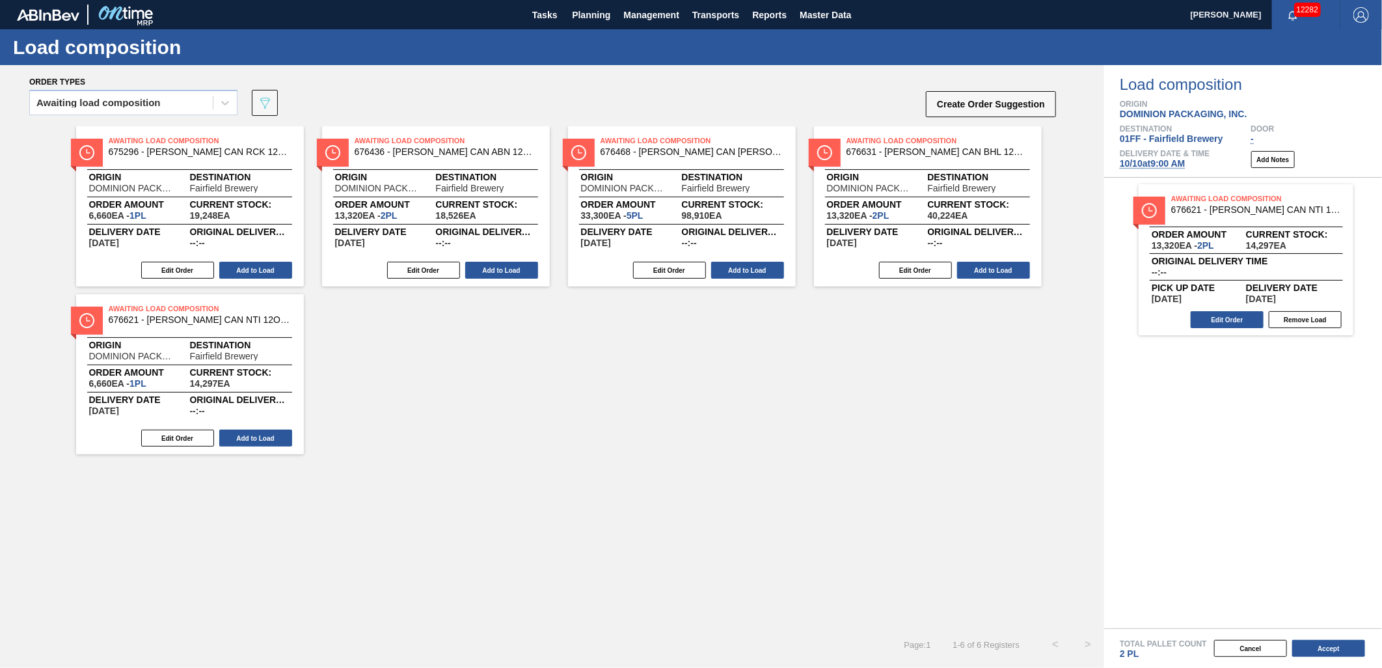
click at [247, 272] on button "Add to Load" at bounding box center [255, 270] width 73 height 17
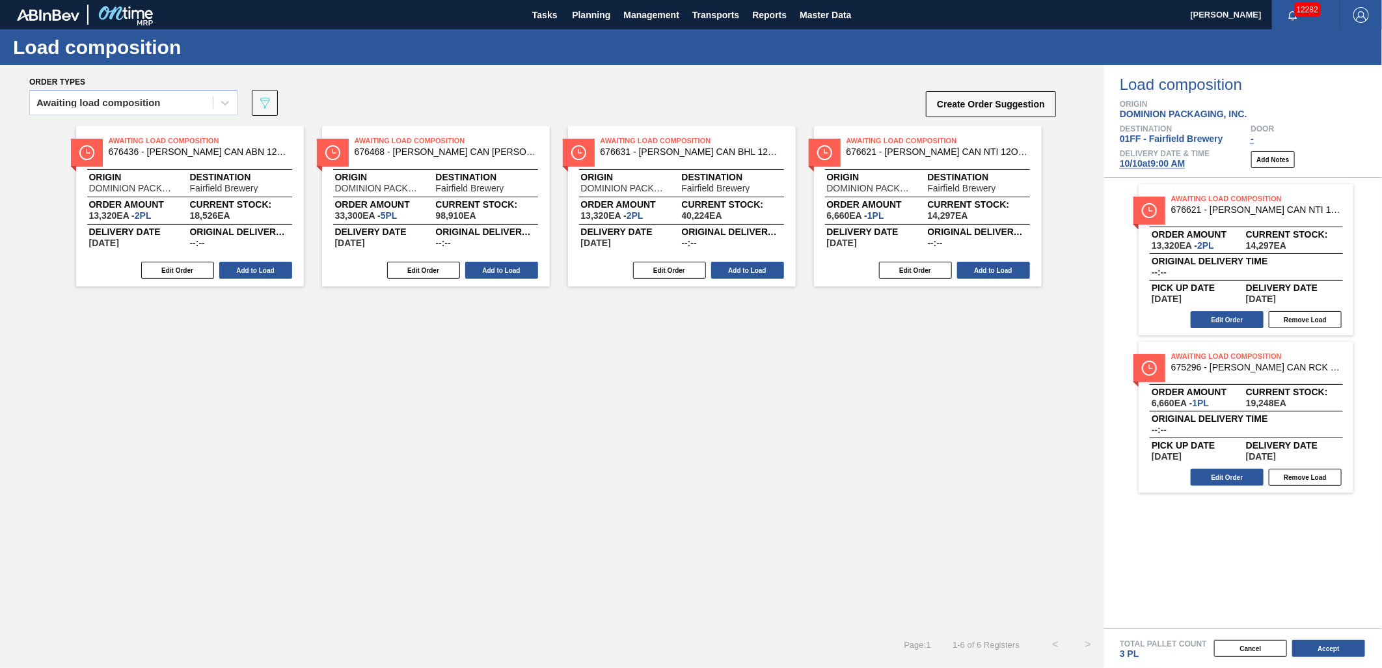
click at [247, 272] on button "Add to Load" at bounding box center [255, 270] width 73 height 17
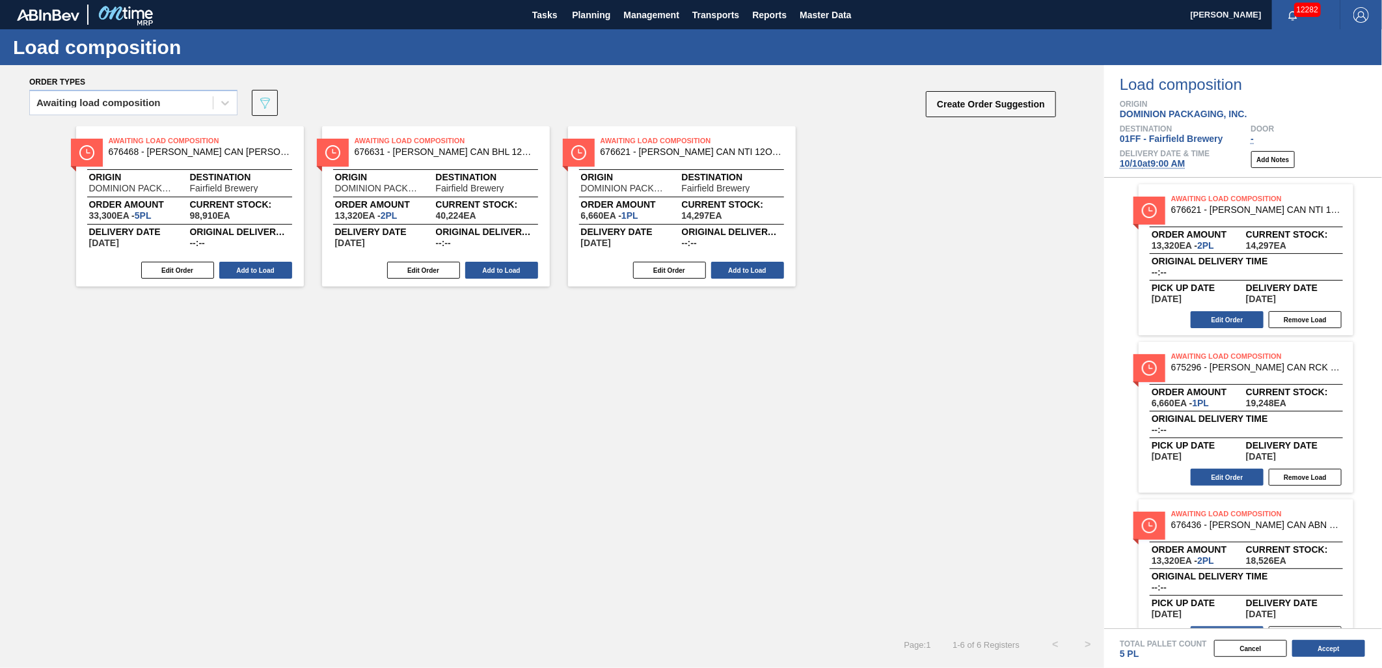
click at [247, 272] on button "Add to Load" at bounding box center [255, 270] width 73 height 17
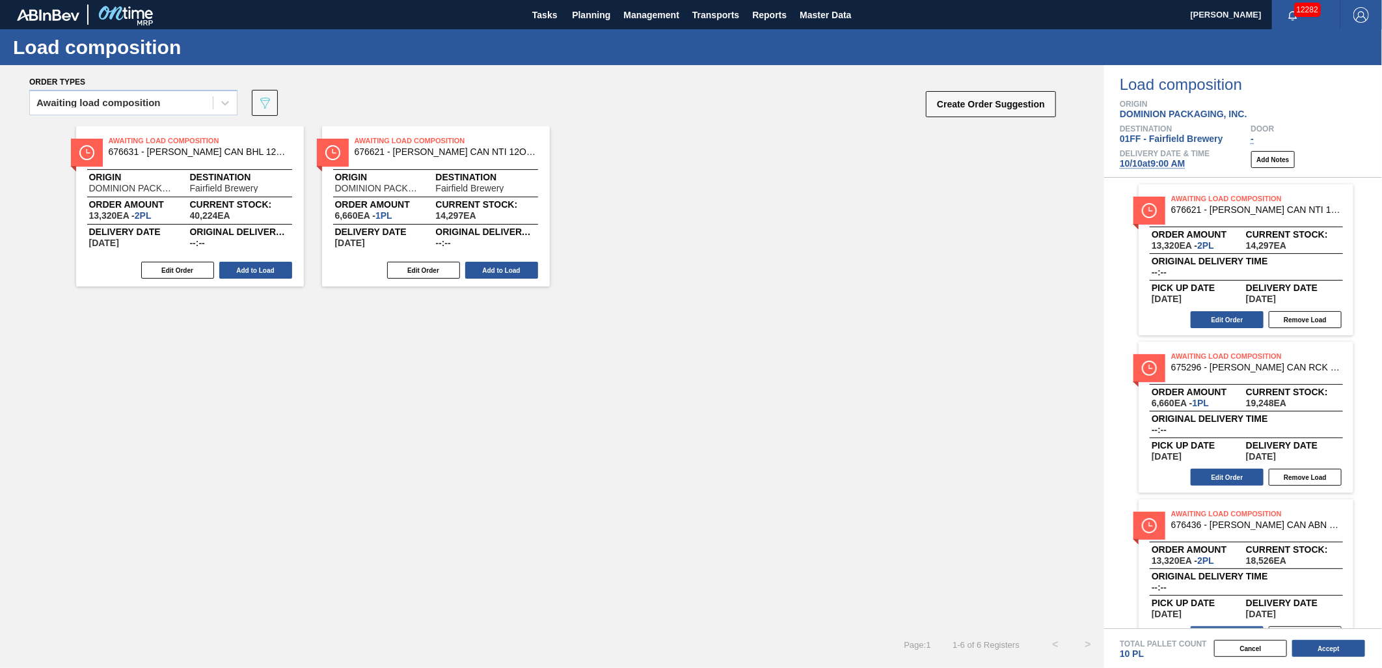
click at [247, 272] on button "Add to Load" at bounding box center [255, 270] width 73 height 17
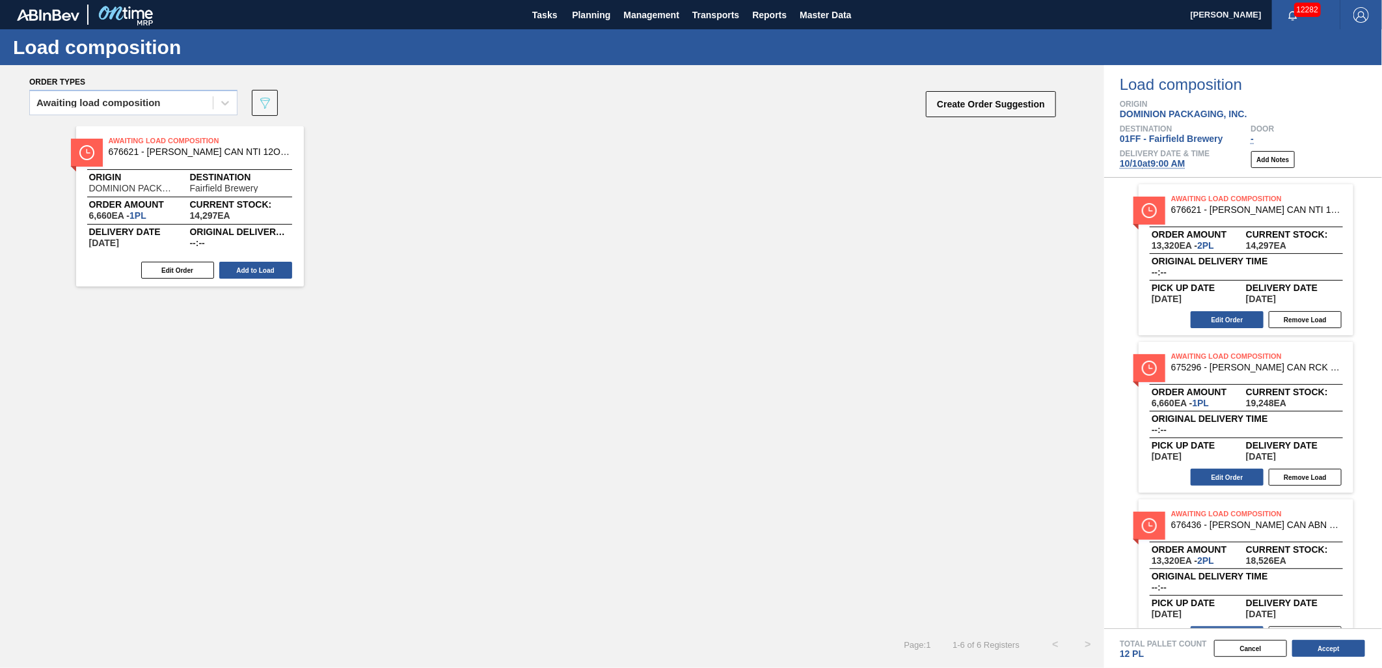
click at [247, 272] on button "Add to Load" at bounding box center [255, 270] width 73 height 17
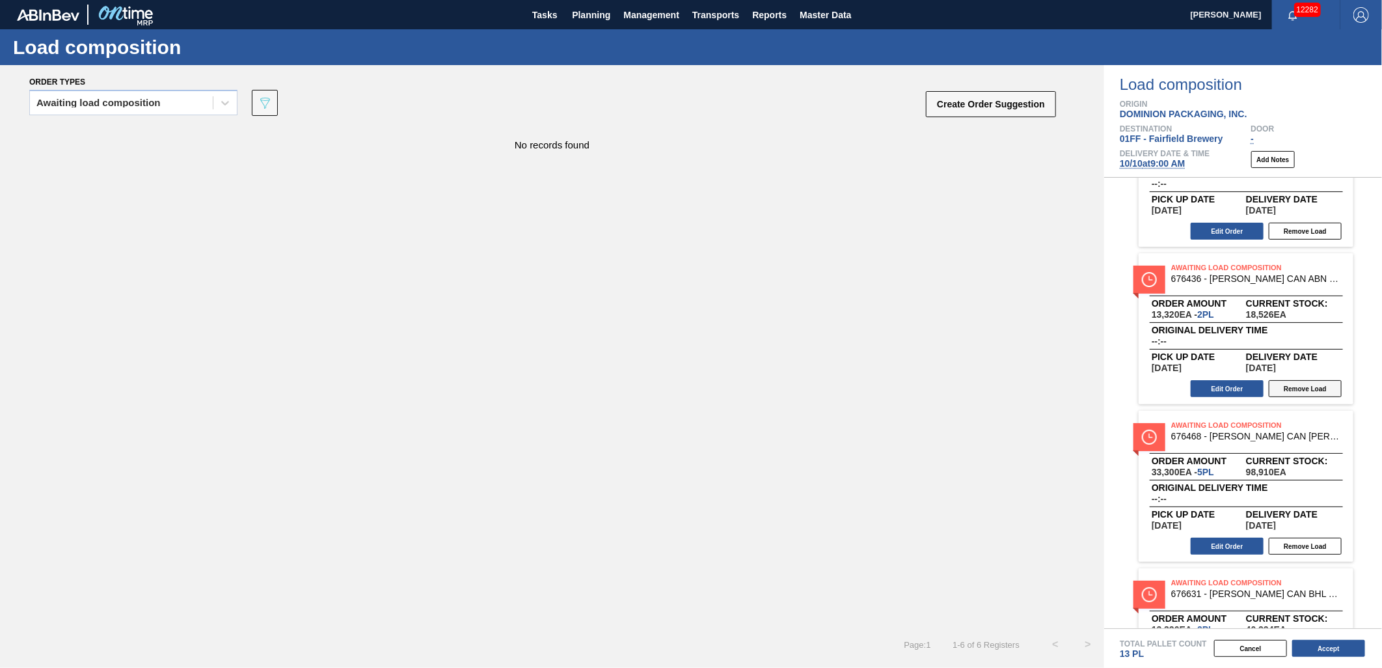
scroll to position [289, 0]
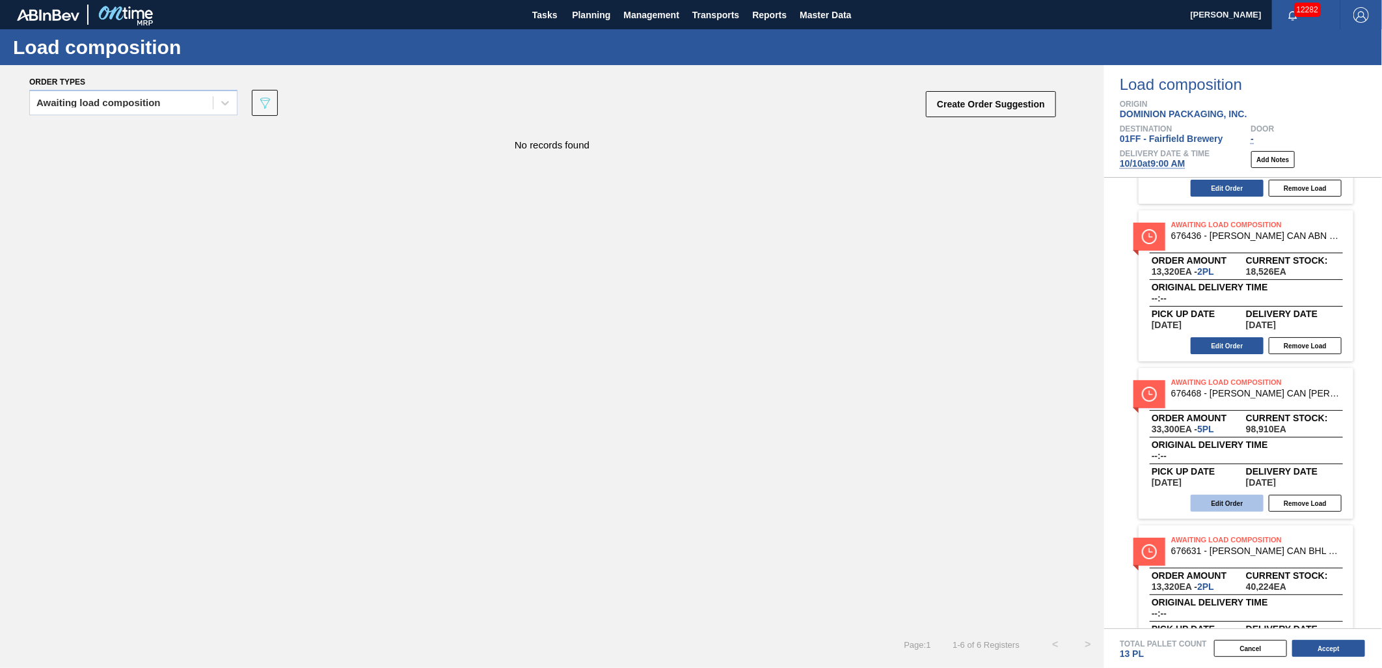
click at [1209, 504] on button "Edit Order" at bounding box center [1227, 502] width 73 height 17
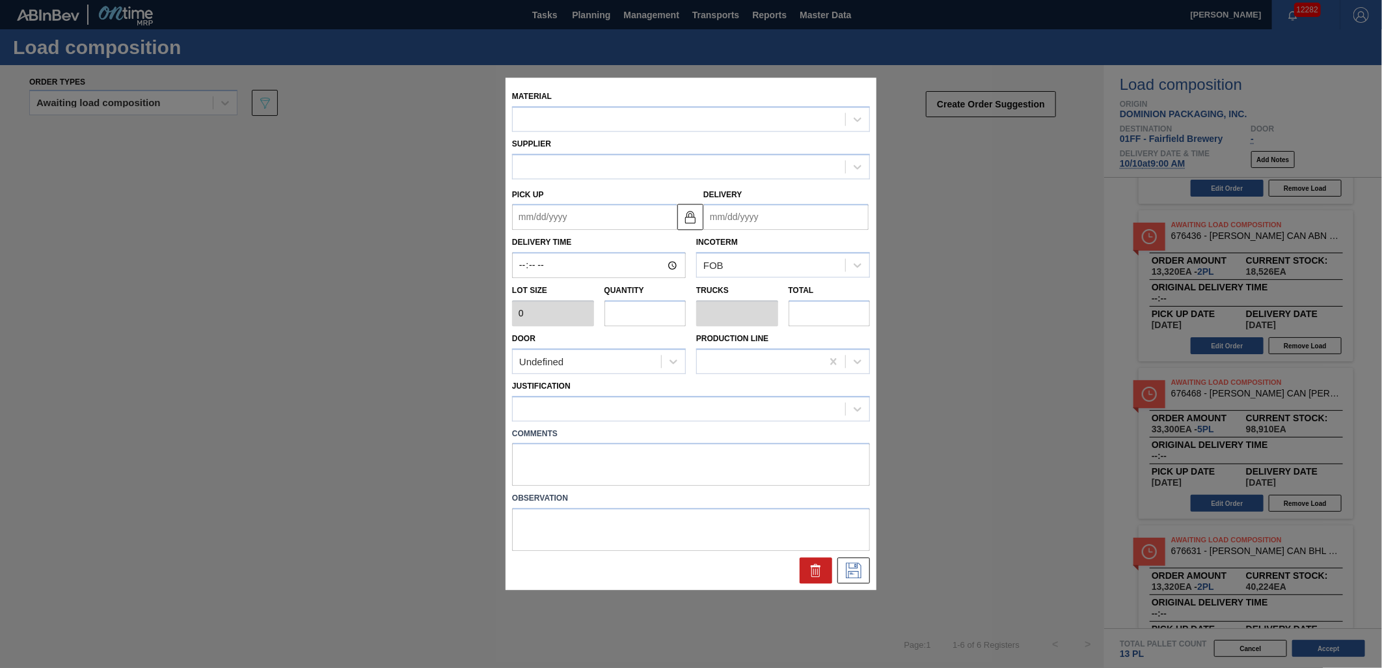
type input "6,660"
type input "5"
type input "0.192"
type input "33,300"
type up "[DATE]"
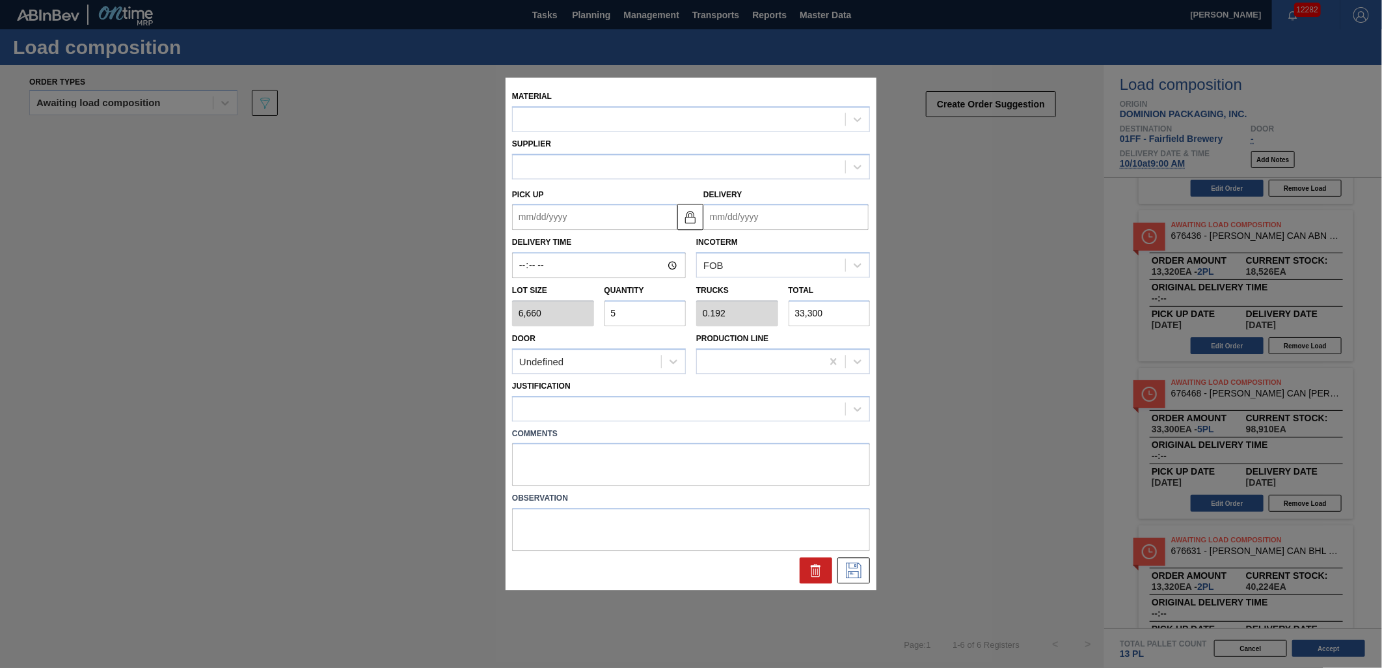
type input "[DATE]"
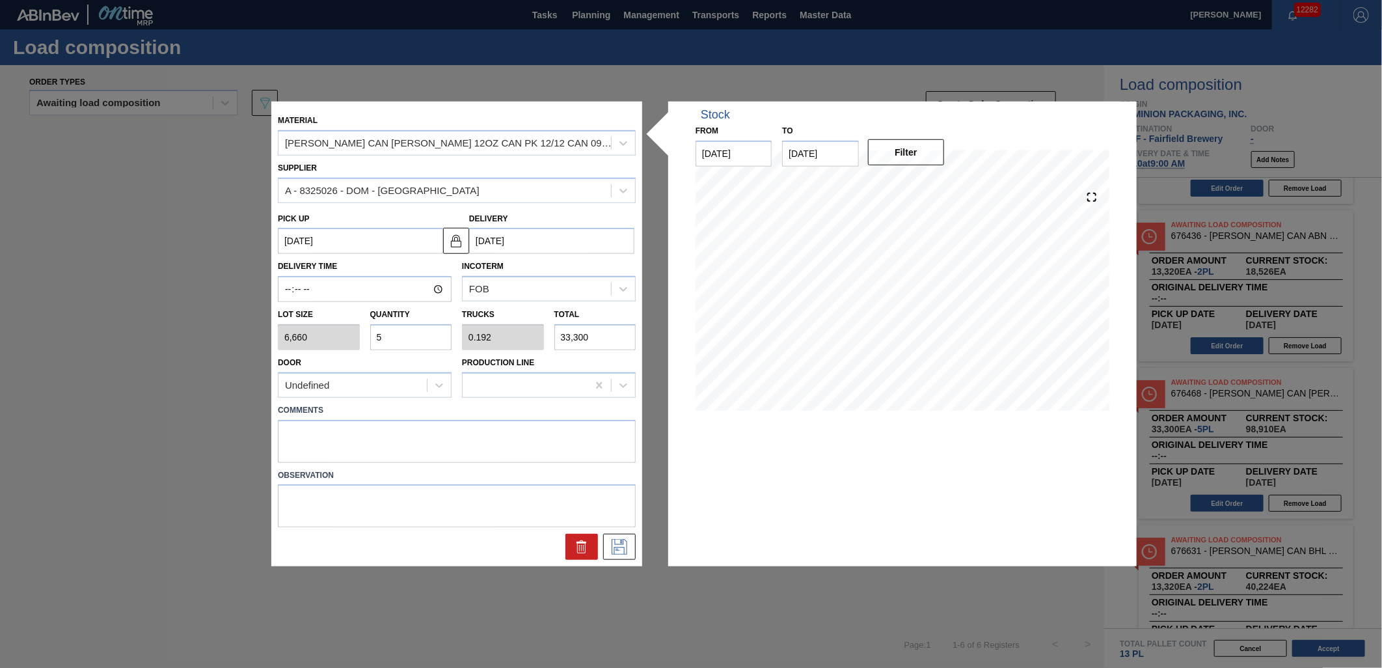
click at [400, 336] on input "5" at bounding box center [411, 337] width 82 height 26
type input "0"
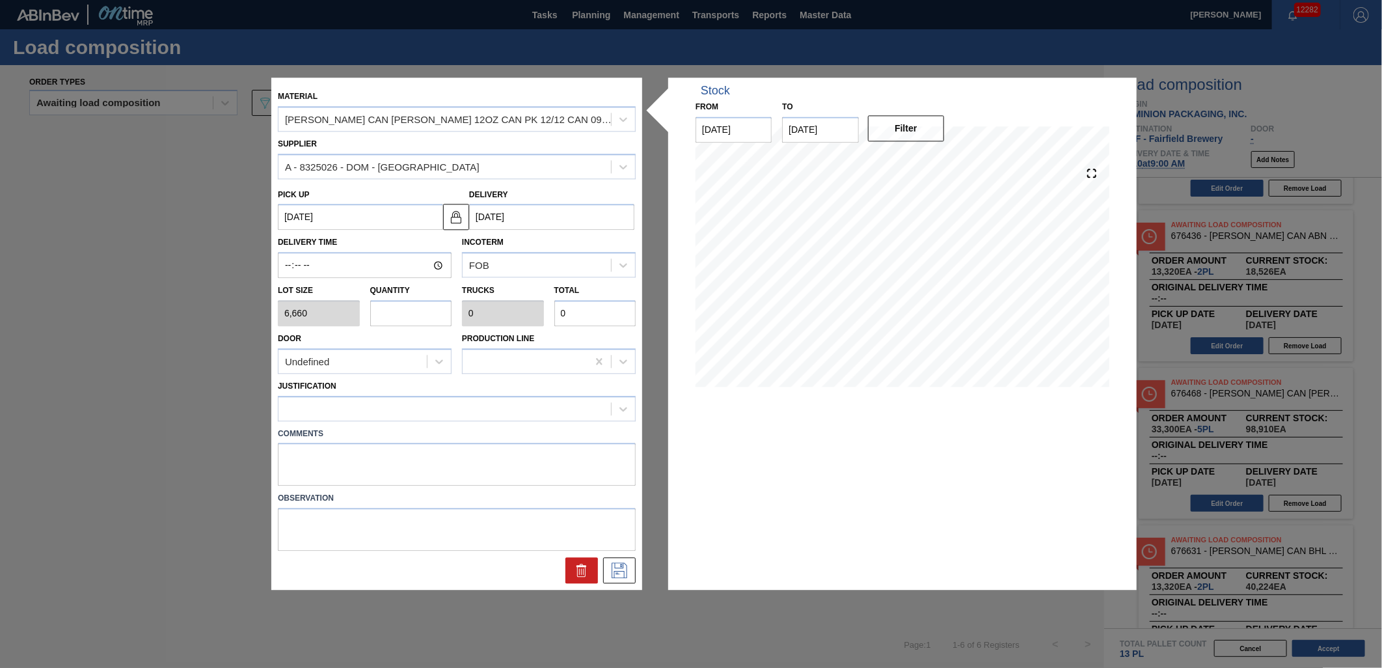
type input "1"
type input "0.038"
type input "6,660"
type input "10"
type input "0.385"
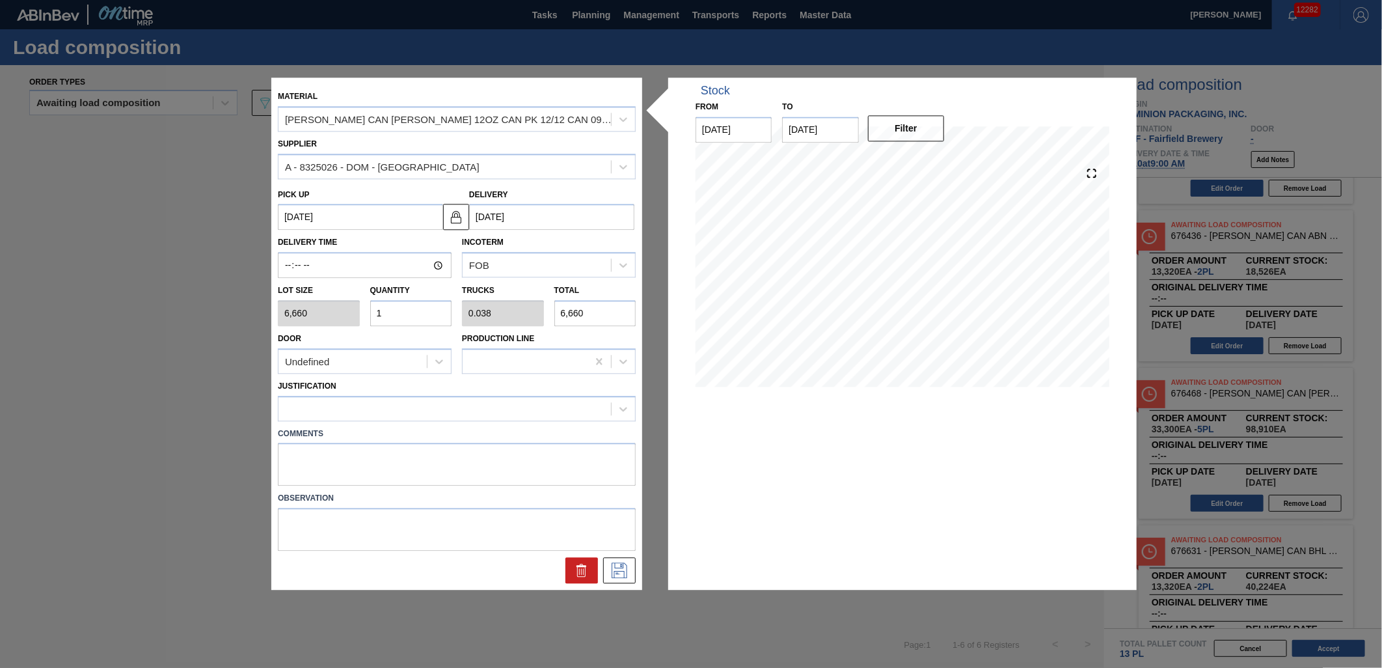
type input "66,600"
type input "1"
type input "0.038"
type input "6,660"
type input "12"
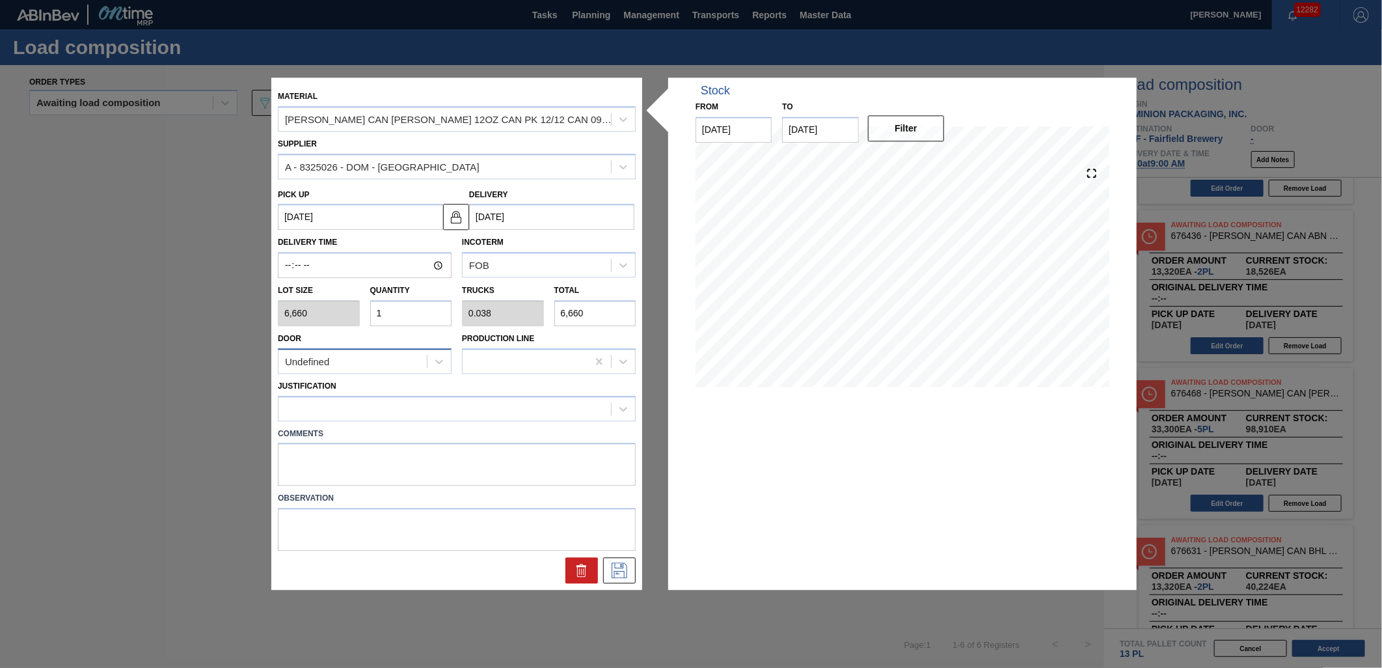
type input "0.462"
type input "79,920"
type input "12"
click at [629, 573] on icon at bounding box center [619, 571] width 21 height 16
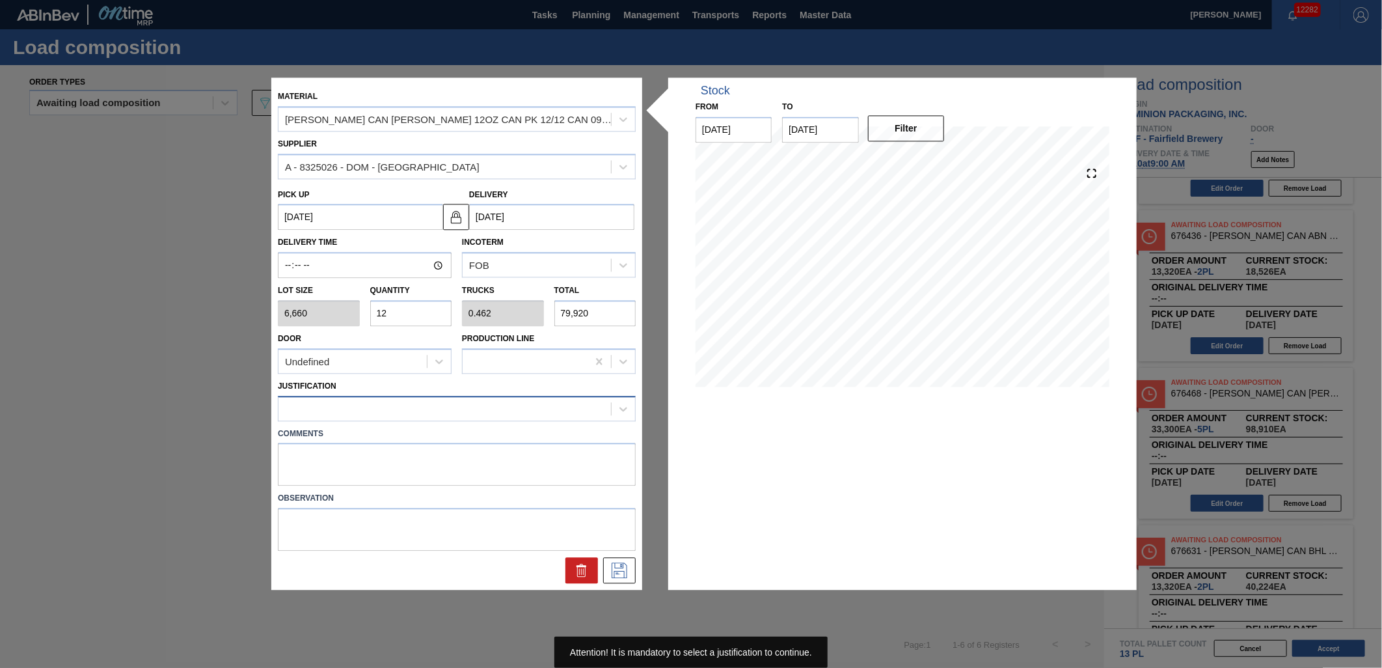
click at [464, 404] on div at bounding box center [444, 408] width 332 height 19
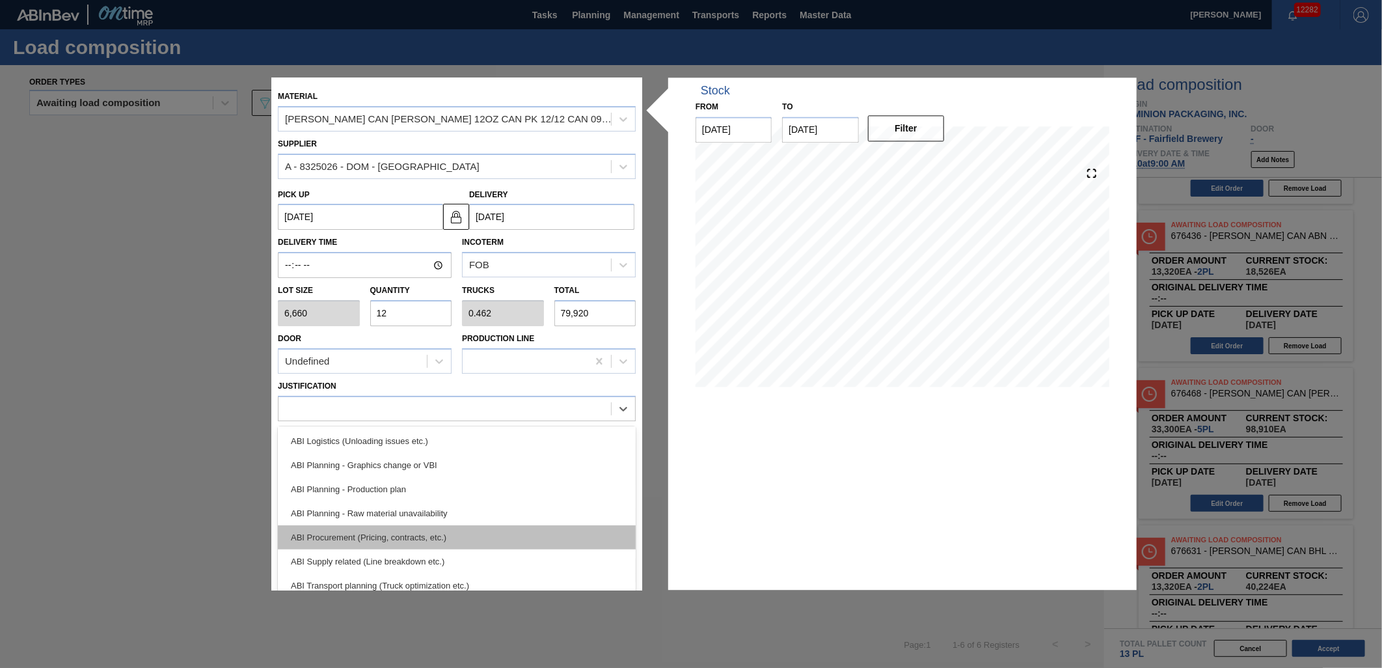
scroll to position [144, 0]
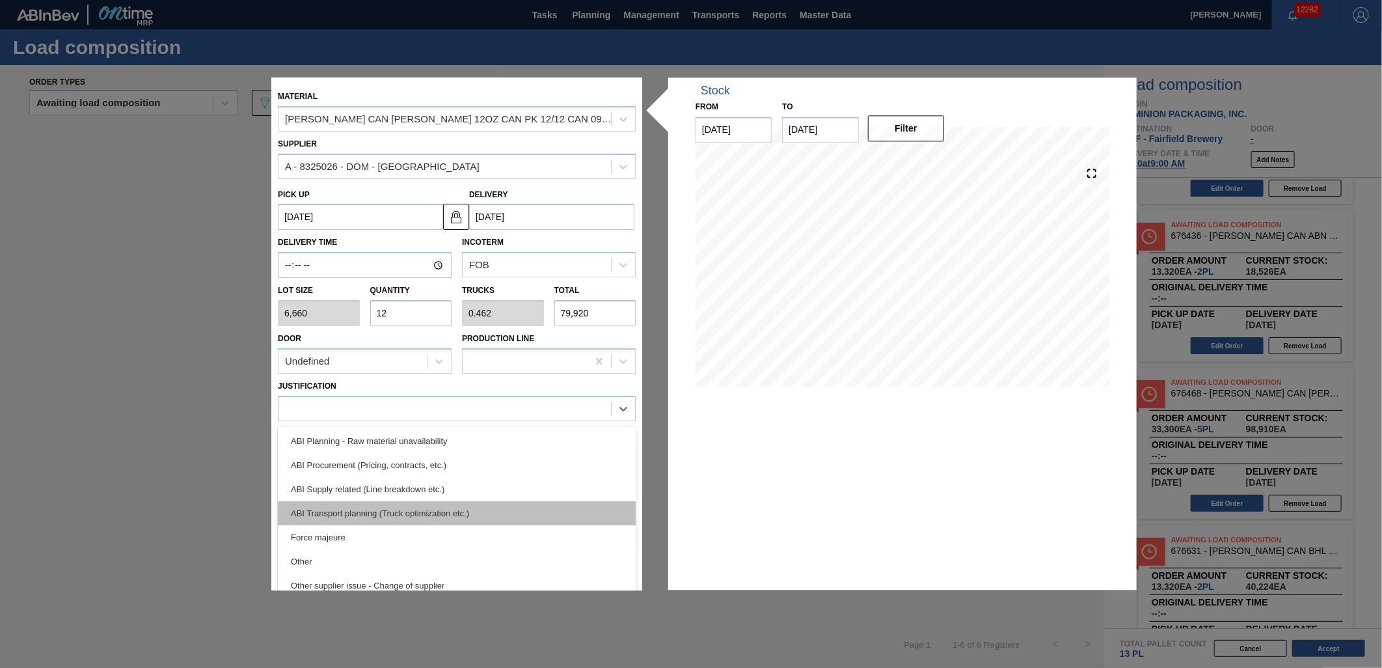
click at [463, 502] on div "ABI Transport planning (Truck optimization etc.)" at bounding box center [457, 513] width 358 height 24
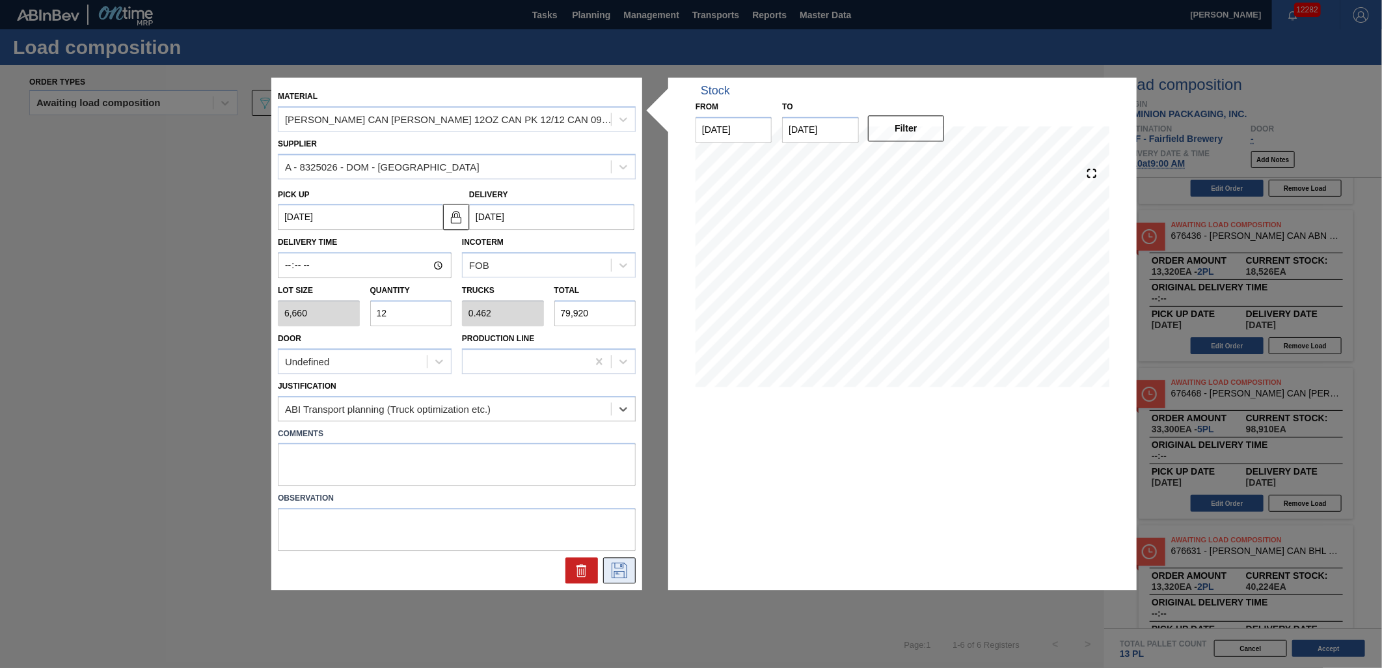
click at [619, 563] on icon at bounding box center [619, 571] width 21 height 16
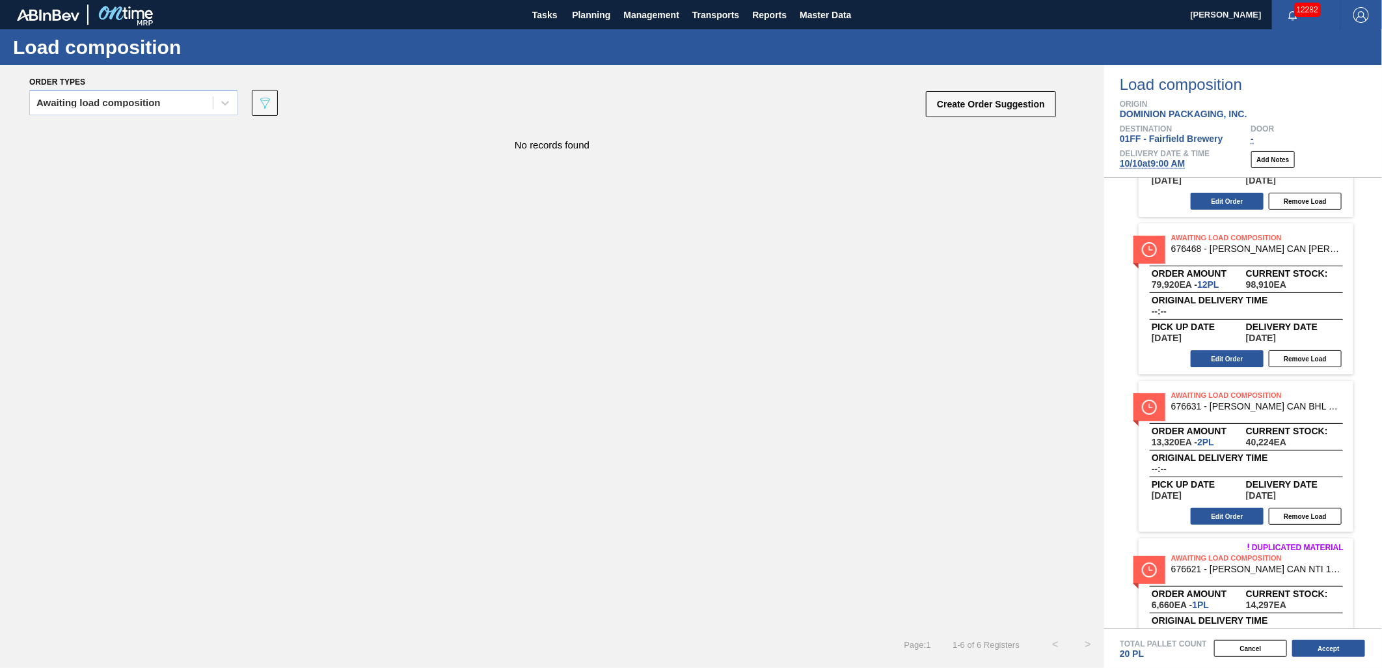
scroll to position [500, 0]
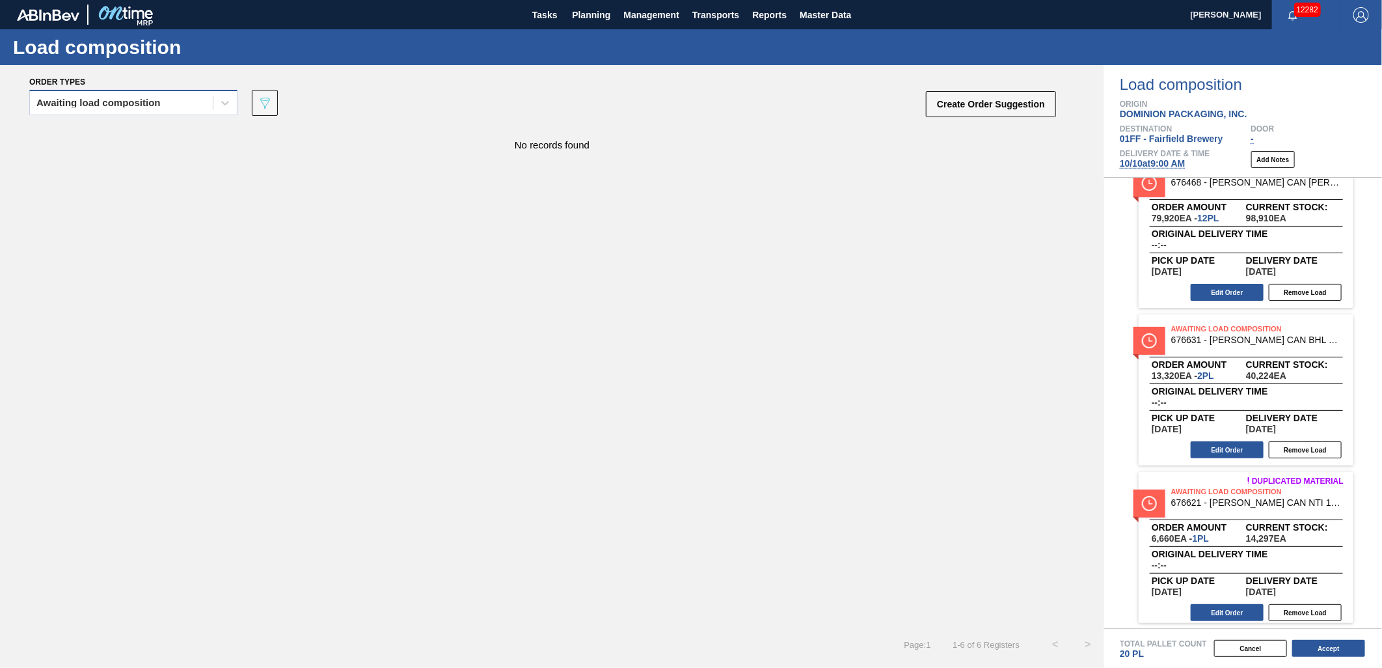
click at [169, 95] on div "Awaiting load composition" at bounding box center [121, 103] width 183 height 19
click at [148, 135] on div "Awaiting load composition" at bounding box center [133, 135] width 208 height 24
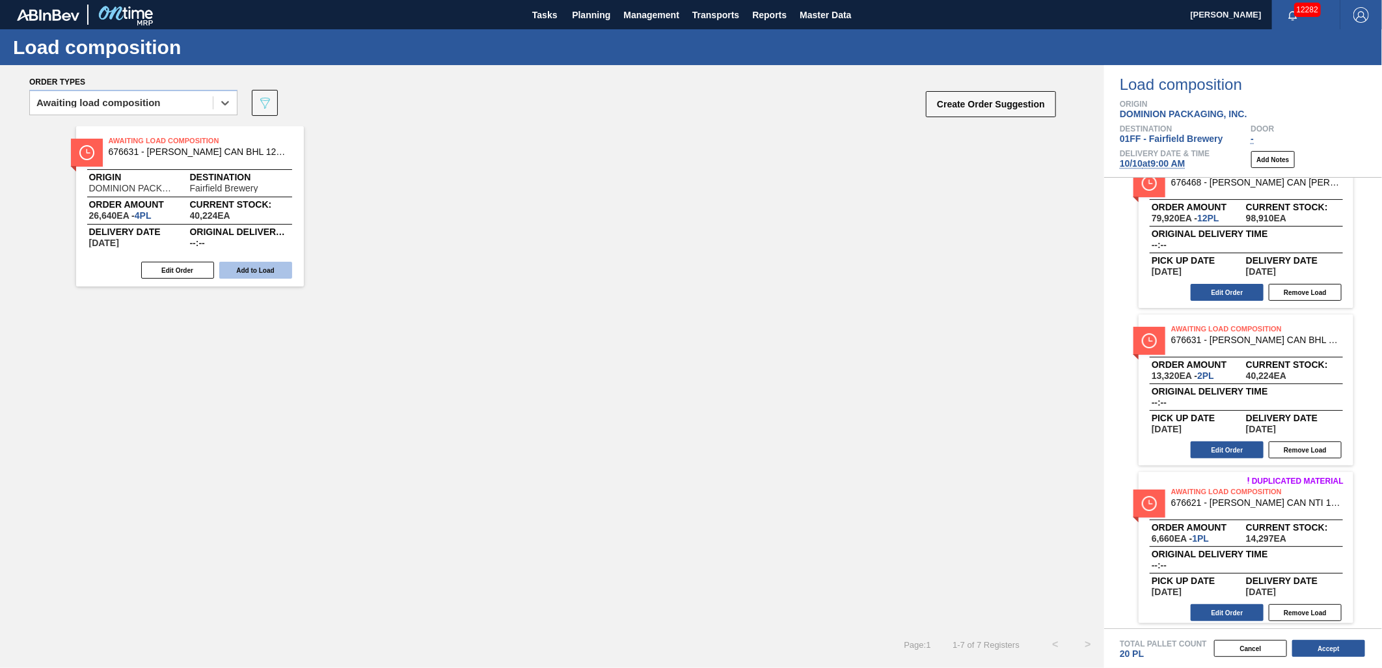
click at [241, 268] on button "Add to Load" at bounding box center [255, 270] width 73 height 17
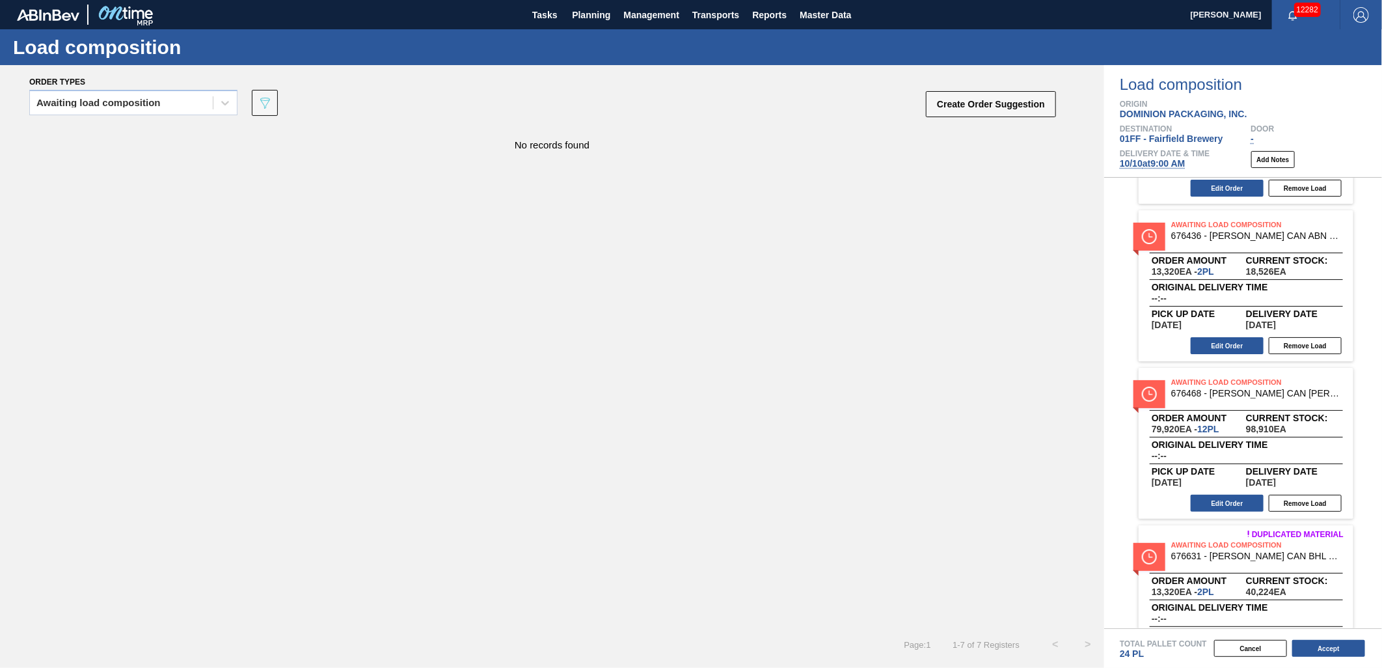
scroll to position [361, 0]
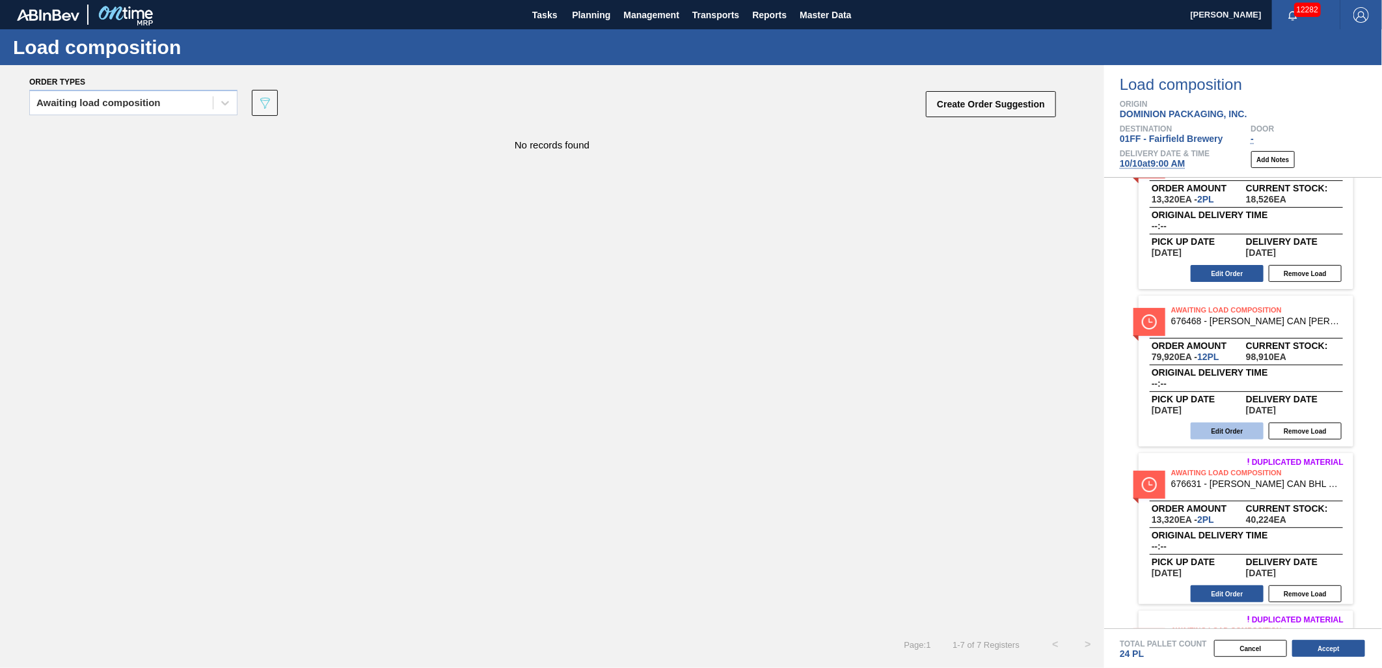
click at [1236, 424] on button "Edit Order" at bounding box center [1227, 430] width 73 height 17
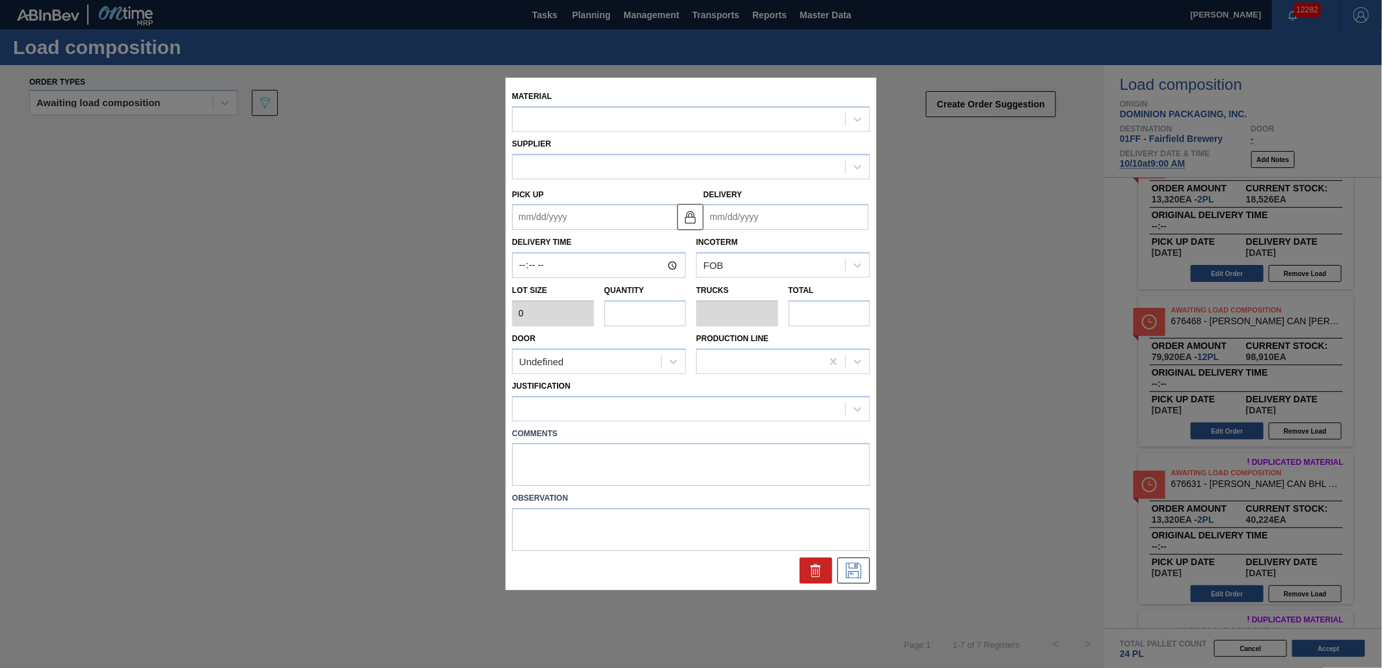
type input "6,660"
type input "12"
type input "0.462"
type input "79,920"
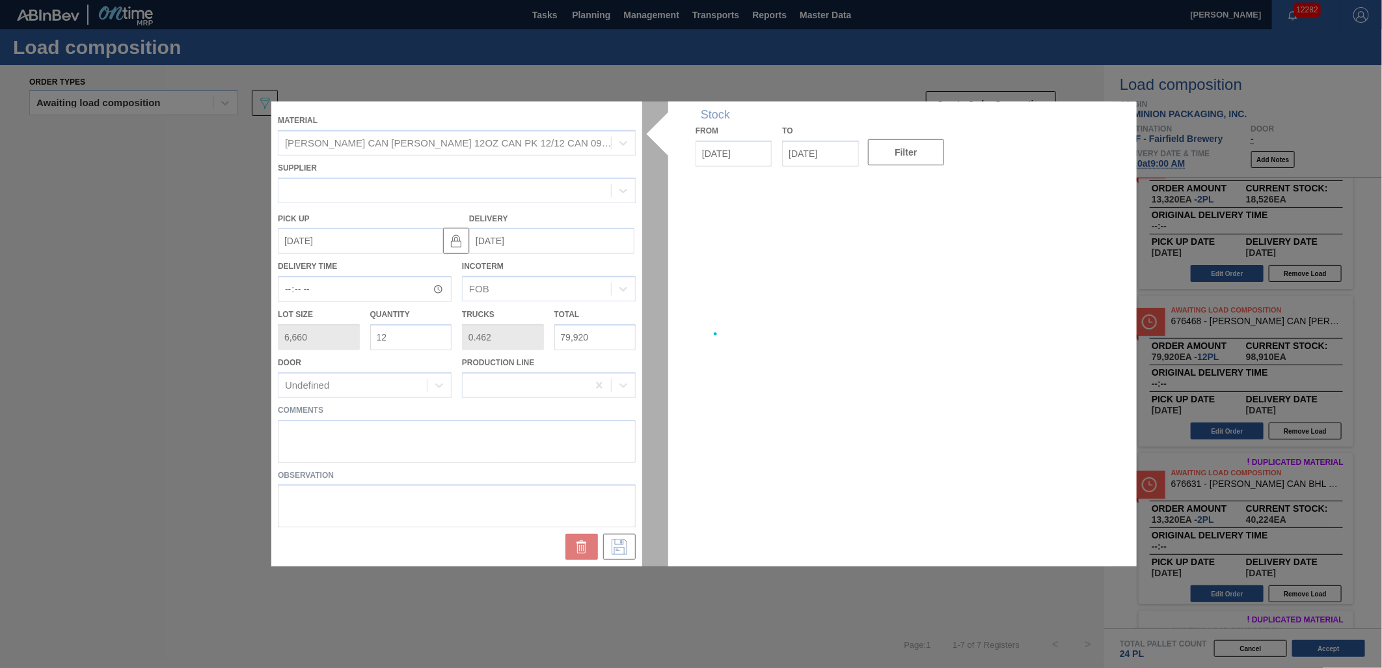
type up "[DATE]"
type input "[DATE]"
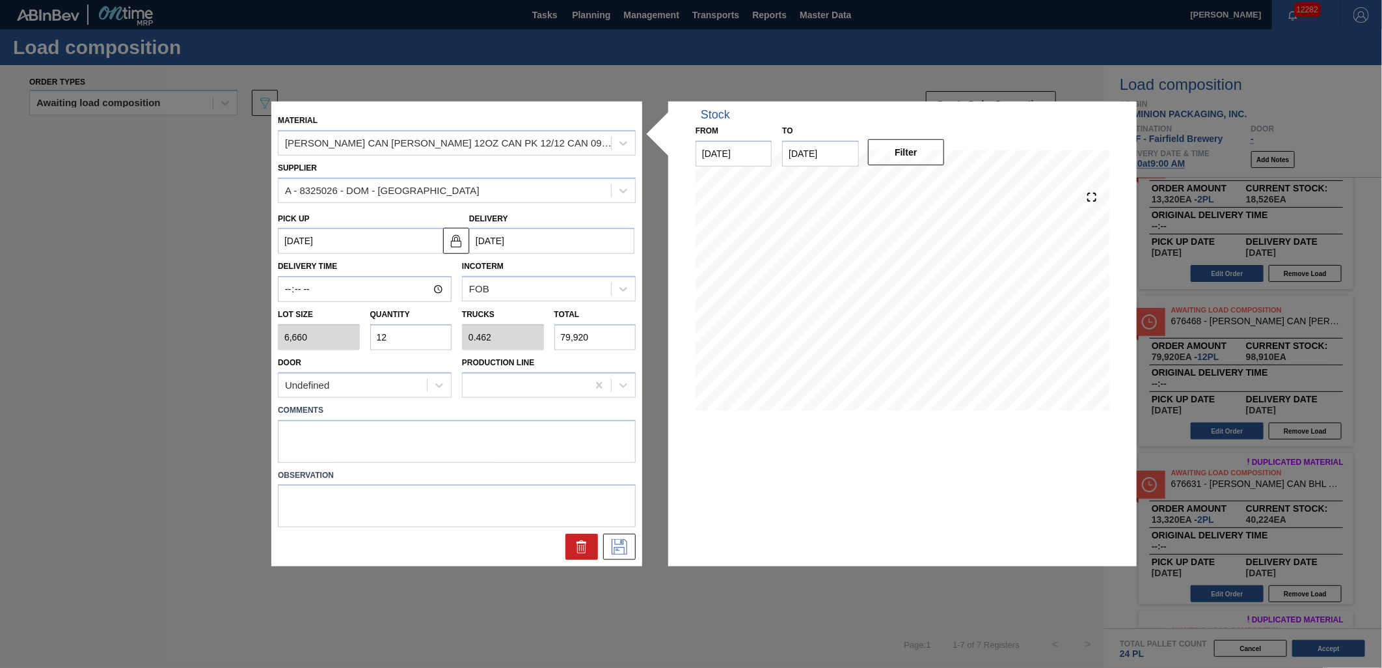
click at [406, 334] on input "12" at bounding box center [411, 337] width 82 height 26
type input "1"
type input "0.038"
type input "6,660"
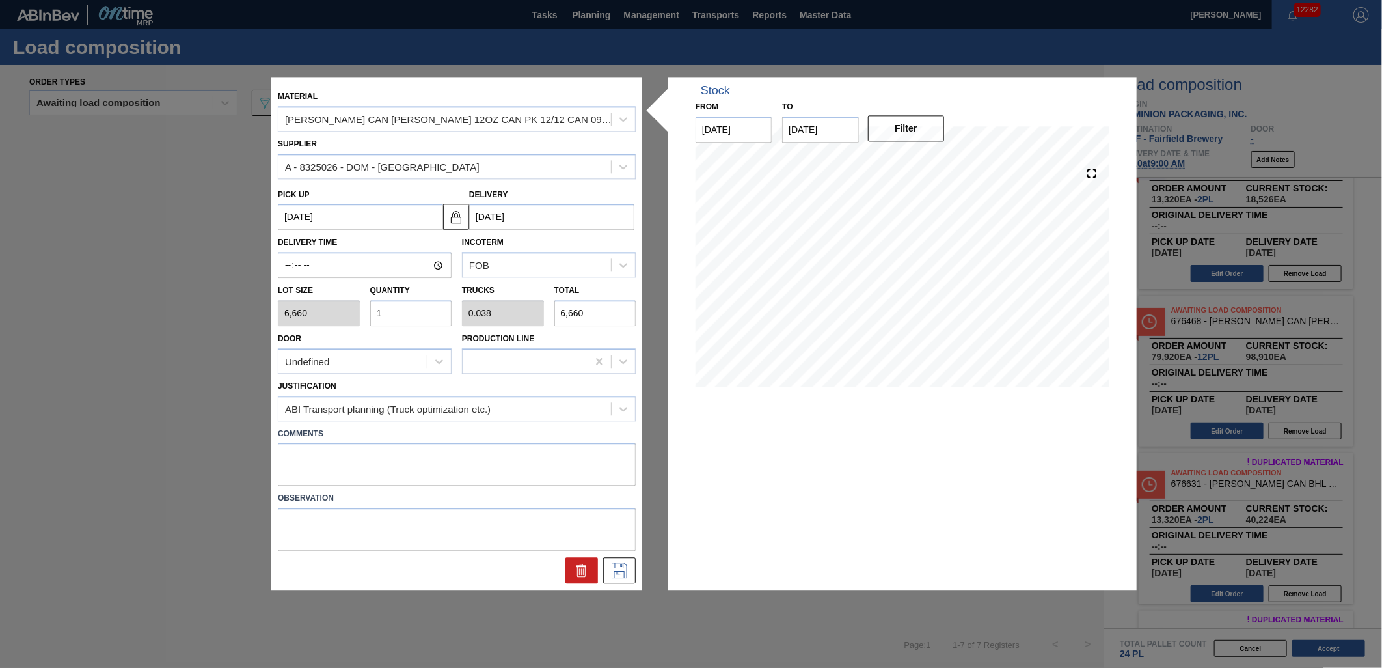
type input "14"
type input "0.538"
type input "93,240"
type input "14"
click at [616, 569] on icon at bounding box center [619, 571] width 21 height 16
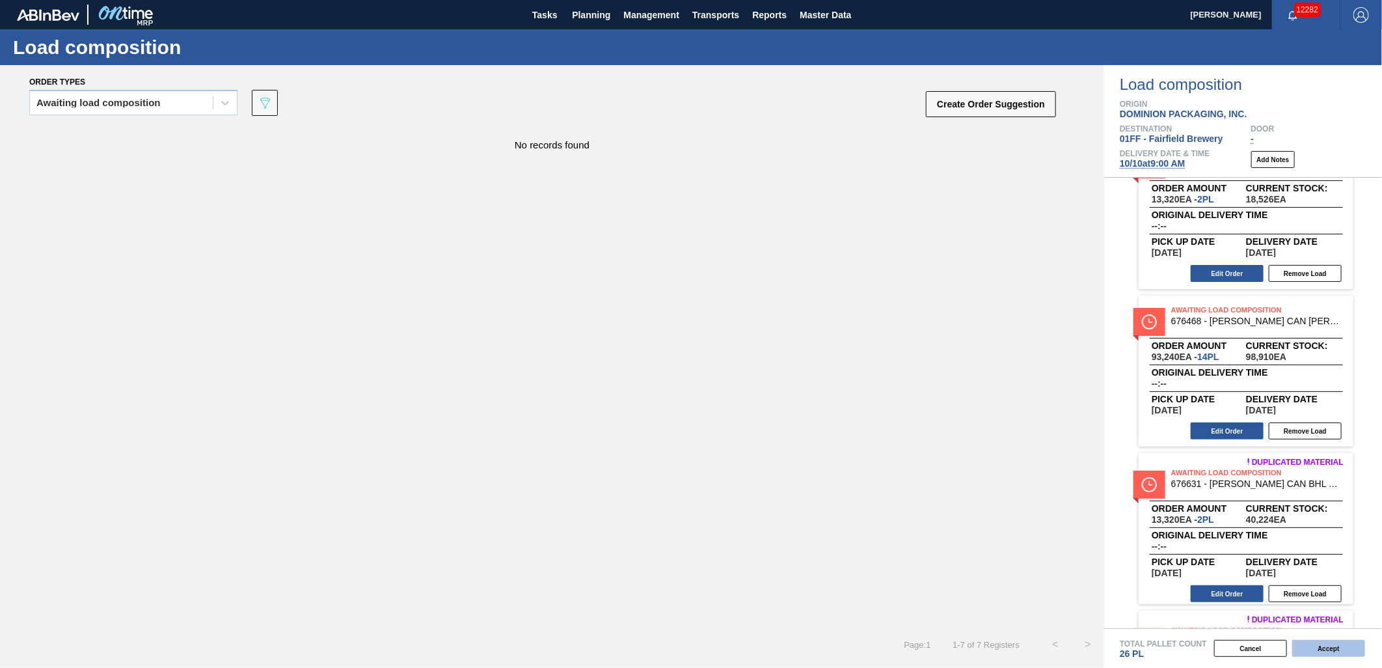
click at [1327, 651] on button "Accept" at bounding box center [1328, 648] width 73 height 17
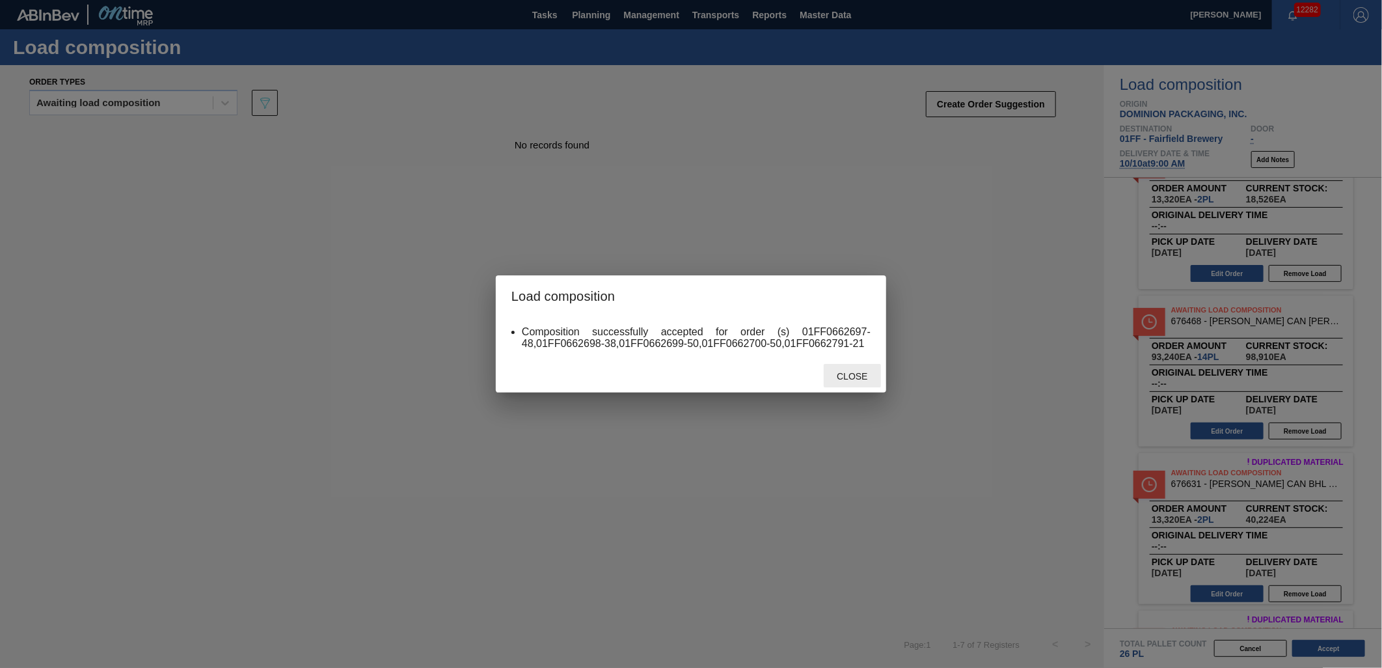
click at [856, 383] on div "Close" at bounding box center [852, 376] width 57 height 24
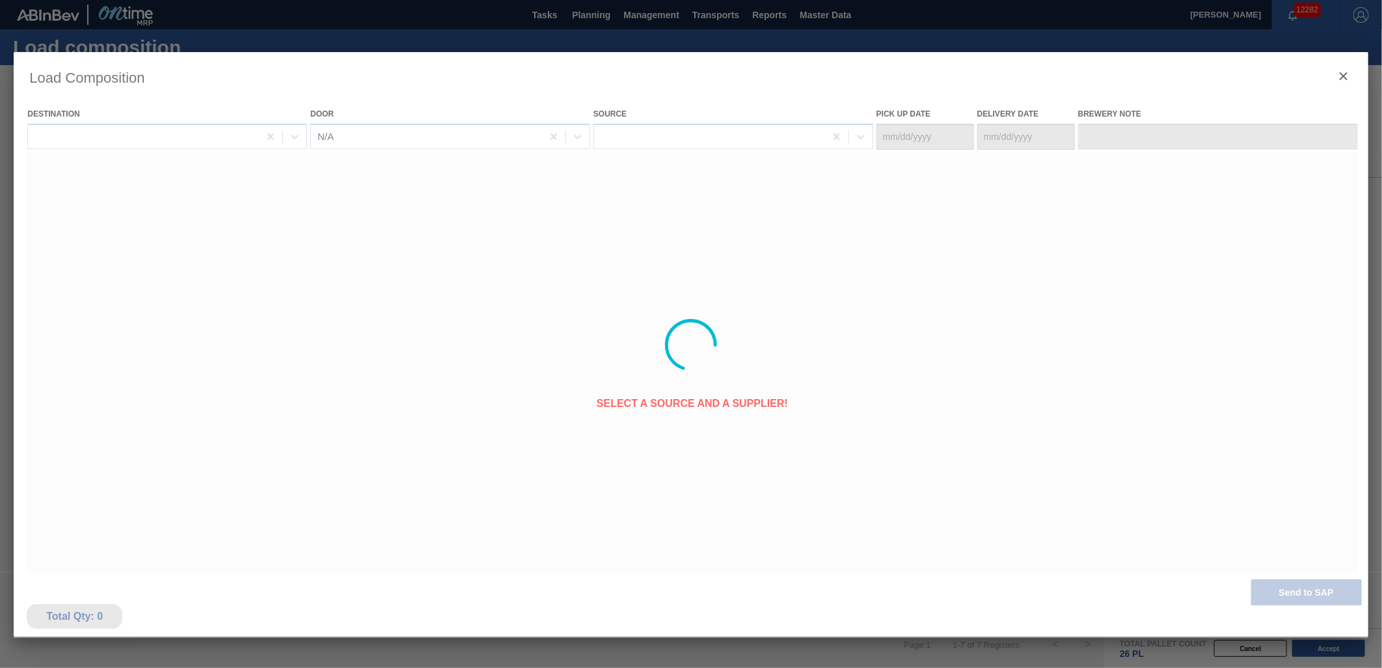
type Date "[DATE]"
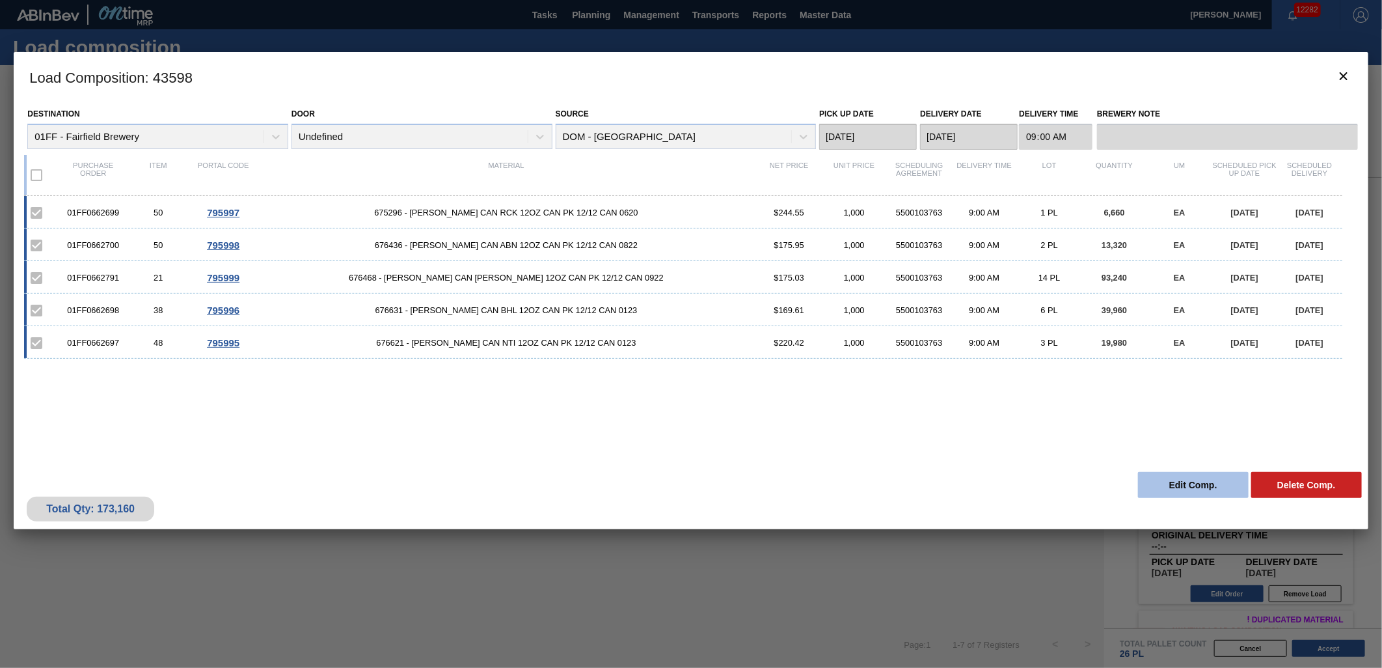
click at [1175, 483] on button "Edit Comp." at bounding box center [1193, 485] width 111 height 26
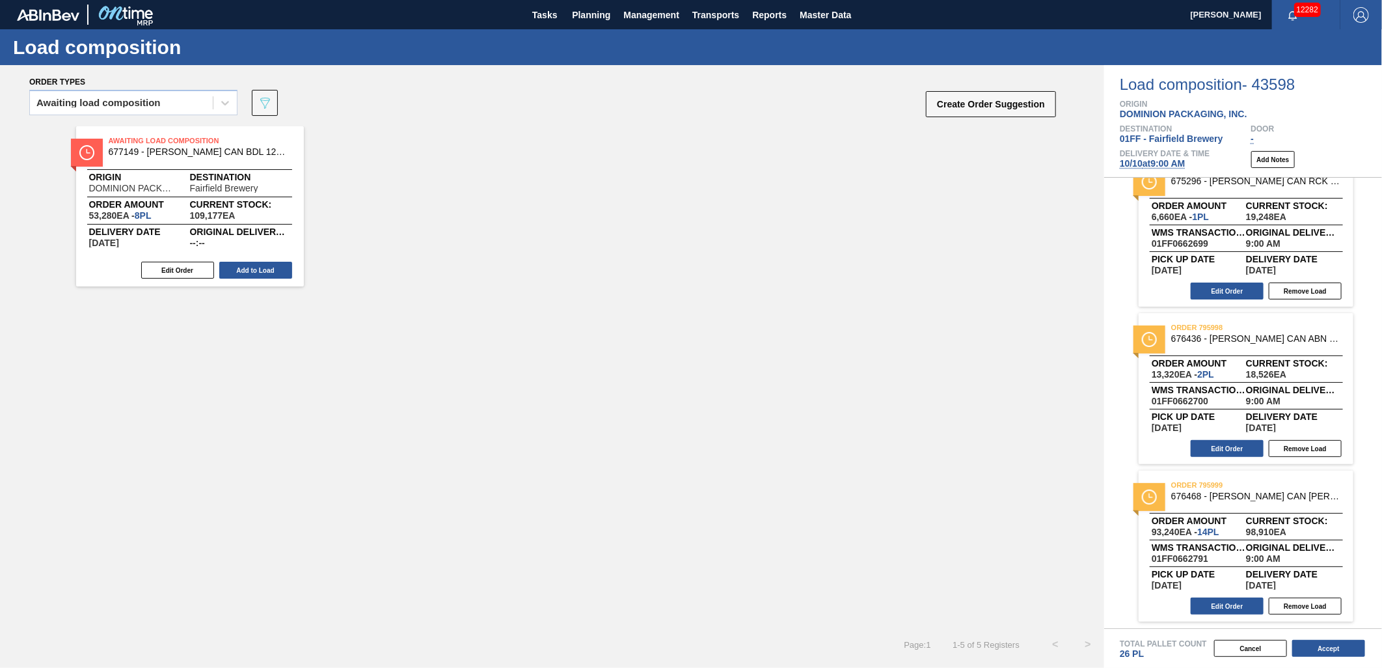
scroll to position [342, 0]
click at [1230, 603] on button "Edit Order" at bounding box center [1227, 607] width 73 height 17
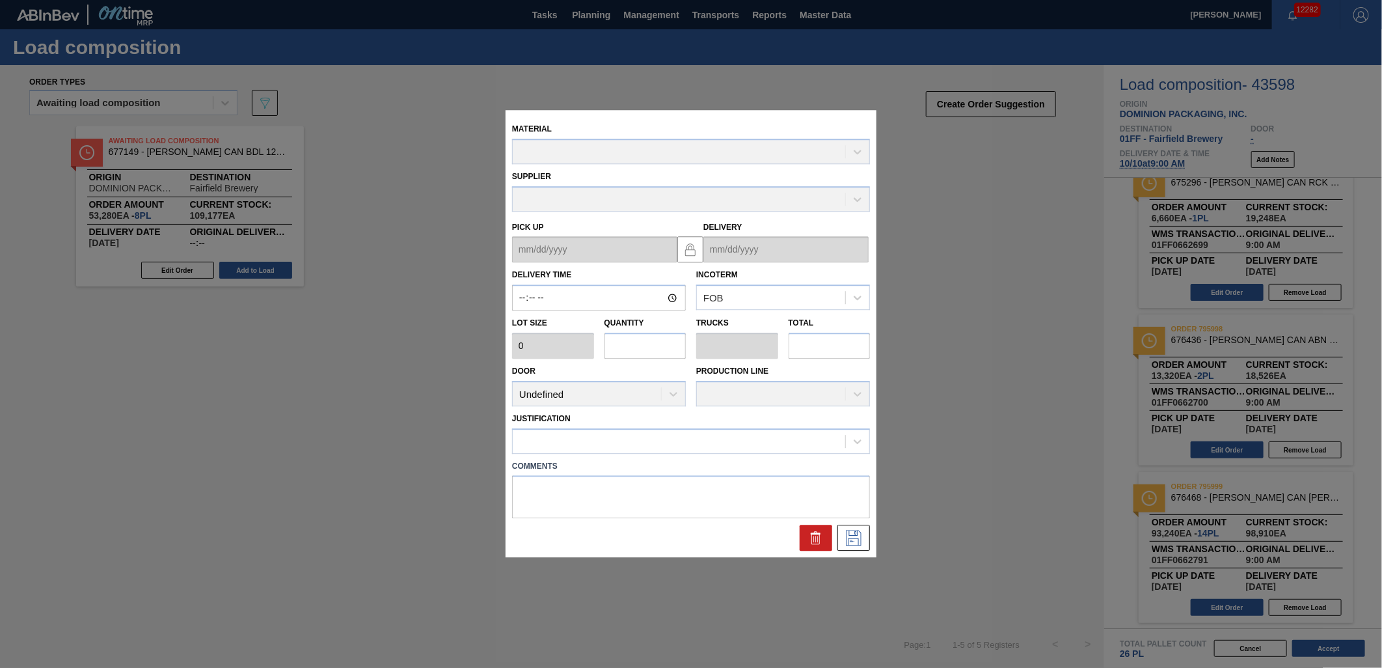
type input "09:00:00"
type input "6,660"
type input "14"
type input "0.538"
type input "93,240"
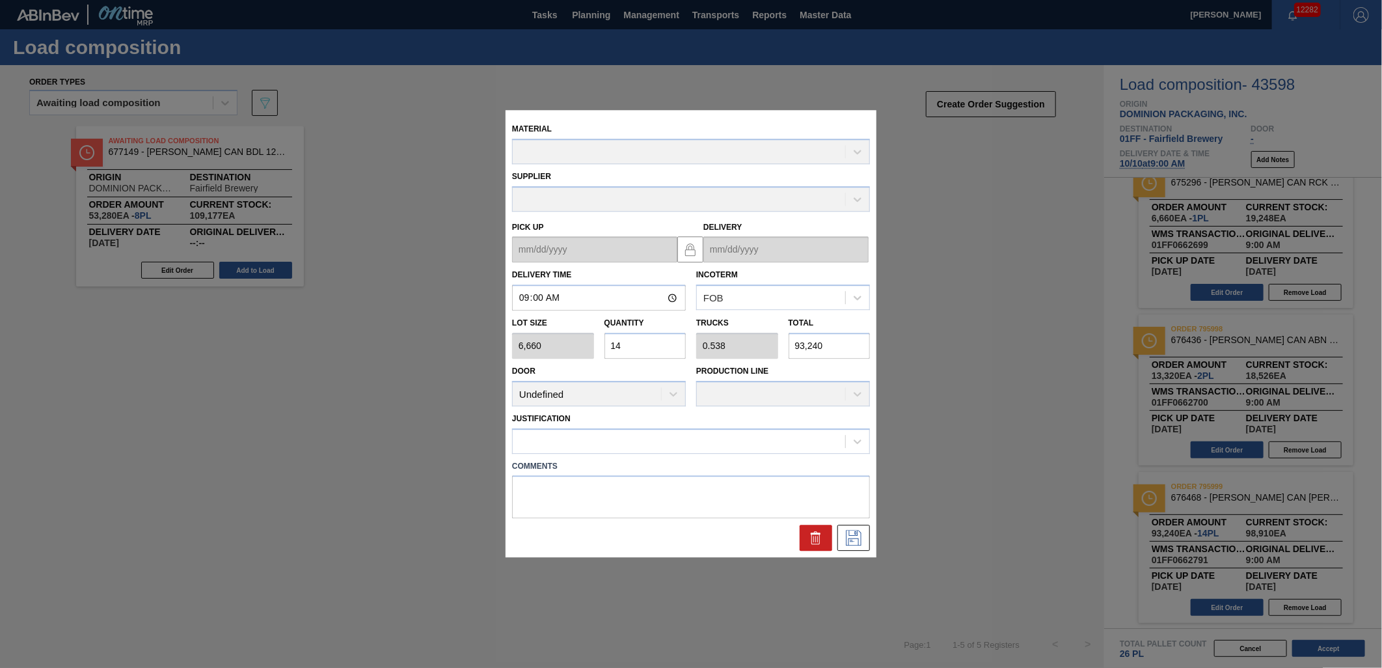
type up "[DATE]"
type input "[DATE]"
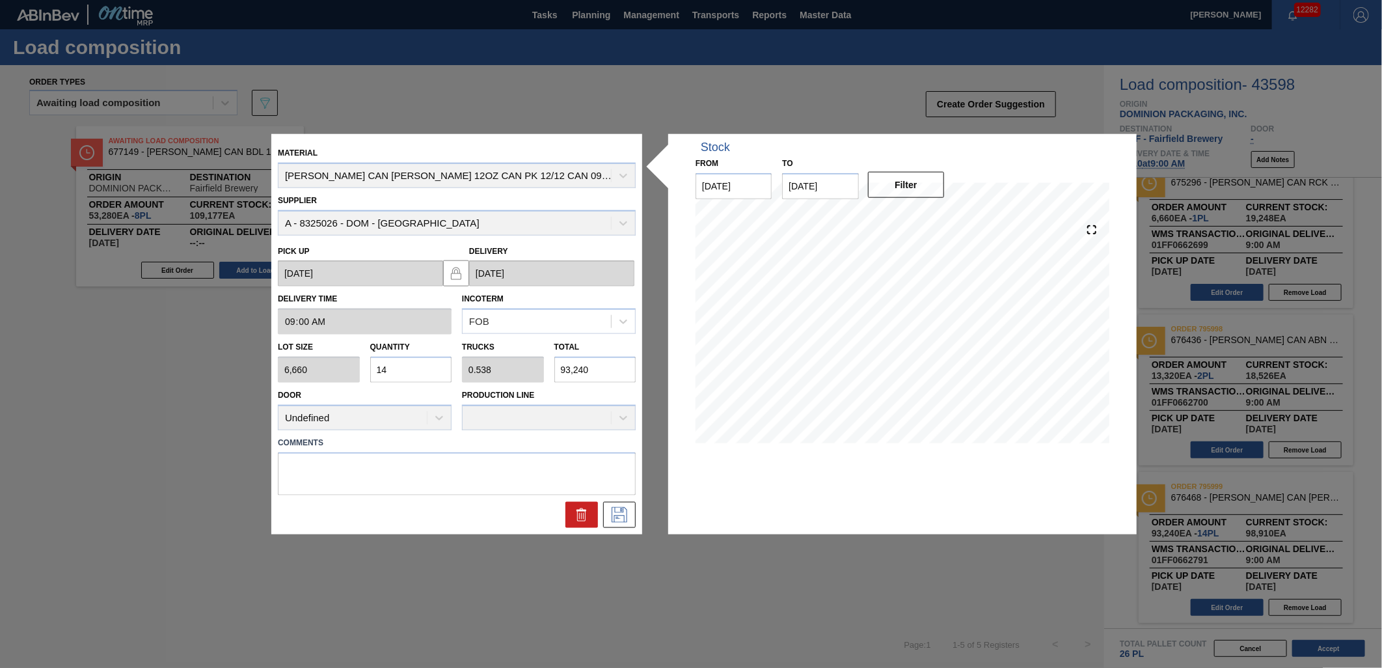
click at [413, 367] on input "14" at bounding box center [411, 370] width 82 height 26
type input "1"
type input "0.038"
type input "6,660"
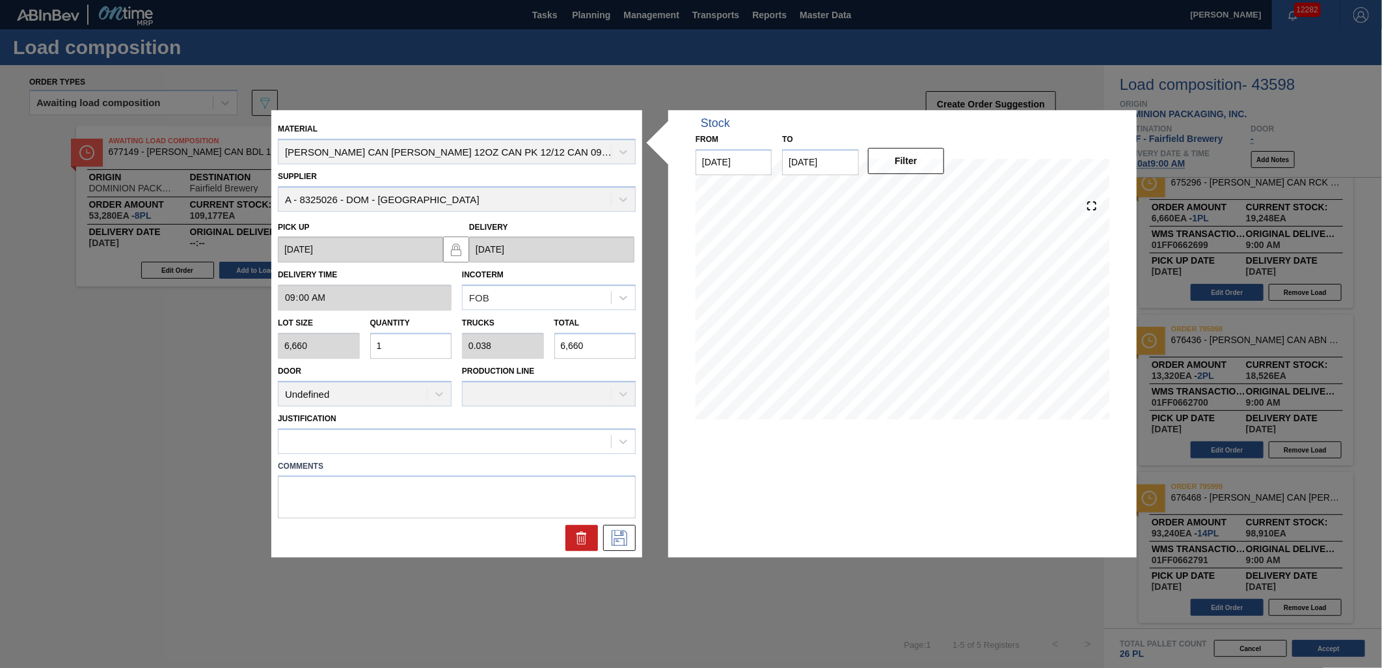
type input "10"
type input "0.385"
type input "66,600"
type input "10"
click at [623, 541] on icon at bounding box center [619, 538] width 21 height 16
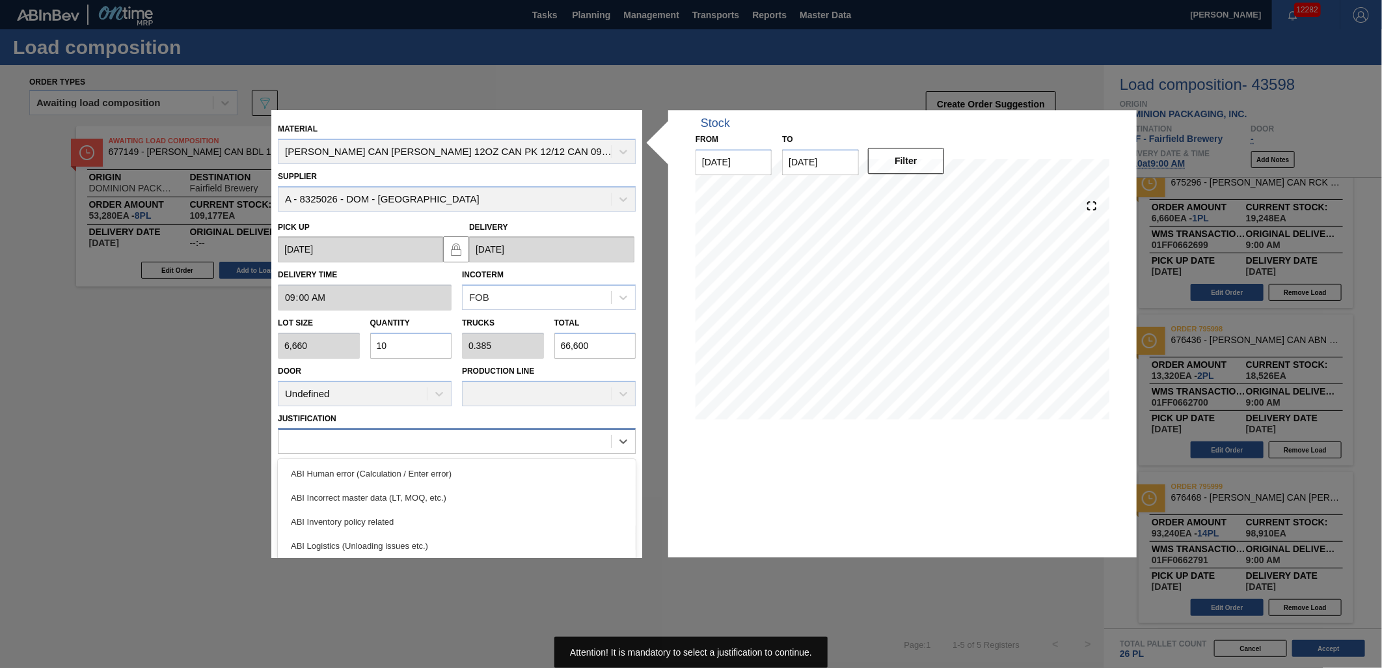
click at [599, 444] on div at bounding box center [444, 440] width 332 height 19
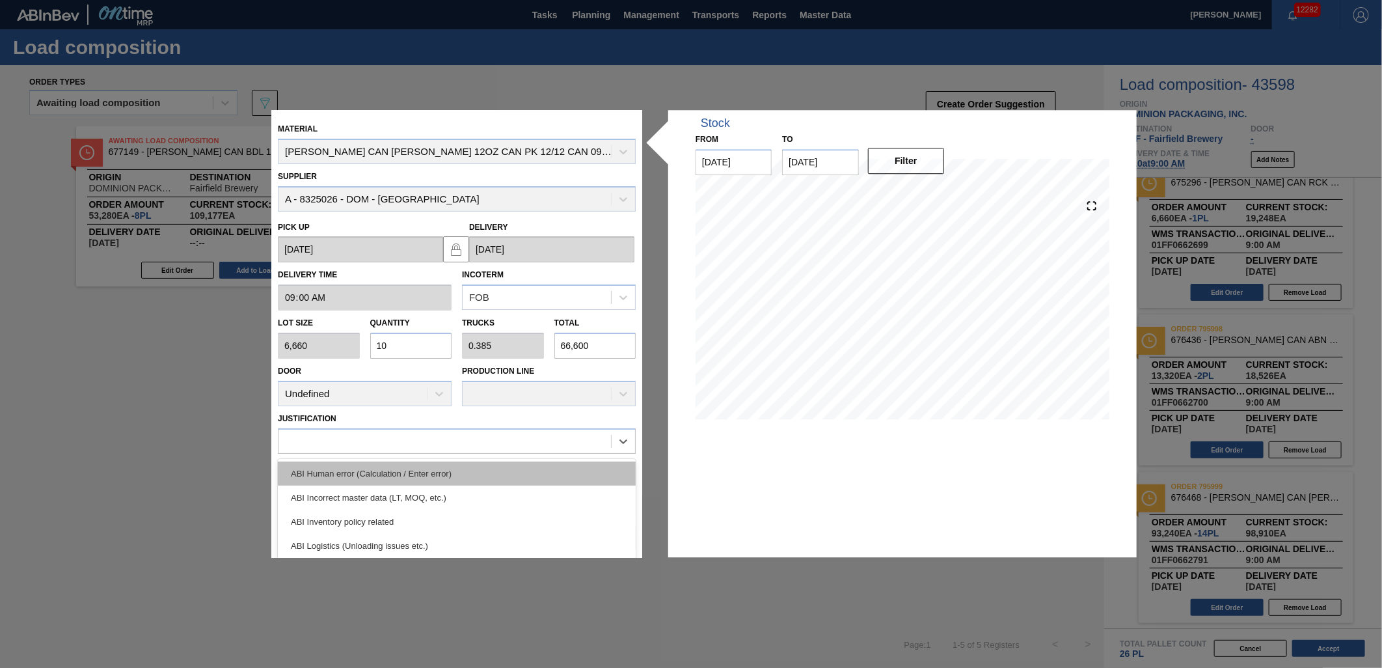
click at [553, 472] on div "ABI Human error (Calculation / Enter error)" at bounding box center [457, 473] width 358 height 24
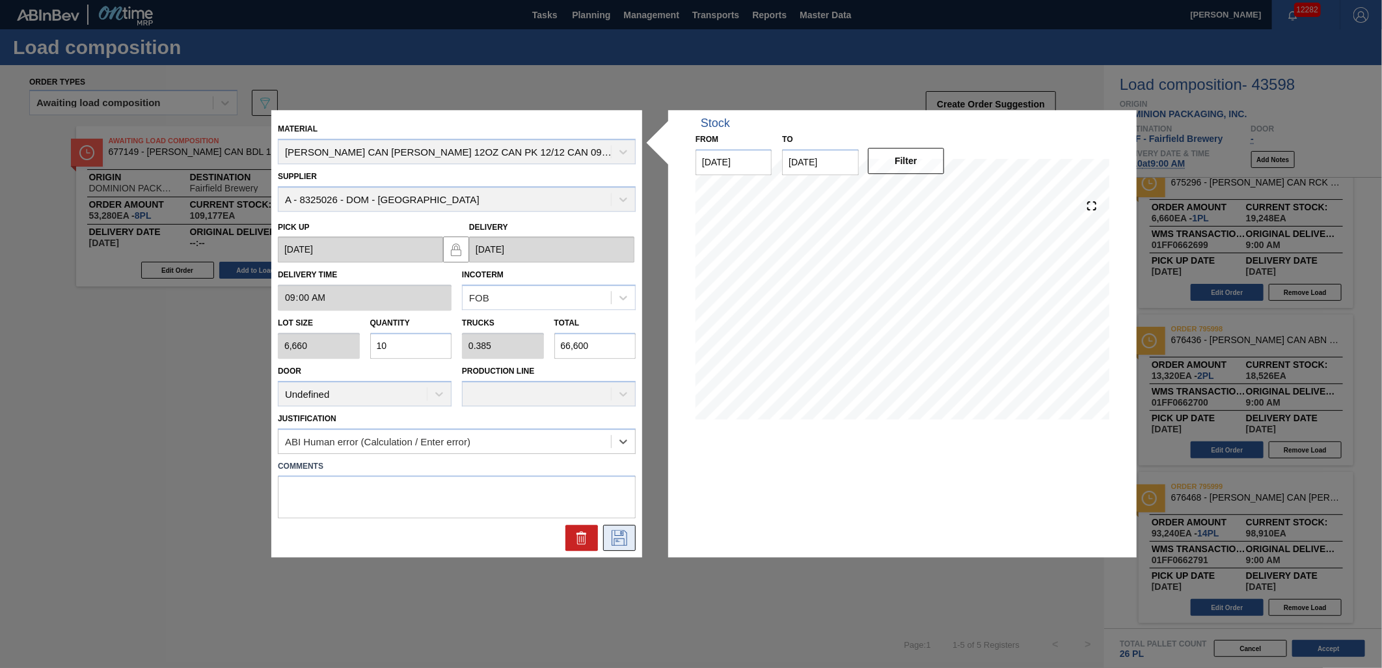
click at [616, 537] on icon at bounding box center [619, 538] width 21 height 16
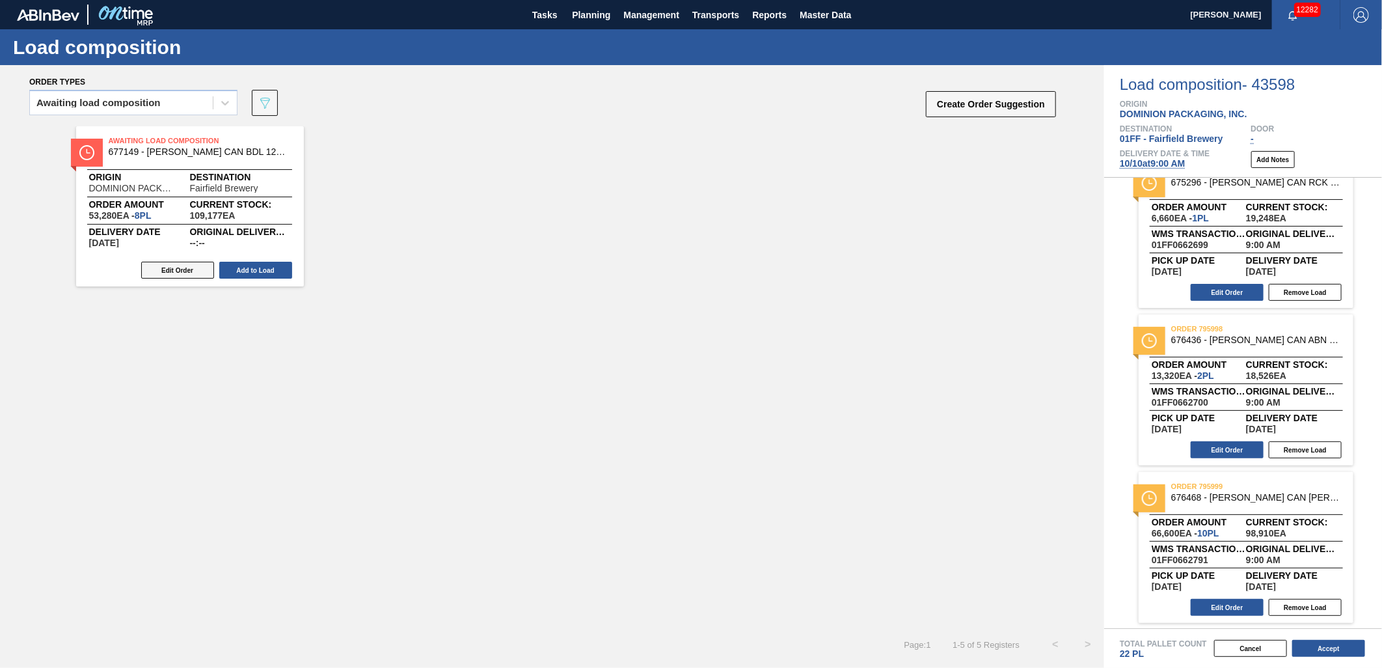
click at [166, 274] on button "Edit Order" at bounding box center [177, 270] width 73 height 17
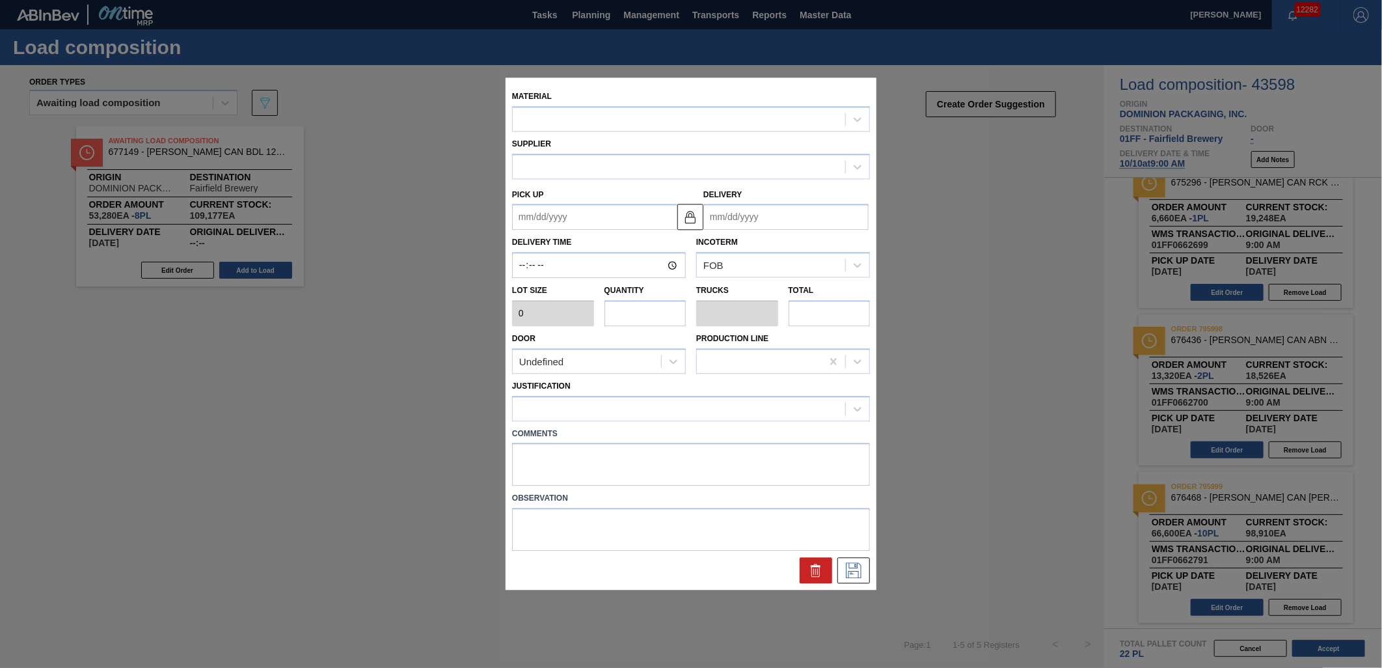
type input "6,660"
type input "8"
type input "0.308"
type input "53,280"
type up "[DATE]"
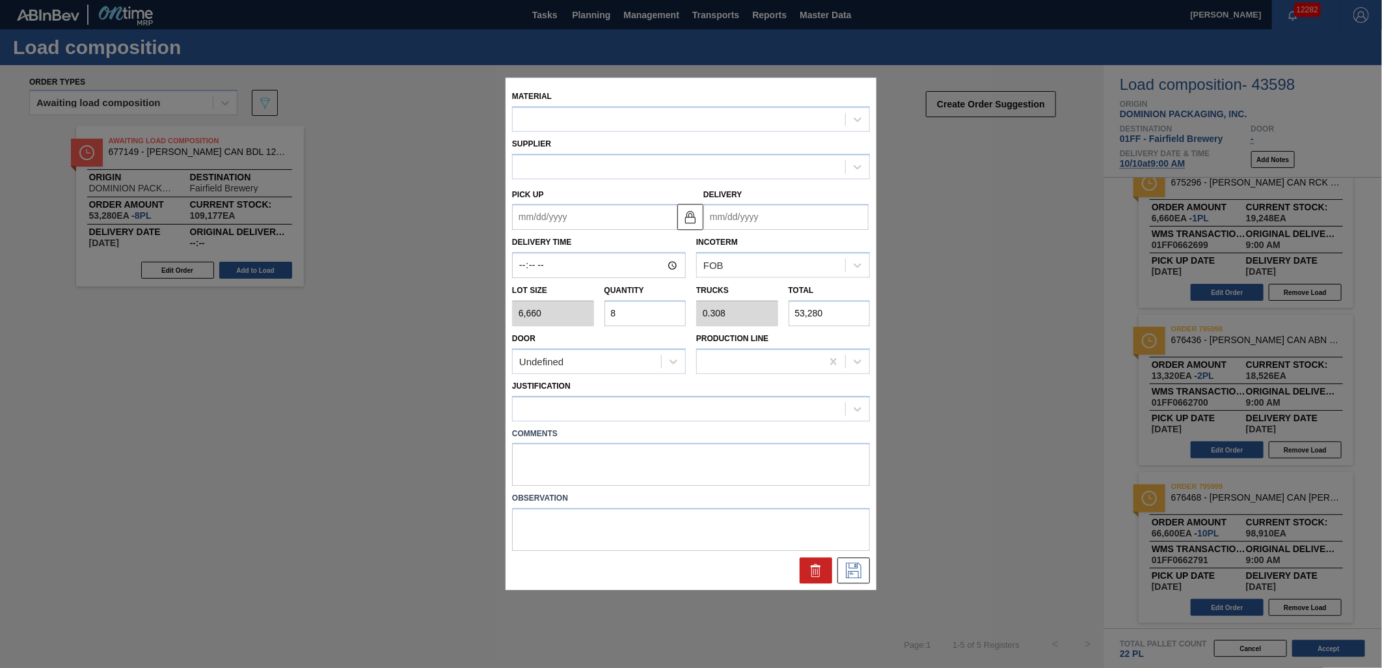
type input "[DATE]"
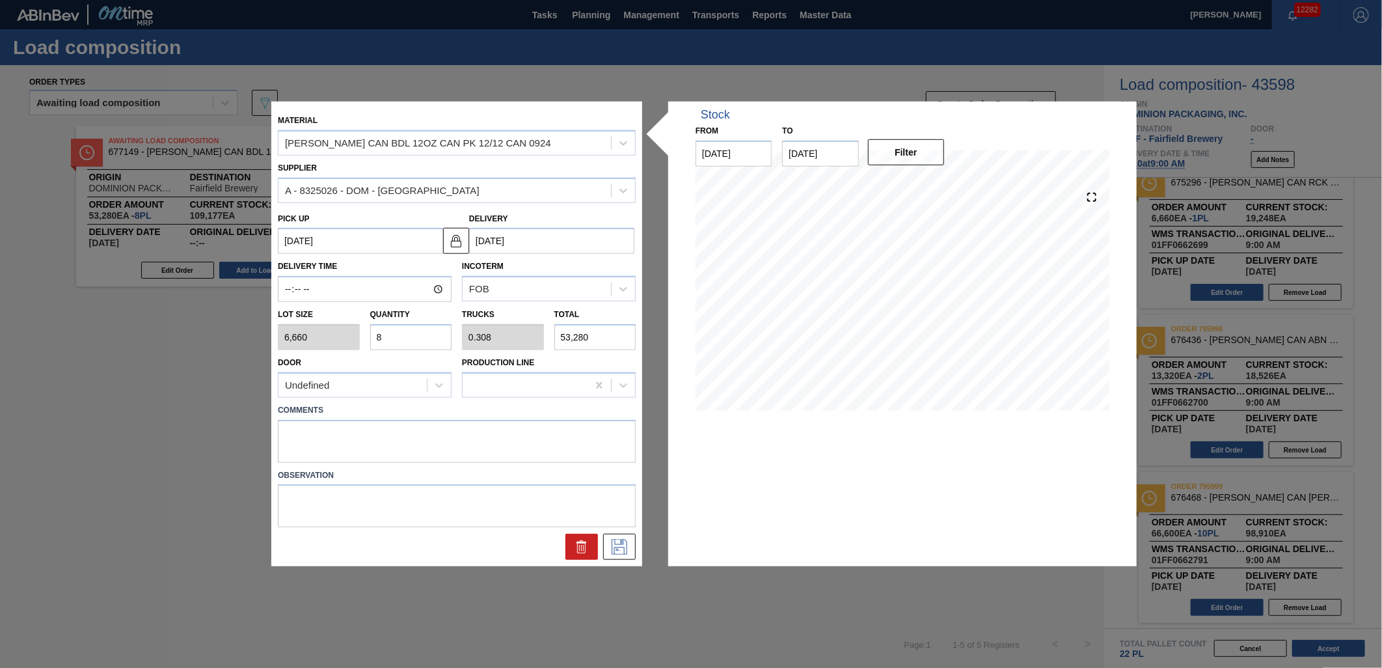
click at [427, 342] on input "8" at bounding box center [411, 337] width 82 height 26
type input "0"
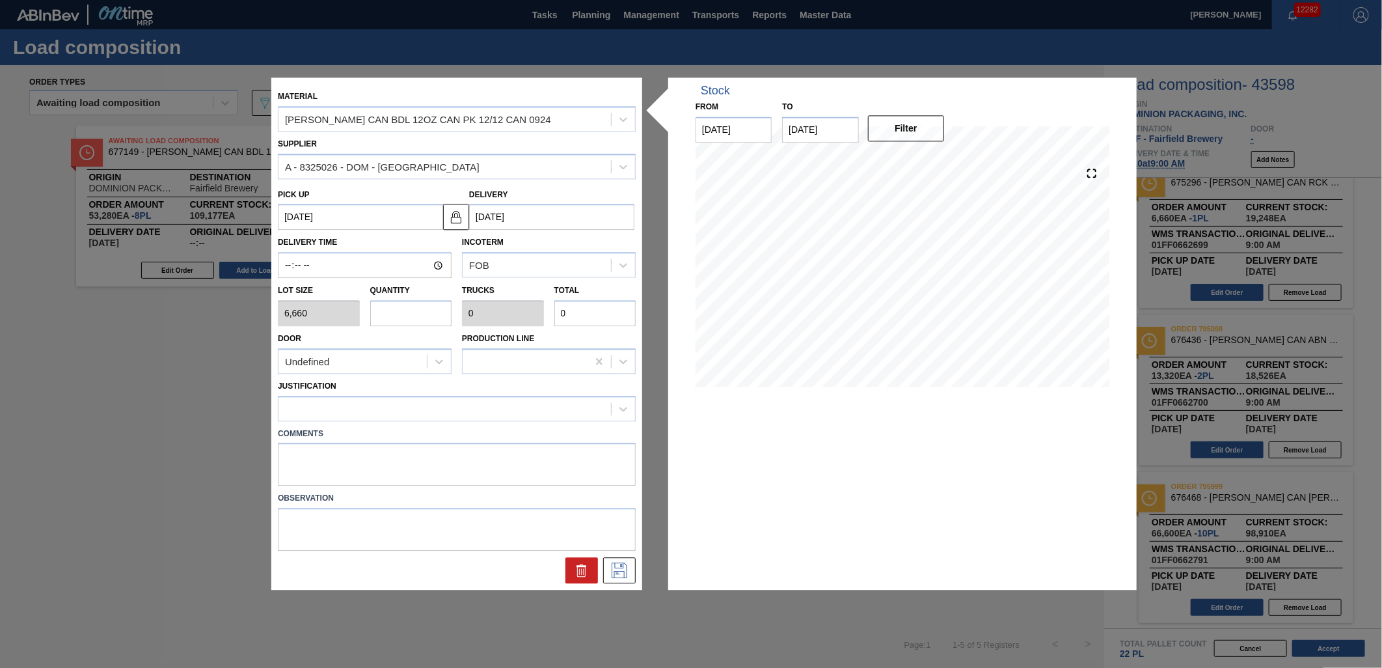
type input "4"
type input "0.154"
type input "26,640"
type input "4"
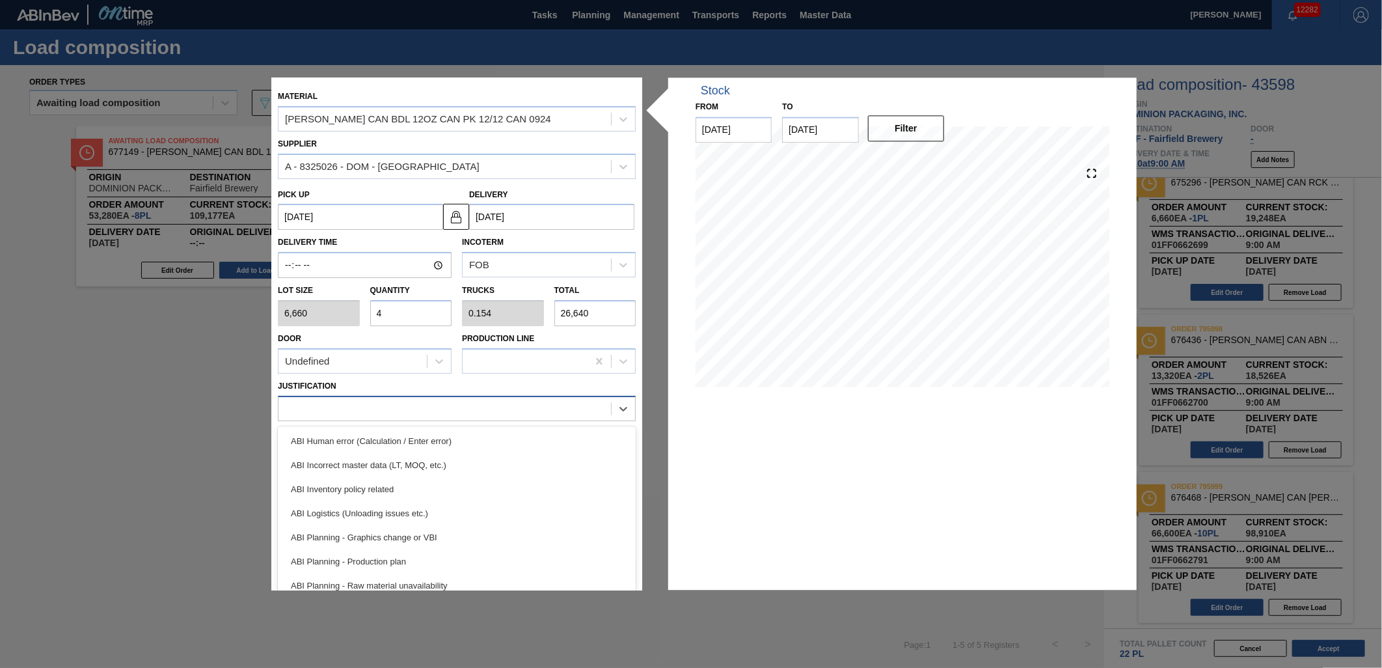
click at [408, 410] on div at bounding box center [444, 408] width 332 height 19
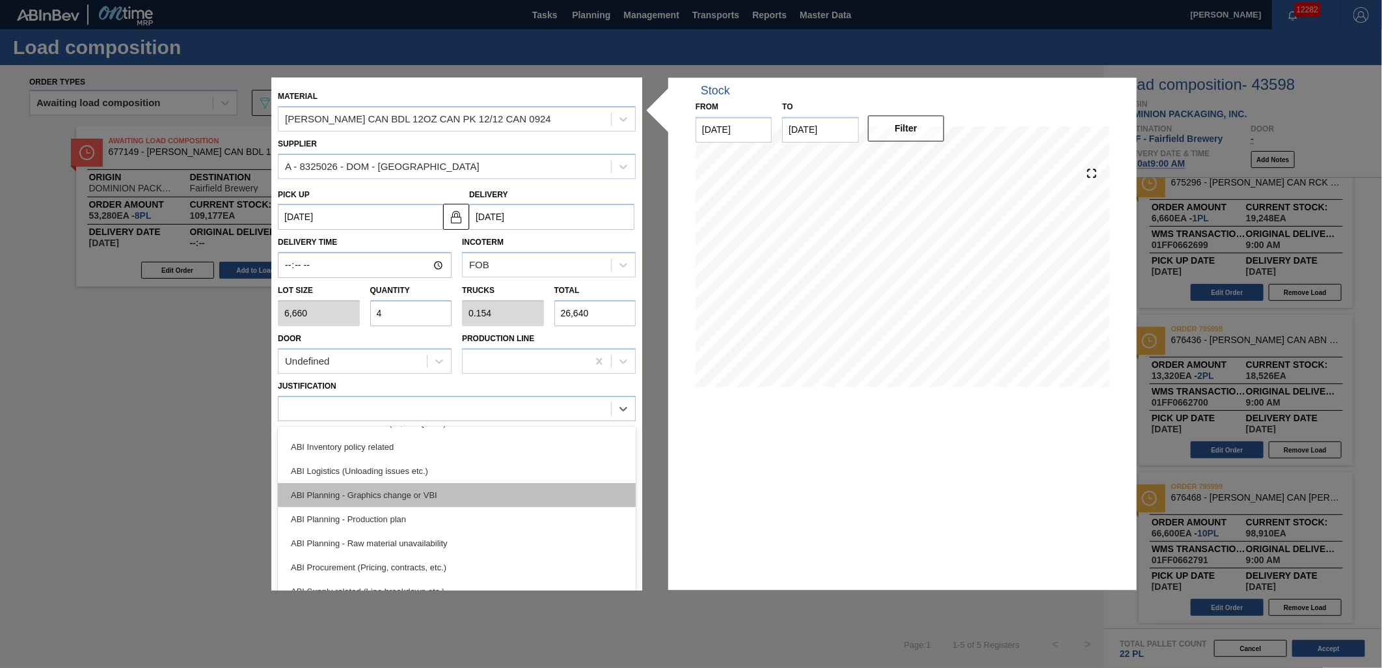
scroll to position [72, 0]
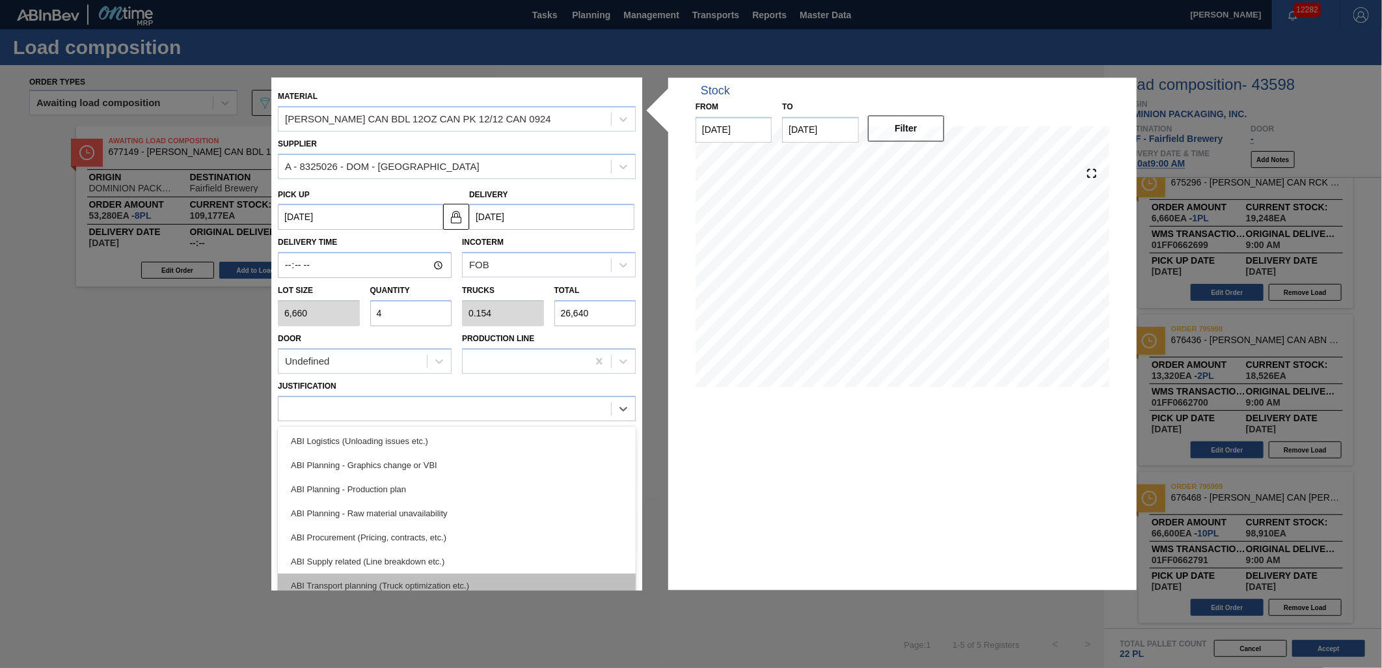
click at [444, 577] on div "ABI Transport planning (Truck optimization etc.)" at bounding box center [457, 585] width 358 height 24
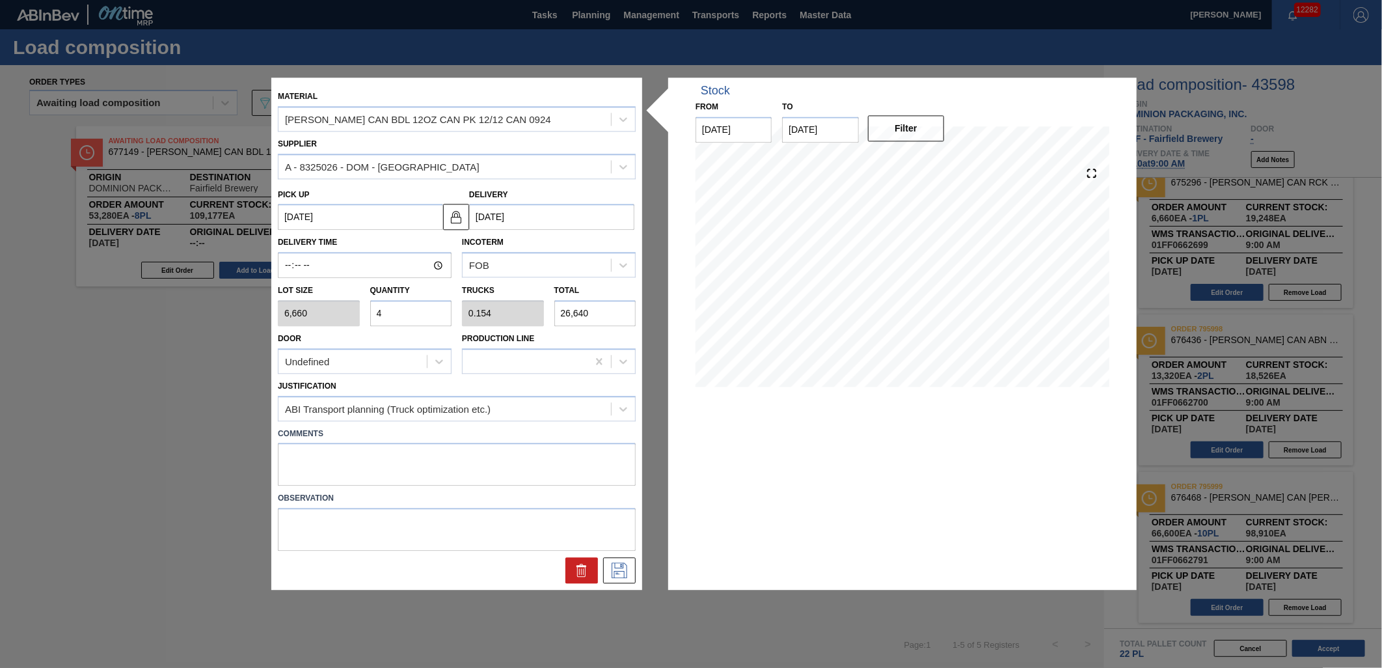
click at [601, 562] on div at bounding box center [457, 571] width 368 height 26
click at [622, 563] on icon at bounding box center [619, 571] width 21 height 16
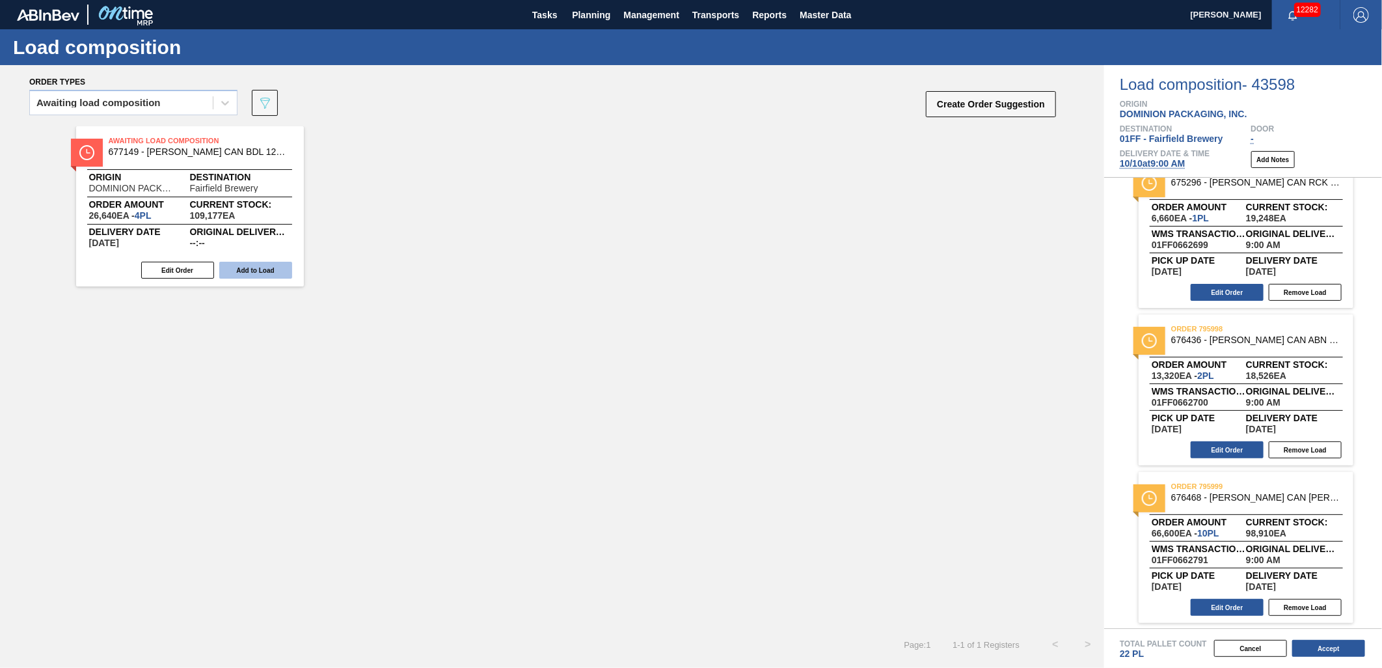
click at [254, 274] on button "Add to Load" at bounding box center [255, 270] width 73 height 17
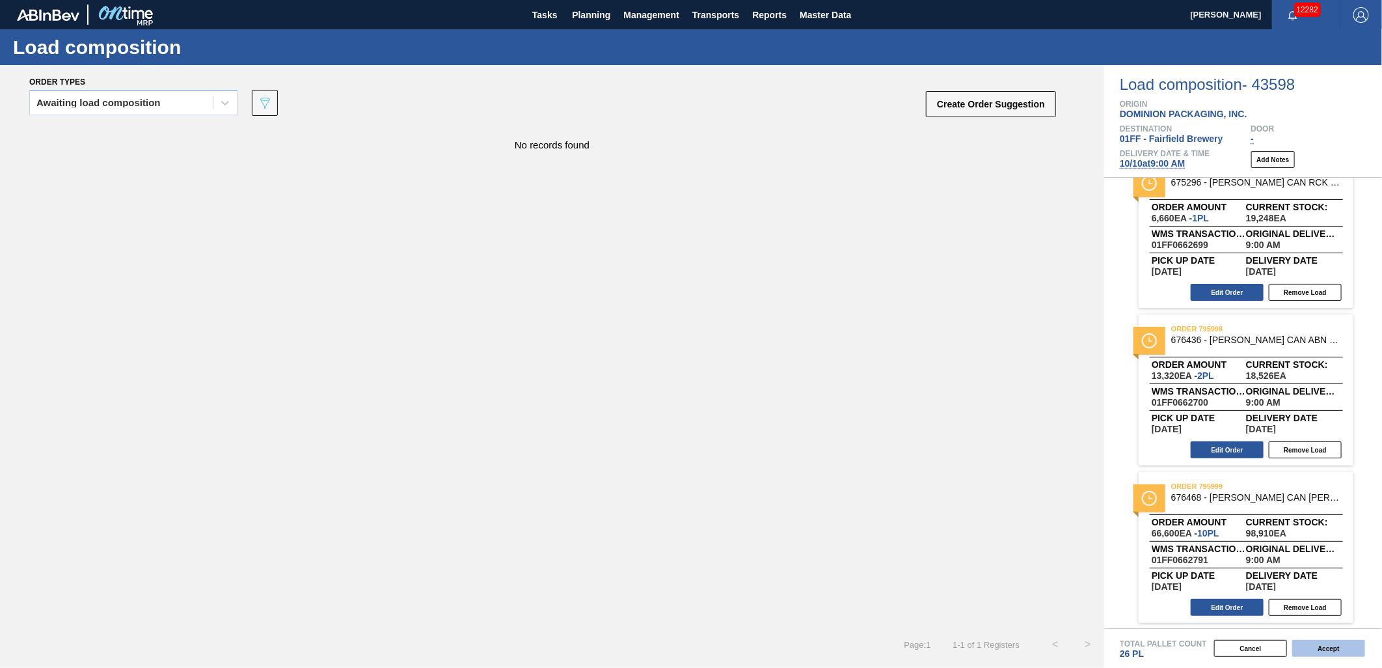
click at [1318, 649] on button "Accept" at bounding box center [1328, 648] width 73 height 17
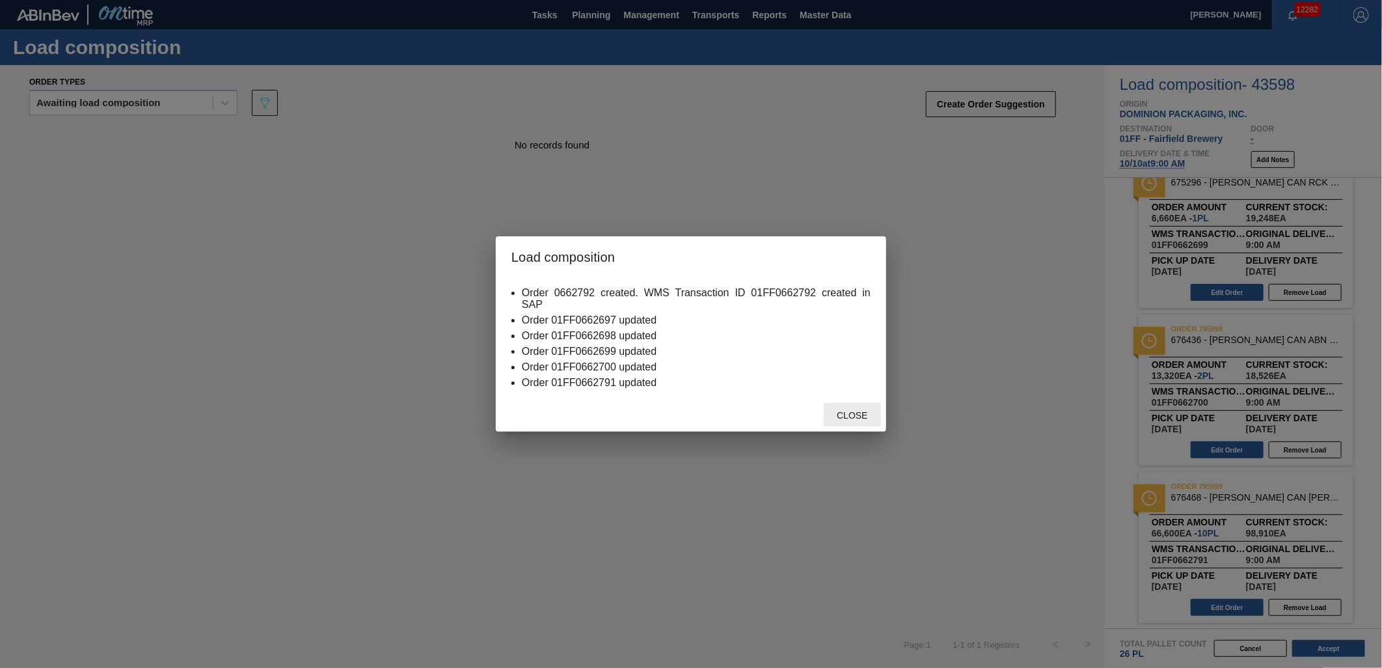
click at [869, 413] on span "Close" at bounding box center [851, 415] width 51 height 10
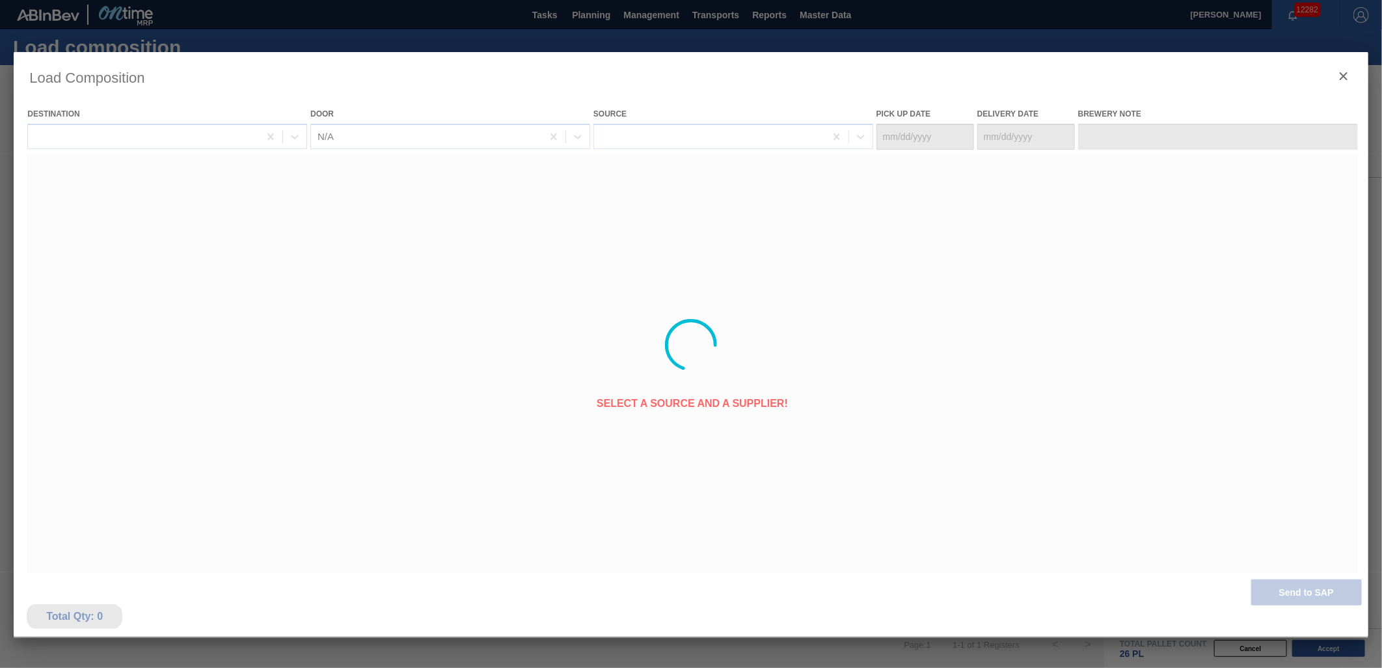
type Date "[DATE]"
